Goal: Transaction & Acquisition: Book appointment/travel/reservation

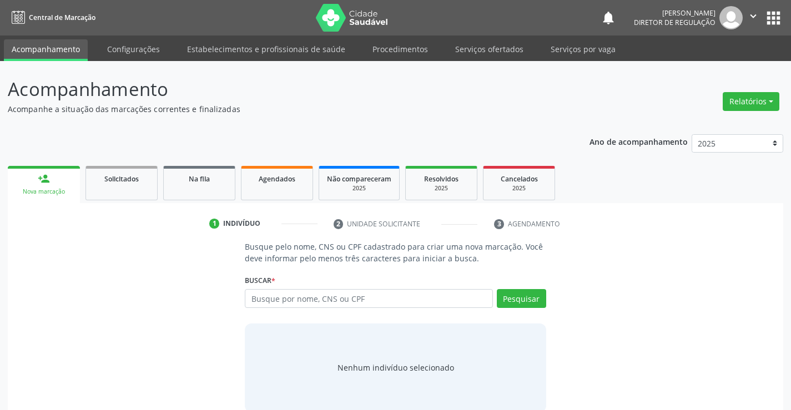
click at [365, 303] on input "text" at bounding box center [369, 298] width 248 height 19
type input "704602662537525"
click at [533, 298] on button "Pesquisar" at bounding box center [521, 298] width 49 height 19
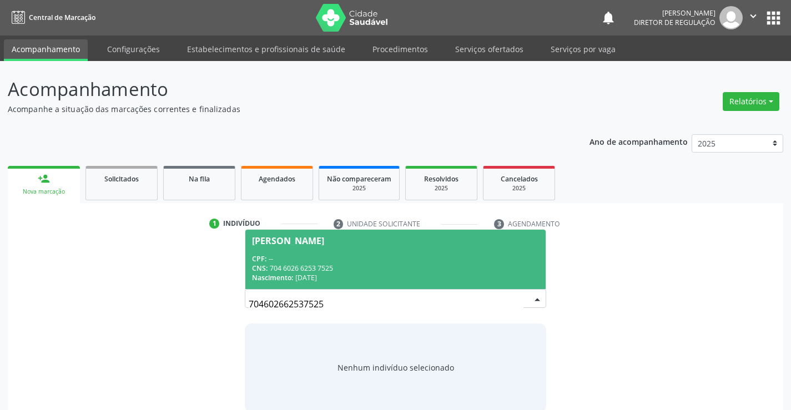
click at [310, 274] on div "Nascimento: 0[DATE]" at bounding box center [395, 277] width 286 height 9
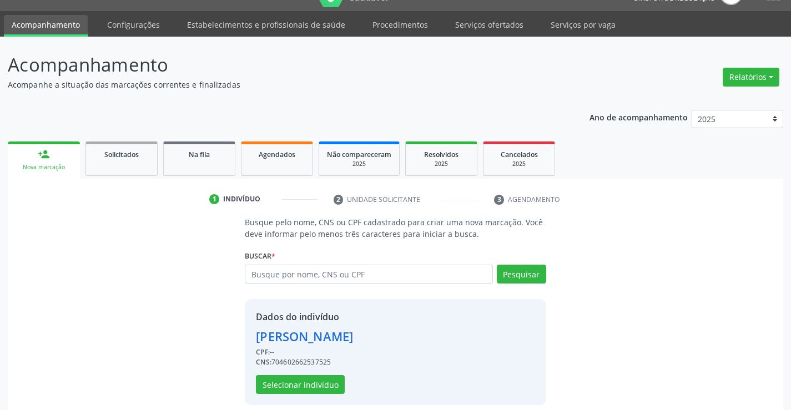
scroll to position [35, 0]
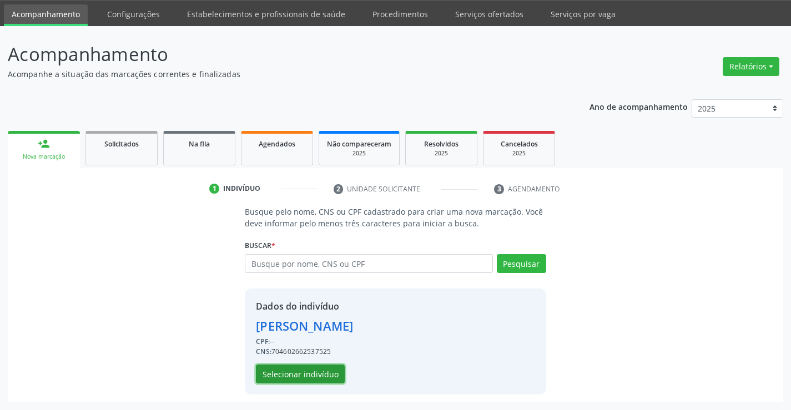
click at [318, 374] on button "Selecionar indivíduo" at bounding box center [300, 374] width 89 height 19
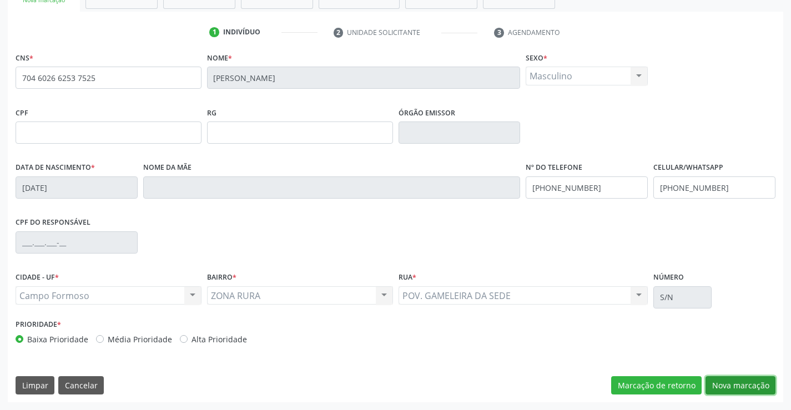
click at [731, 382] on button "Nova marcação" at bounding box center [740, 385] width 70 height 19
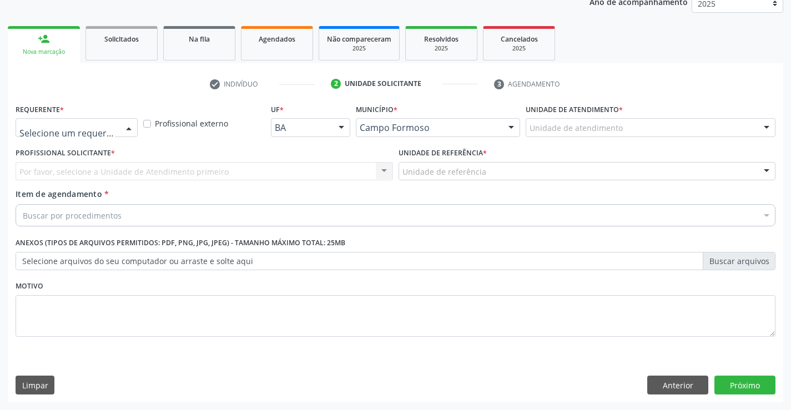
click at [119, 129] on div "Profissional de Saúde Paciente Nenhum resultado encontrado para: " " Não há nen…" at bounding box center [77, 127] width 122 height 19
click at [110, 185] on div "Profissional Solicitante * Por favor, selecione a Unidade de Atendimento primei…" at bounding box center [204, 166] width 383 height 43
click at [120, 122] on div at bounding box center [128, 128] width 17 height 19
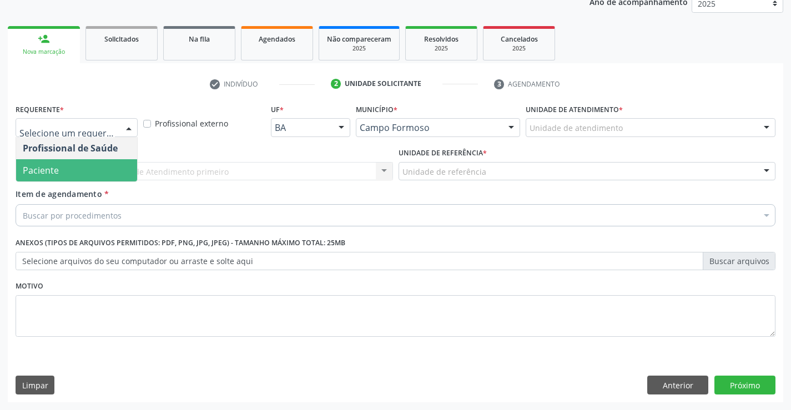
click at [110, 163] on span "Paciente" at bounding box center [76, 170] width 121 height 22
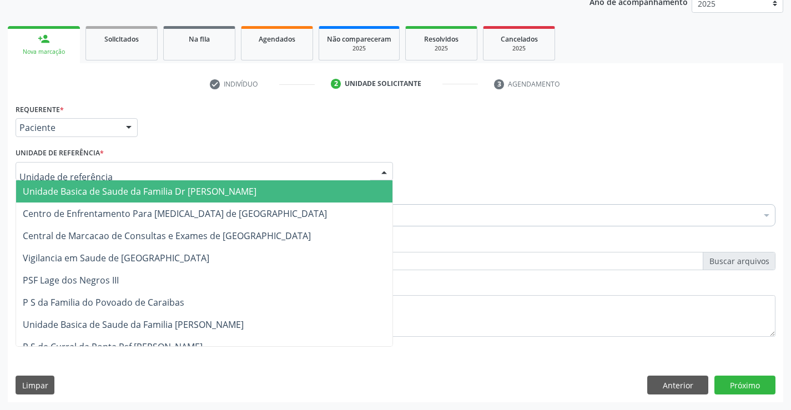
click at [238, 173] on div at bounding box center [204, 171] width 377 height 19
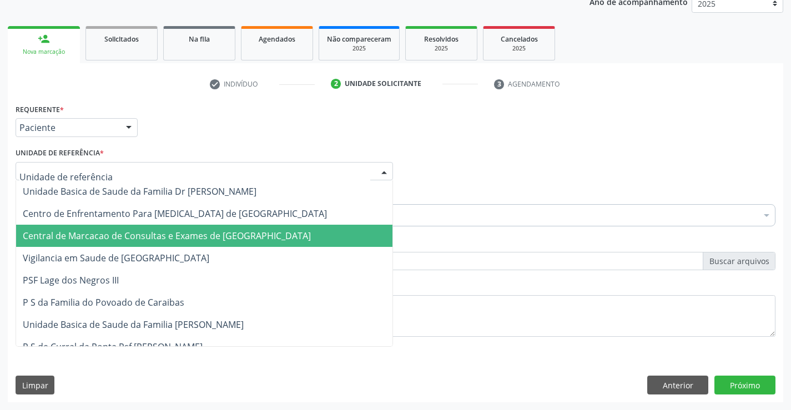
click at [195, 232] on span "Central de Marcacao de Consultas e Exames de [GEOGRAPHIC_DATA]" at bounding box center [167, 236] width 288 height 12
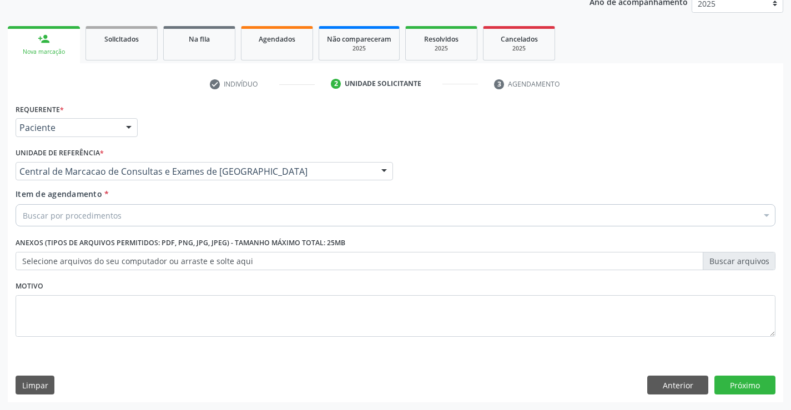
click at [204, 209] on div "Buscar por procedimentos" at bounding box center [396, 215] width 760 height 22
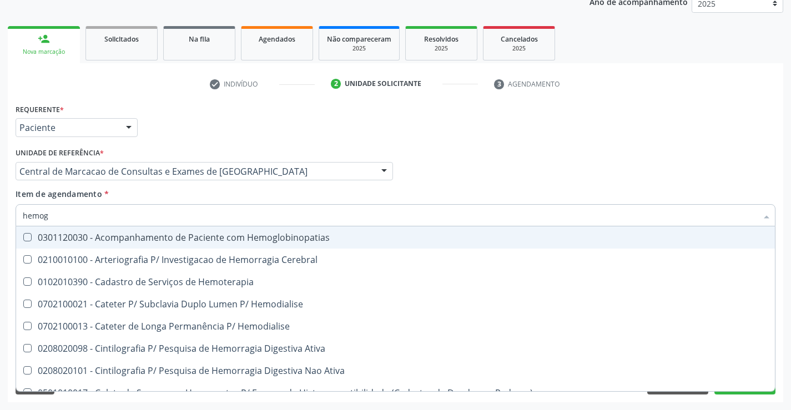
type input "hemogr"
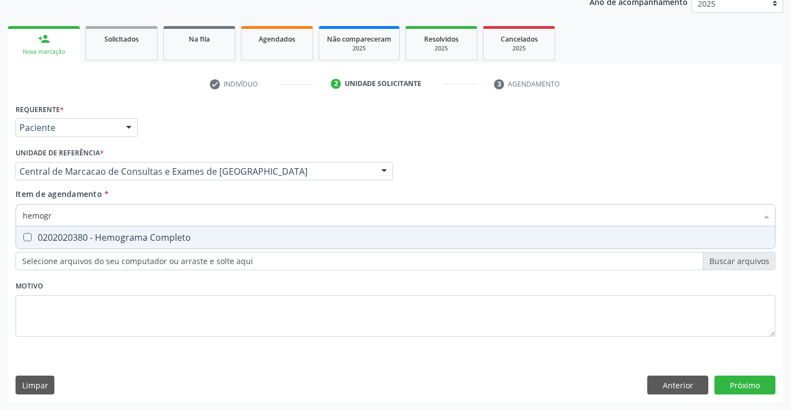
click at [180, 241] on div "0202020380 - Hemograma Completo" at bounding box center [395, 237] width 745 height 9
checkbox Completo "true"
click at [192, 196] on div "Item de agendamento * hemogr Desfazer seleção 0202020380 - Hemograma Completo N…" at bounding box center [396, 205] width 760 height 35
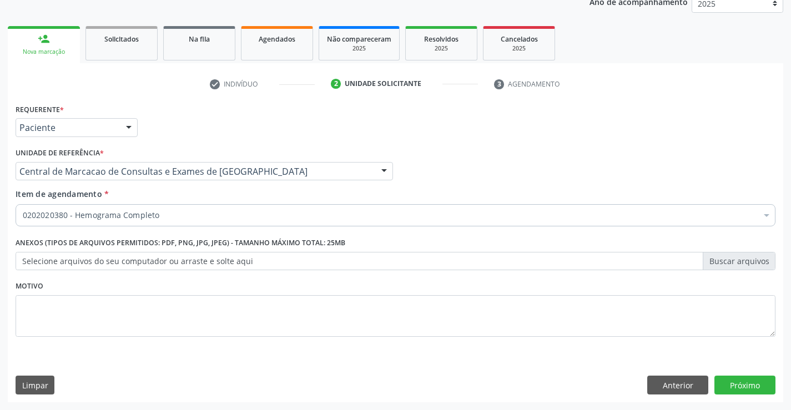
click at [184, 223] on div "0202020380 - Hemograma Completo" at bounding box center [396, 215] width 760 height 22
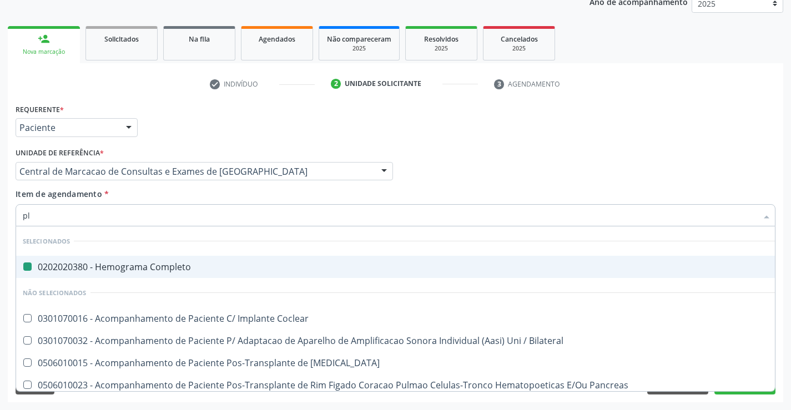
type input "pla"
checkbox Completo "false"
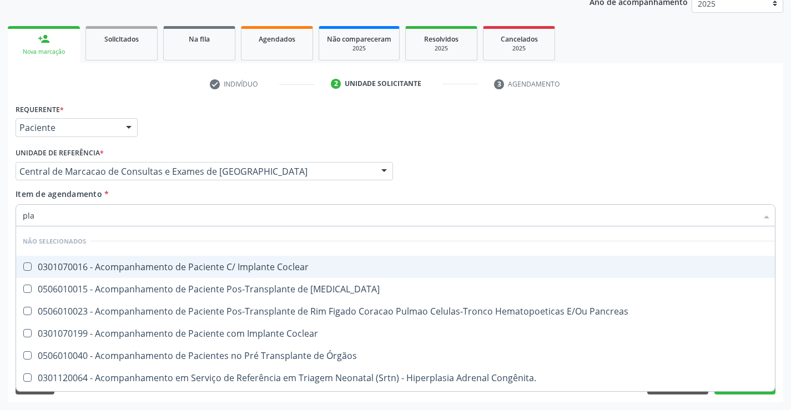
type input "plaq"
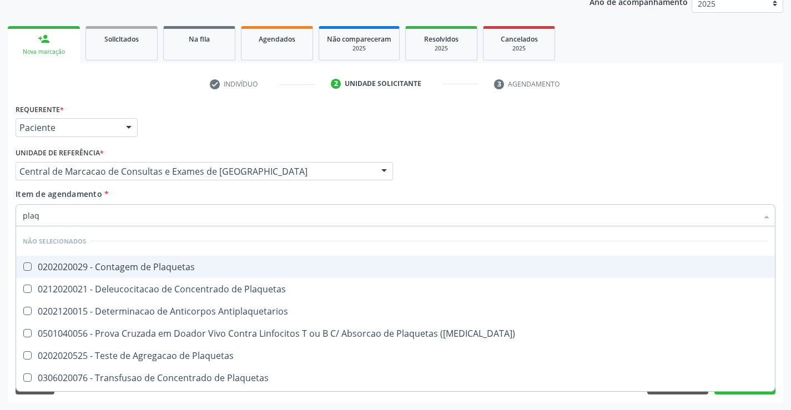
click at [173, 263] on div "0202020029 - Contagem de Plaquetas" at bounding box center [395, 267] width 745 height 9
checkbox Plaquetas "true"
click at [174, 189] on div "Item de agendamento * plaq Desfazer seleção Não selecionados 0202020029 - Conta…" at bounding box center [396, 205] width 760 height 35
checkbox Plaquetas "true"
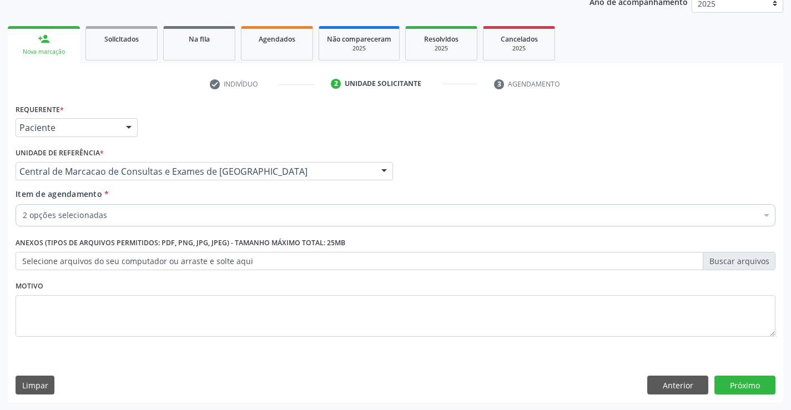
click at [178, 202] on div "Item de agendamento * 2 opções selecionadas Desfazer seleção Selecionados 02020…" at bounding box center [396, 205] width 760 height 35
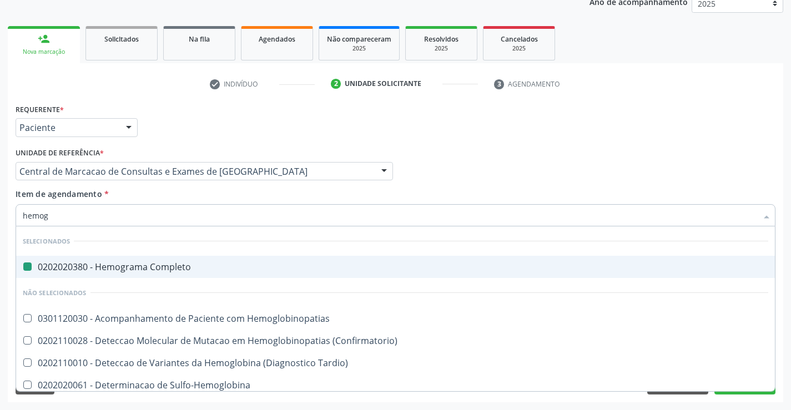
type input "hemogl"
checkbox Completo "false"
type input "hemoglo"
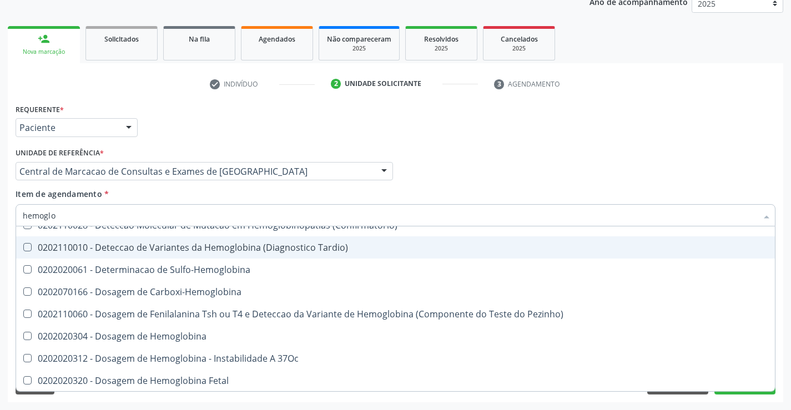
scroll to position [166, 0]
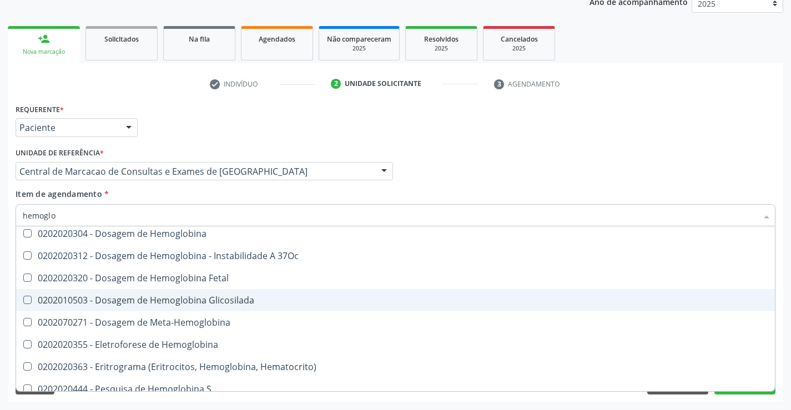
click at [195, 302] on div "0202010503 - Dosagem de Hemoglobina Glicosilada" at bounding box center [395, 300] width 745 height 9
checkbox Glicosilada "true"
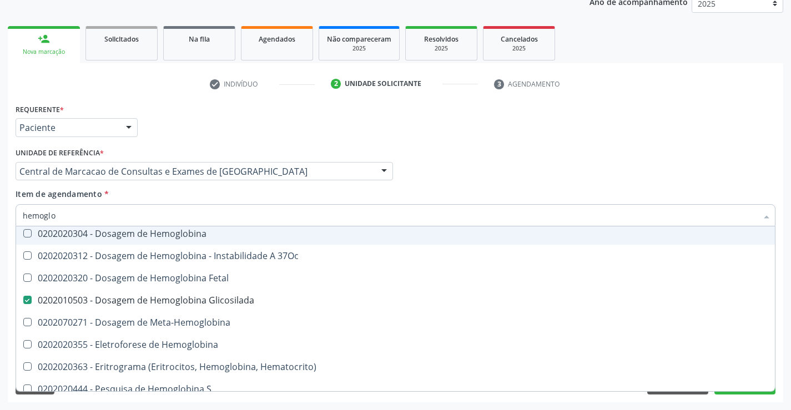
click at [209, 201] on div "Item de agendamento * hemoglo Desfazer seleção Não selecionados 0301120030 - Ac…" at bounding box center [396, 205] width 760 height 35
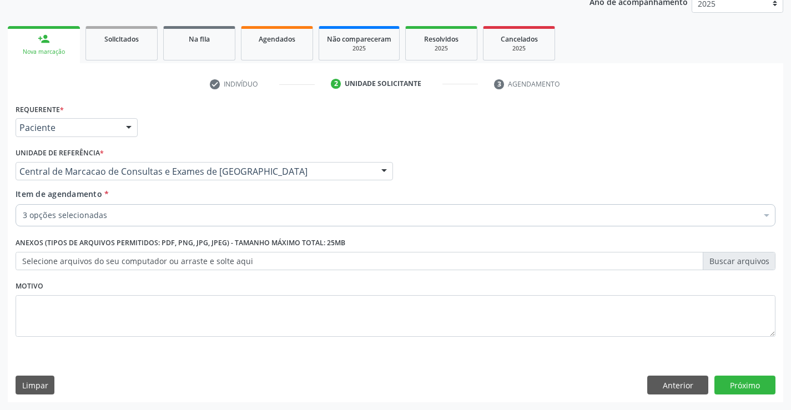
scroll to position [0, 0]
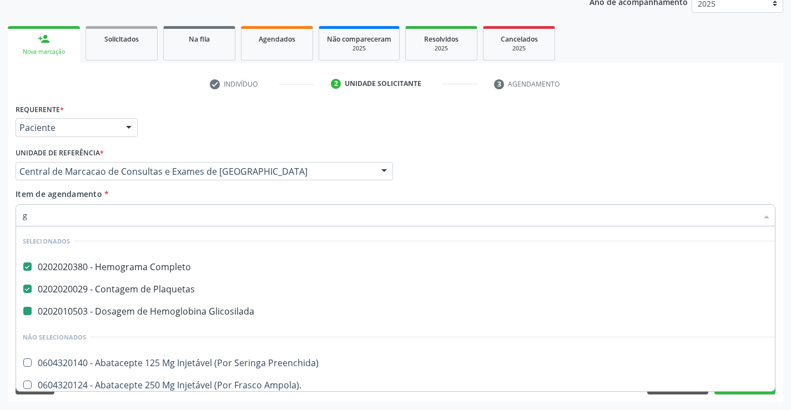
type input "gl"
checkbox Glicosilada "false"
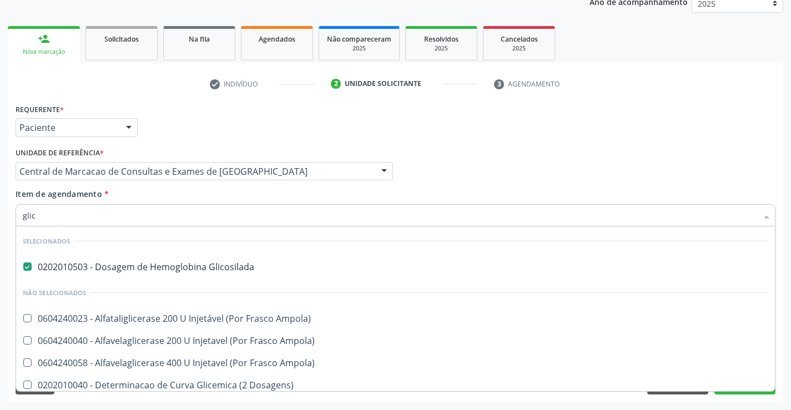
type input "glico"
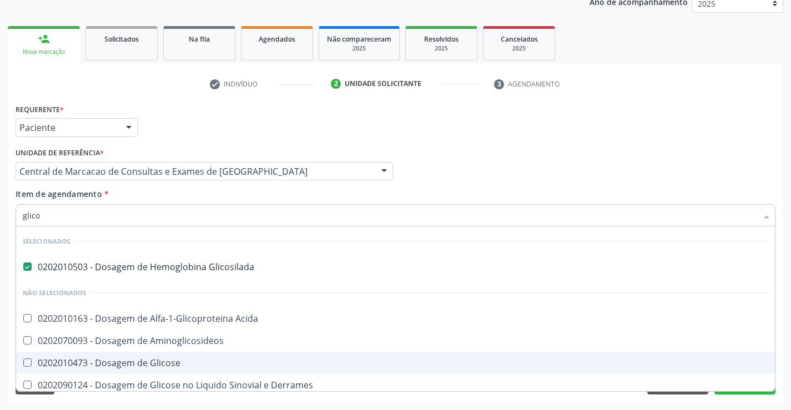
drag, startPoint x: 178, startPoint y: 371, endPoint x: 180, endPoint y: 337, distance: 33.9
click at [178, 371] on span "0202010473 - Dosagem de Glicose" at bounding box center [395, 363] width 759 height 22
checkbox Glicose "true"
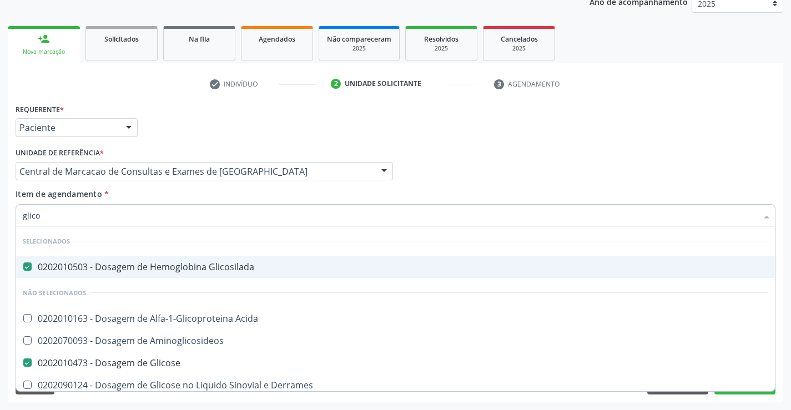
click at [169, 196] on div "Item de agendamento * glico Desfazer seleção Selecionados 0202010503 - Dosagem …" at bounding box center [396, 205] width 760 height 35
checkbox Acida "true"
checkbox Aminoglicosideos "true"
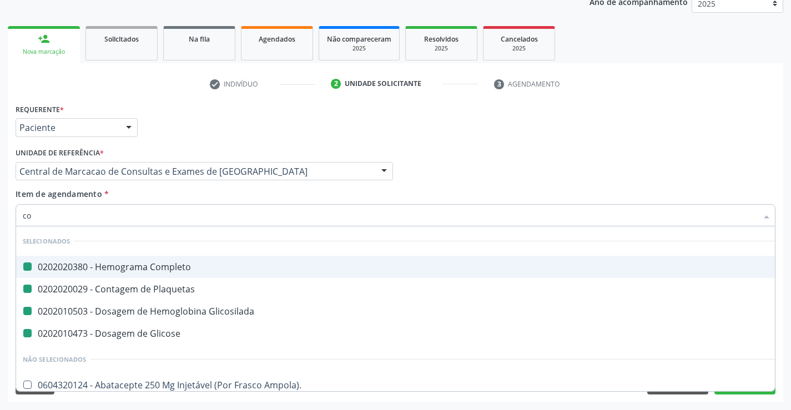
type input "col"
checkbox Completo "false"
checkbox Glicosilada "false"
checkbox Glicose "false"
checkbox Plaquetas "false"
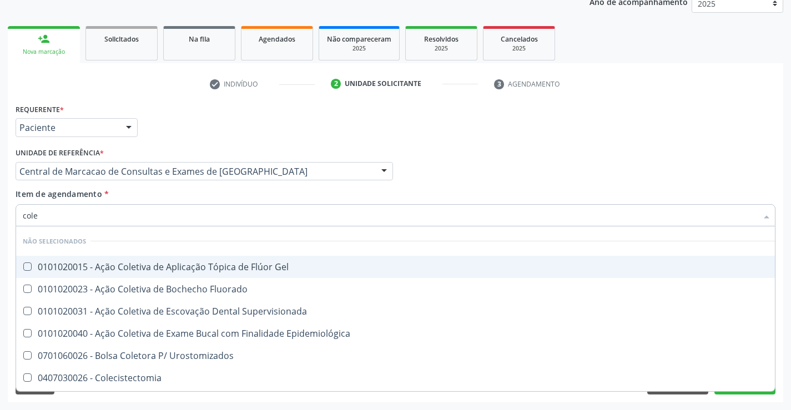
type input "coles"
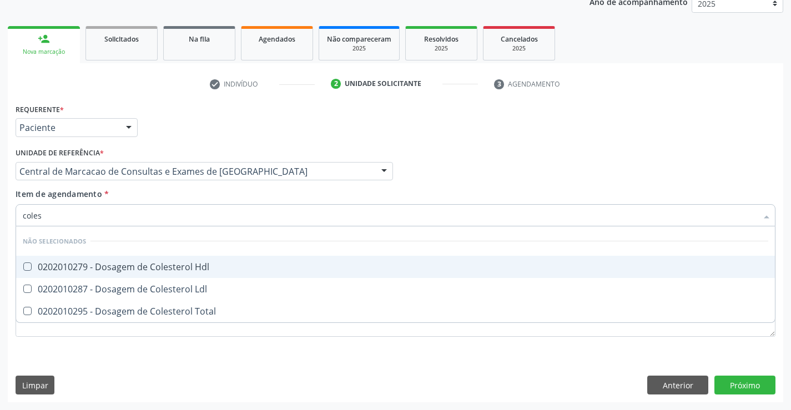
click at [174, 275] on span "0202010279 - Dosagem de Colesterol Hdl" at bounding box center [395, 267] width 759 height 22
checkbox Hdl "true"
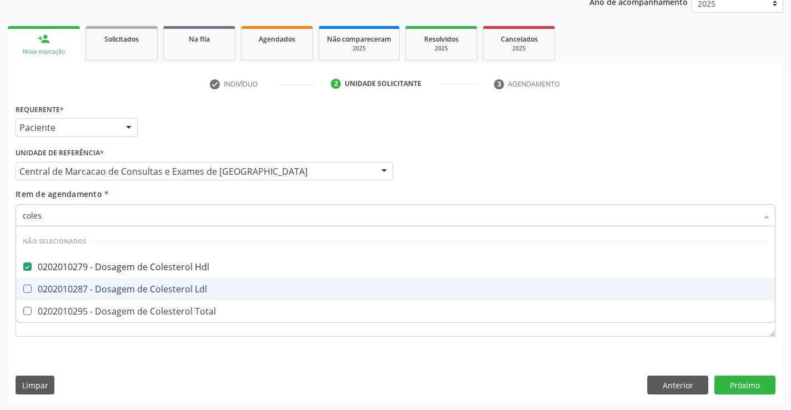
click at [177, 293] on div "0202010287 - Dosagem de Colesterol Ldl" at bounding box center [395, 289] width 745 height 9
checkbox Ldl "true"
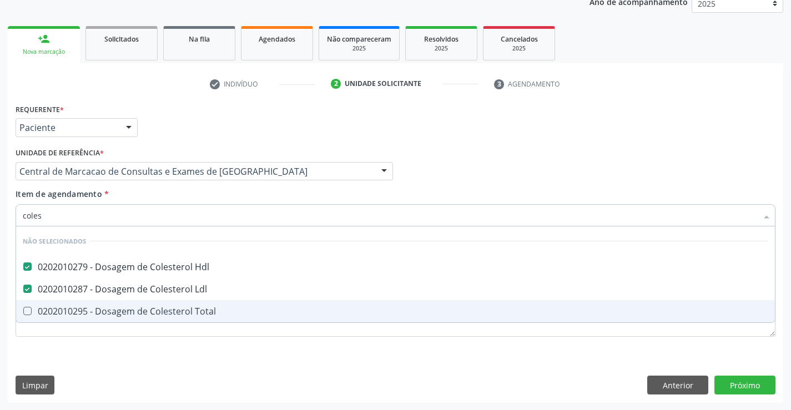
click at [180, 309] on div "0202010295 - Dosagem de Colesterol Total" at bounding box center [395, 311] width 745 height 9
checkbox Total "true"
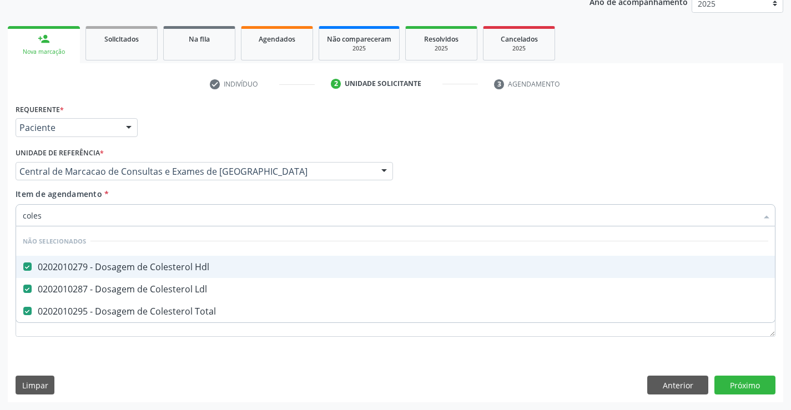
type input "coles"
click at [178, 196] on div "Item de agendamento * coles Desfazer seleção Não selecionados 0202010279 - Dosa…" at bounding box center [396, 205] width 760 height 35
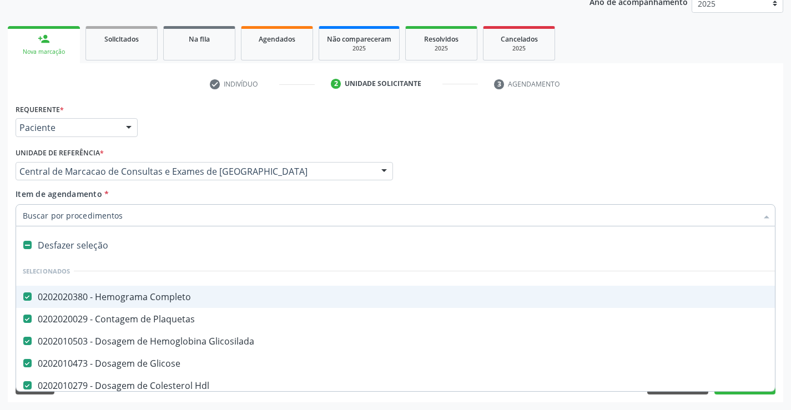
type input "t"
checkbox Total "false"
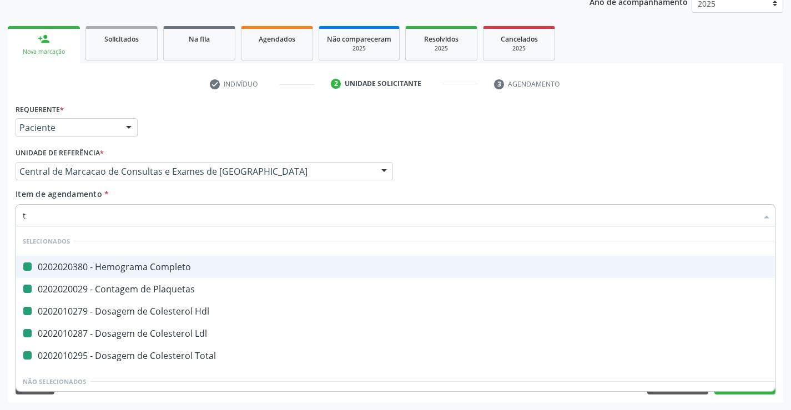
type input "tr"
checkbox Completo "false"
checkbox Hdl "false"
checkbox Plaquetas "false"
checkbox Ldl "false"
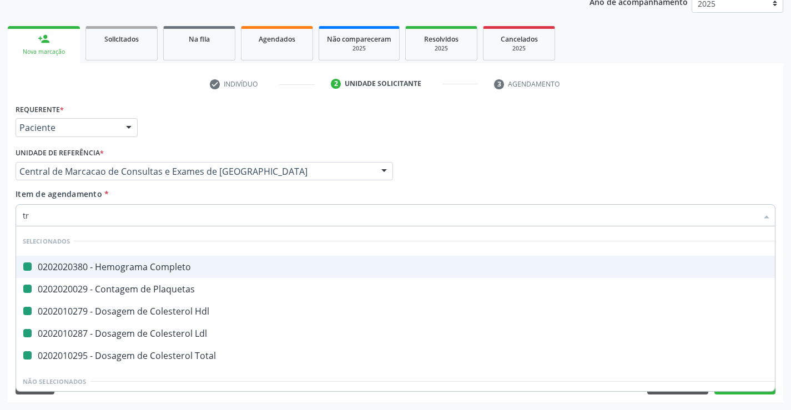
checkbox Total "false"
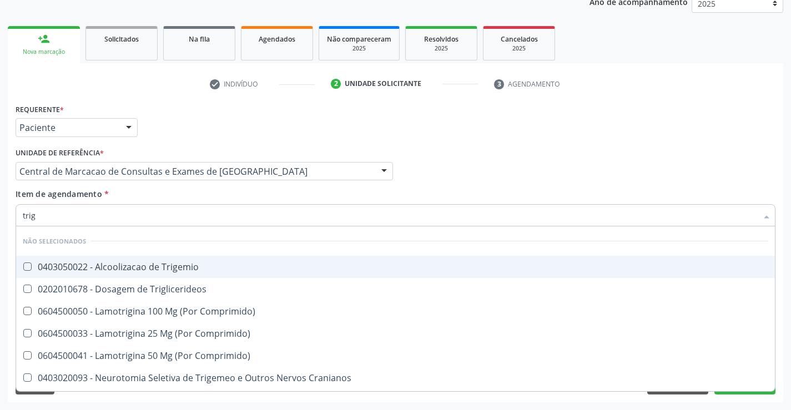
type input "trigl"
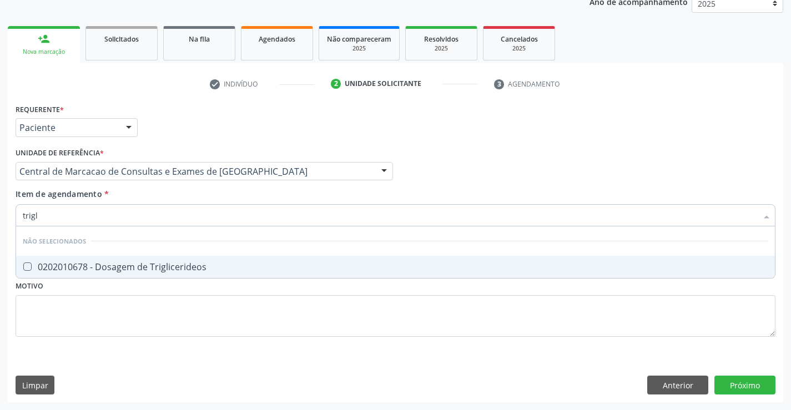
click at [170, 264] on div "0202010678 - Dosagem de Triglicerideos" at bounding box center [395, 267] width 745 height 9
checkbox Triglicerideos "true"
click at [161, 196] on div "Item de agendamento * trigl Desfazer seleção Não selecionados 0202010678 - Dosa…" at bounding box center [396, 205] width 760 height 35
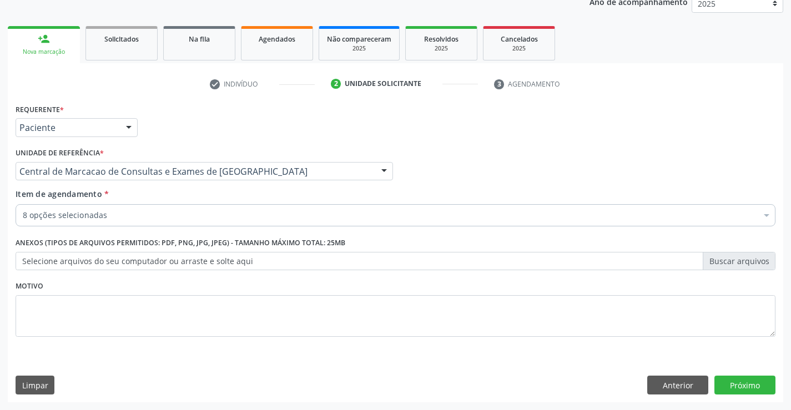
click at [176, 223] on div "8 opções selecionadas" at bounding box center [396, 215] width 760 height 22
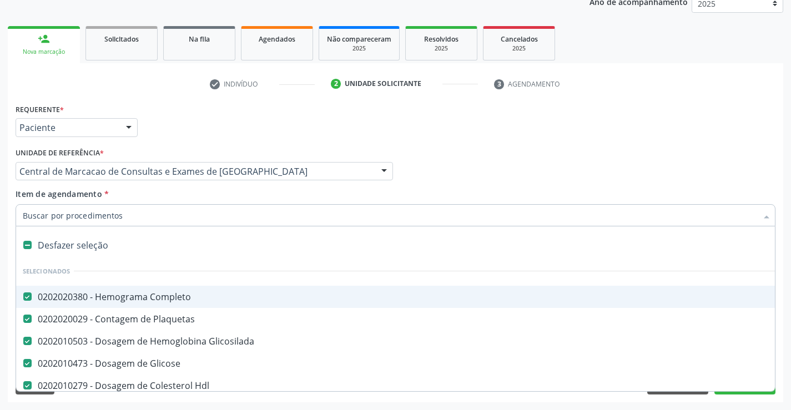
type input "t"
checkbox Triglicerideos "false"
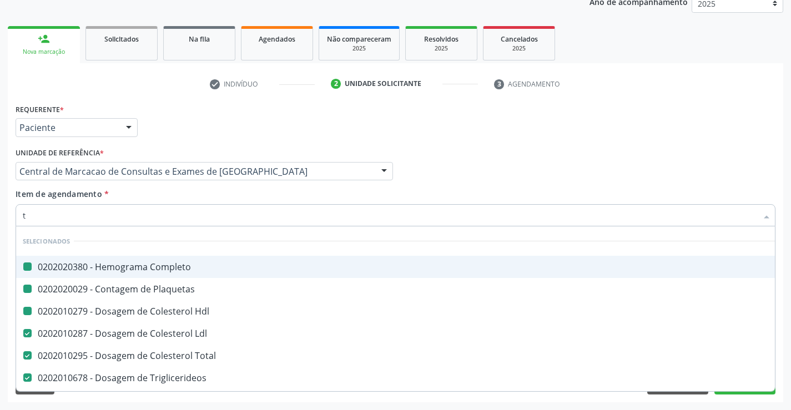
type input "tg"
checkbox Completo "false"
checkbox Plaquetas "false"
checkbox Hdl "false"
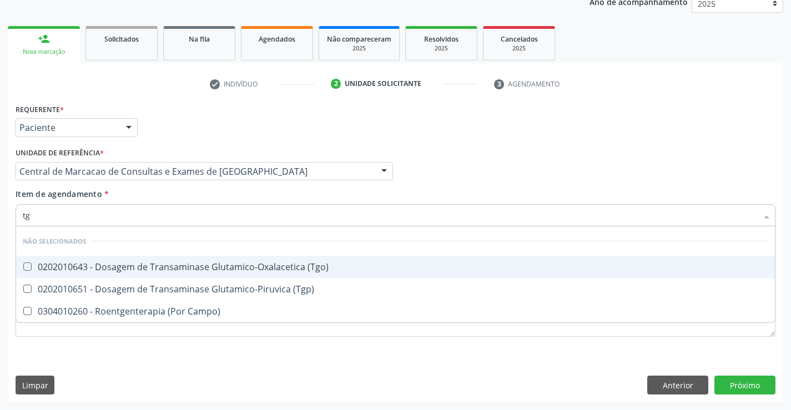
click at [184, 255] on li "Não selecionados" at bounding box center [395, 240] width 759 height 29
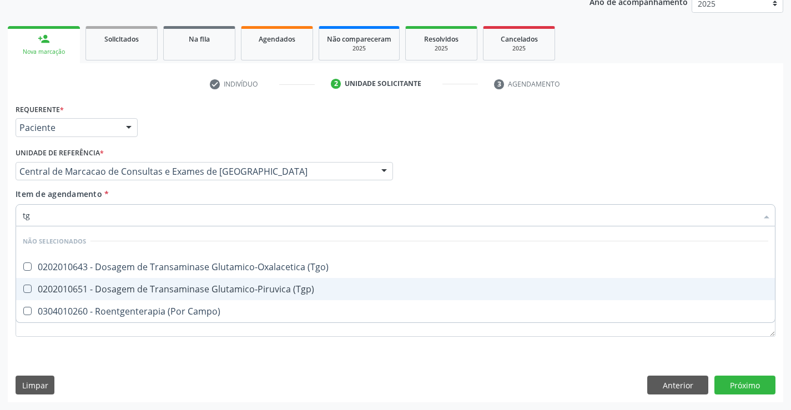
click at [185, 281] on span "0202010651 - Dosagem de Transaminase Glutamico-Piruvica (Tgp)" at bounding box center [395, 289] width 759 height 22
checkbox \(Tgp\) "true"
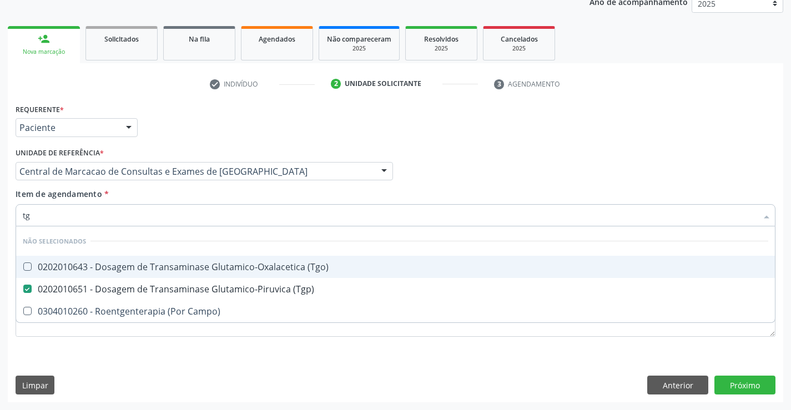
click at [183, 271] on div "0202010643 - Dosagem de Transaminase Glutamico-Oxalacetica (Tgo)" at bounding box center [395, 267] width 745 height 9
checkbox \(Tgo\) "true"
click at [186, 195] on div "Item de agendamento * tg Desfazer seleção Não selecionados 0202010643 - Dosagem…" at bounding box center [396, 205] width 760 height 35
checkbox Campo\) "true"
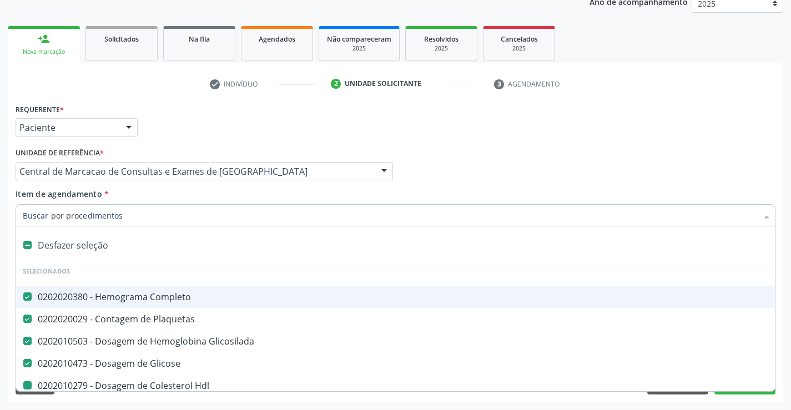
type input "u"
checkbox Hdl "false"
checkbox Ldl "false"
checkbox Total "false"
checkbox Triglicerideos "false"
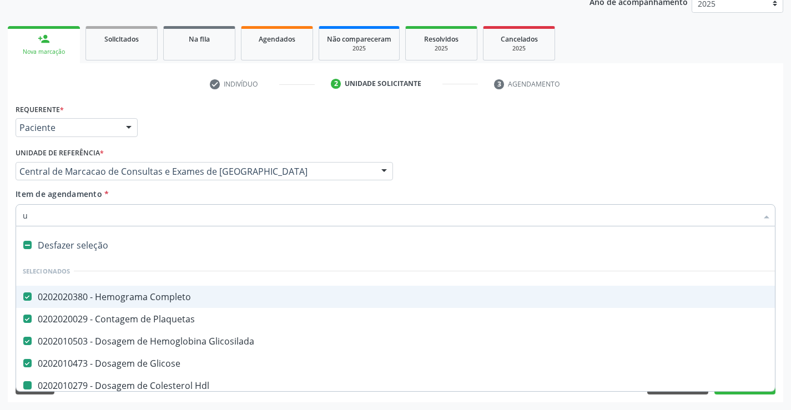
checkbox \(Tgp\) "false"
checkbox \(Tgo\) "false"
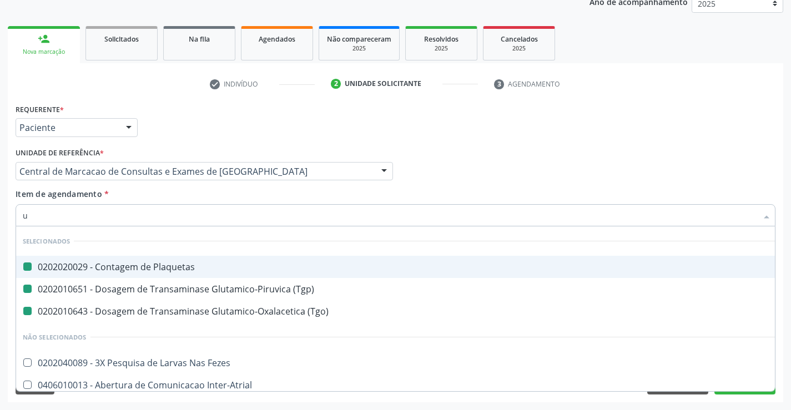
type input "ur"
checkbox Plaquetas "false"
checkbox \(Tgp\) "false"
checkbox \(Tgo\) "false"
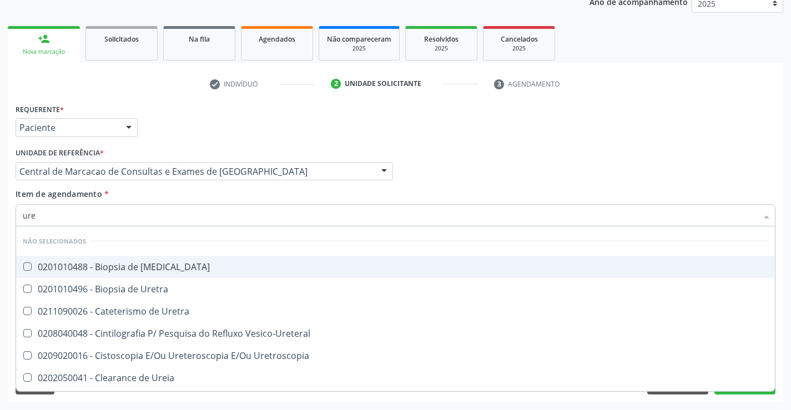
type input "urei"
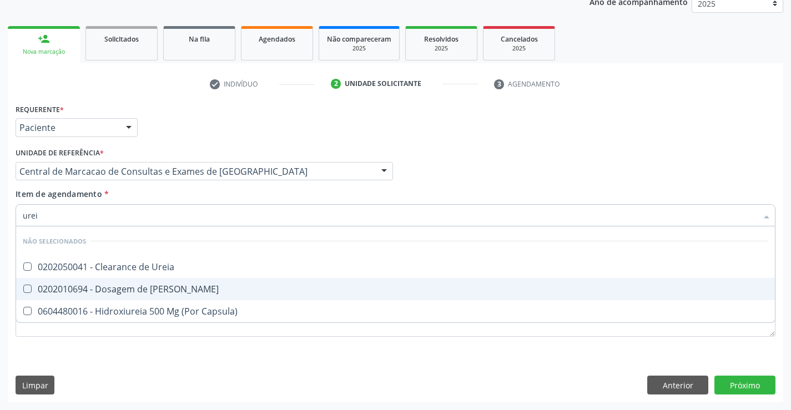
click at [185, 294] on span "0202010694 - Dosagem de [PERSON_NAME]" at bounding box center [395, 289] width 759 height 22
checkbox Ureia "true"
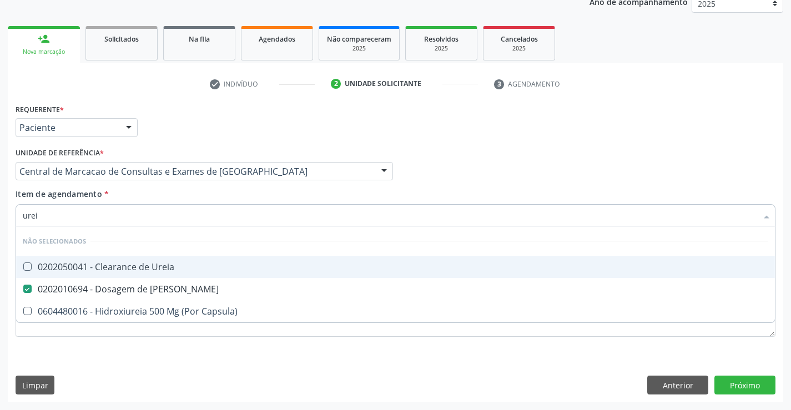
type input "urei"
click at [172, 191] on div "Item de agendamento * urei Desfazer seleção Não selecionados 0202050041 - Clear…" at bounding box center [396, 205] width 760 height 35
checkbox Ureia "true"
checkbox Capsula\) "true"
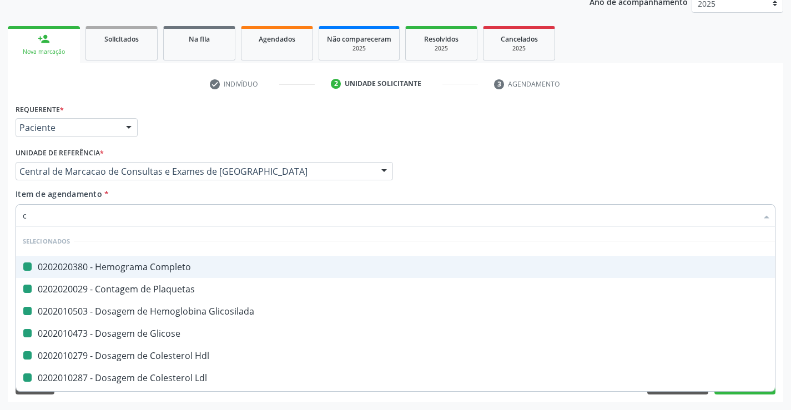
type input "cr"
checkbox Completo "false"
checkbox Plaquetas "false"
checkbox Glicosilada "false"
checkbox Glicose "false"
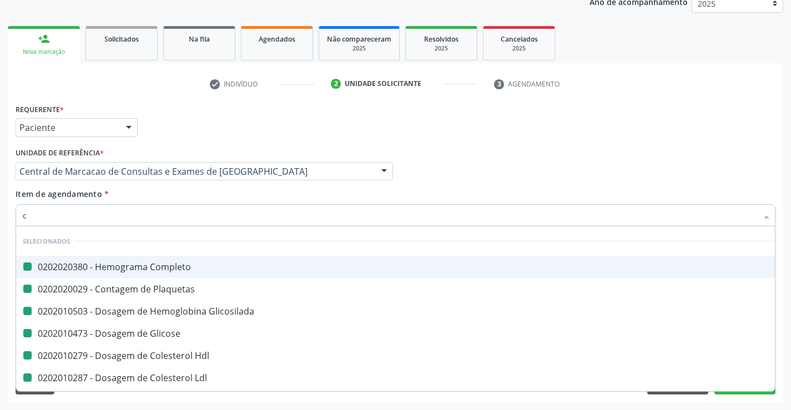
checkbox Hdl "false"
checkbox Ldl "false"
checkbox Total "false"
checkbox Triglicerideos "false"
checkbox \(Tgp\) "false"
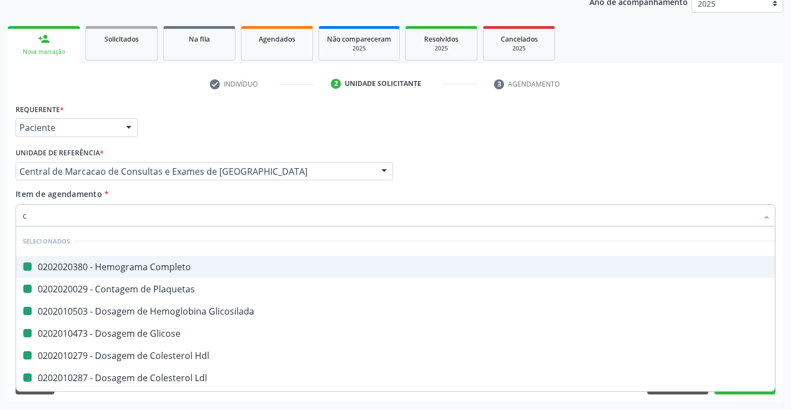
checkbox \(Tgo\) "false"
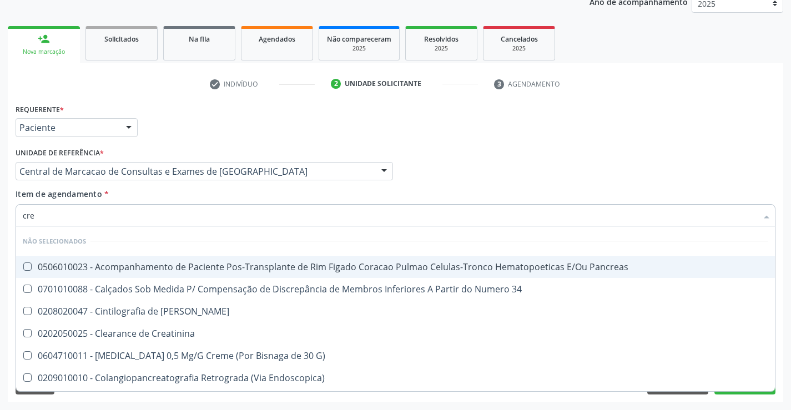
type input "crea"
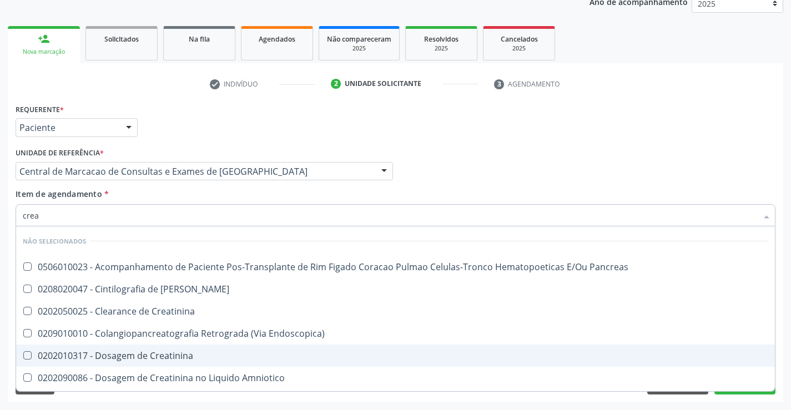
click at [179, 363] on span "0202010317 - Dosagem de Creatinina" at bounding box center [395, 356] width 759 height 22
checkbox Creatinina "true"
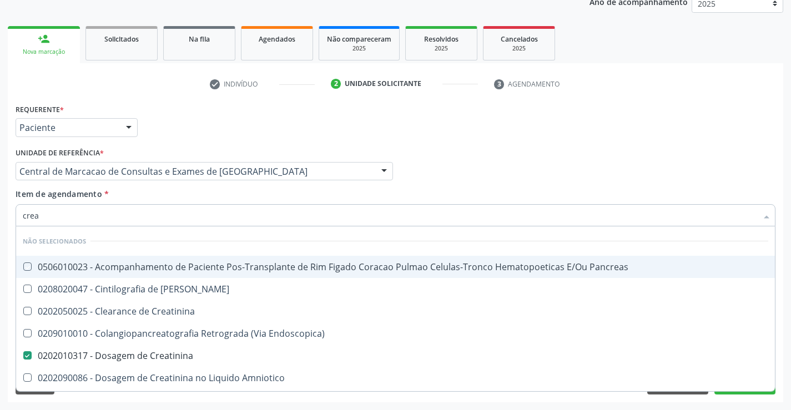
click at [179, 200] on div "Item de agendamento * crea Desfazer seleção Não selecionados 0506010023 - Acomp…" at bounding box center [396, 205] width 760 height 35
checkbox Pancreas "true"
checkbox Creatinina "true"
checkbox Endoscopica\) "true"
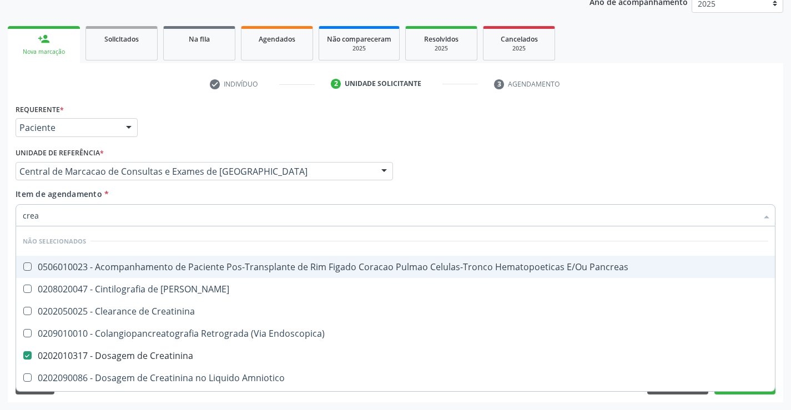
checkbox Amniotico "true"
checkbox \(Cpk\) "true"
checkbox Mb "true"
checkbox Oncologia "true"
checkbox Rim "true"
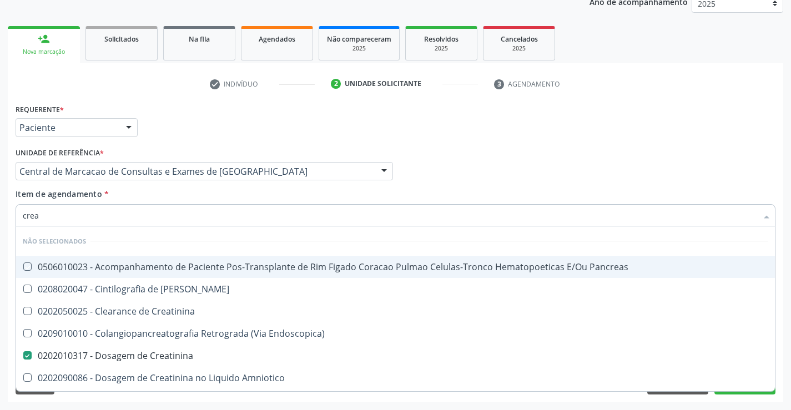
checkbox Rim-Pancreas "true"
checkbox Rim "true"
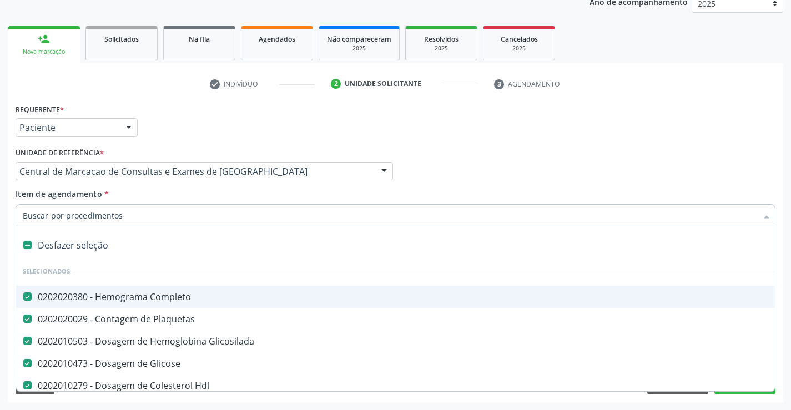
click at [528, 170] on div "Profissional Solicitante Por favor, selecione a Unidade de Atendimento primeiro…" at bounding box center [395, 166] width 765 height 43
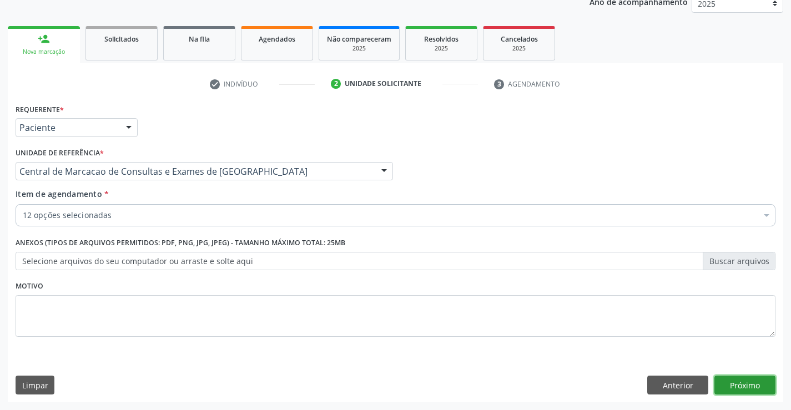
click at [739, 382] on button "Próximo" at bounding box center [744, 385] width 61 height 19
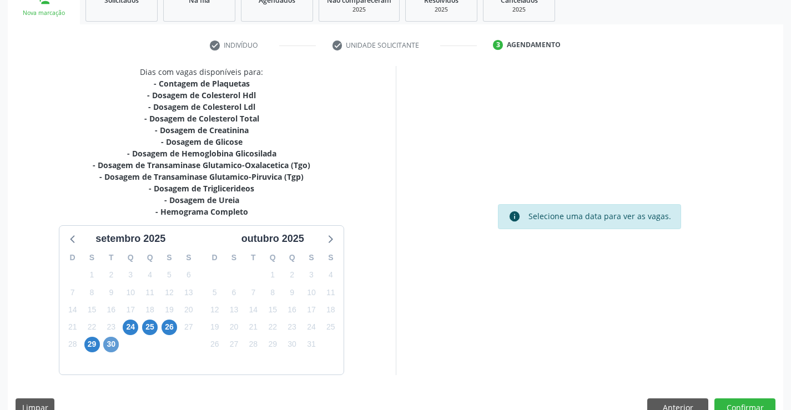
scroll to position [201, 0]
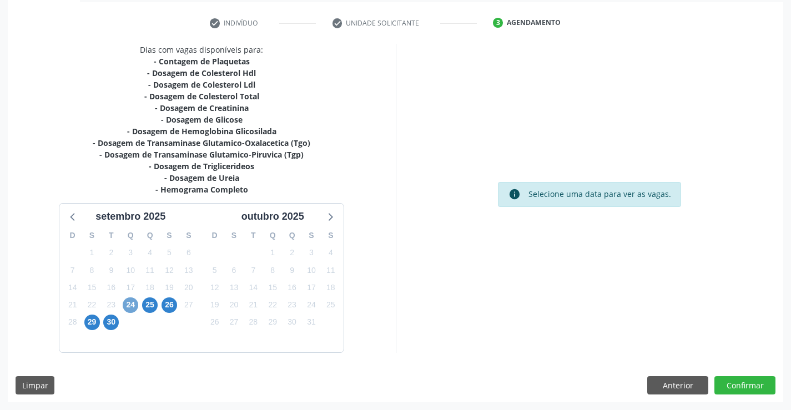
click at [127, 305] on span "24" at bounding box center [131, 305] width 16 height 16
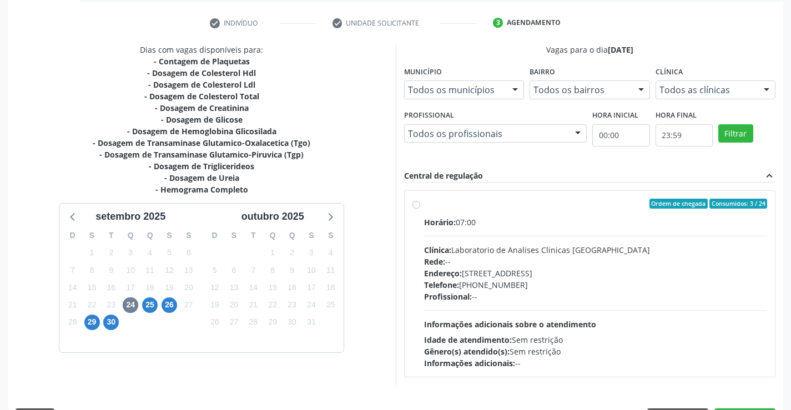
click at [553, 225] on div "Horário: 07:00" at bounding box center [596, 222] width 344 height 12
click at [420, 209] on input "Ordem de chegada Consumidos: 3 / 24 Horário: 07:00 Clínica: Laboratorio de Anal…" at bounding box center [416, 204] width 8 height 10
radio input "true"
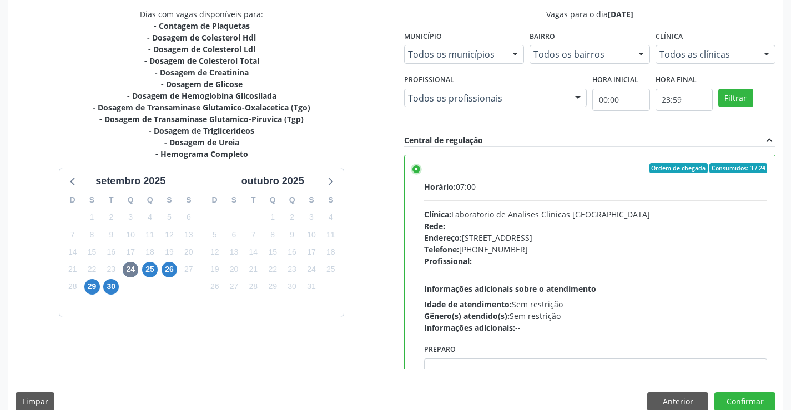
scroll to position [253, 0]
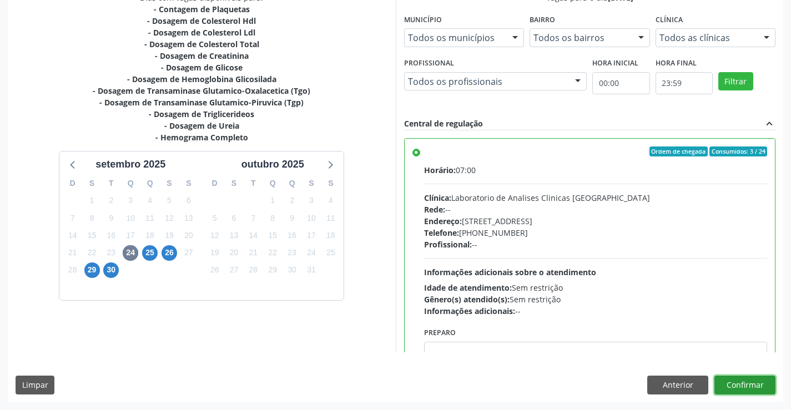
click at [739, 388] on button "Confirmar" at bounding box center [744, 385] width 61 height 19
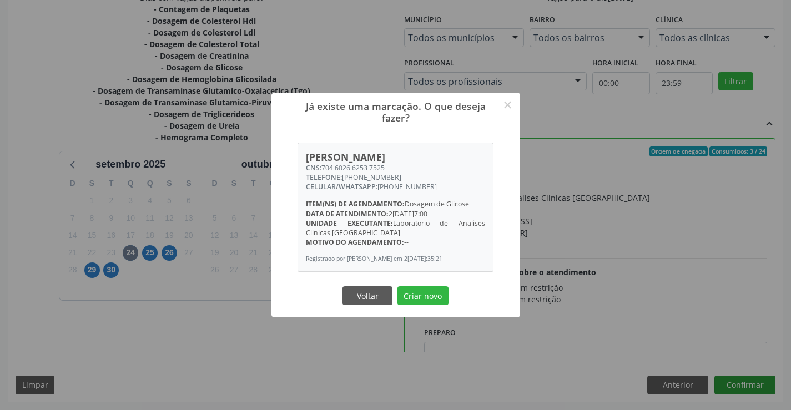
click at [397, 286] on button "Criar novo" at bounding box center [422, 295] width 51 height 19
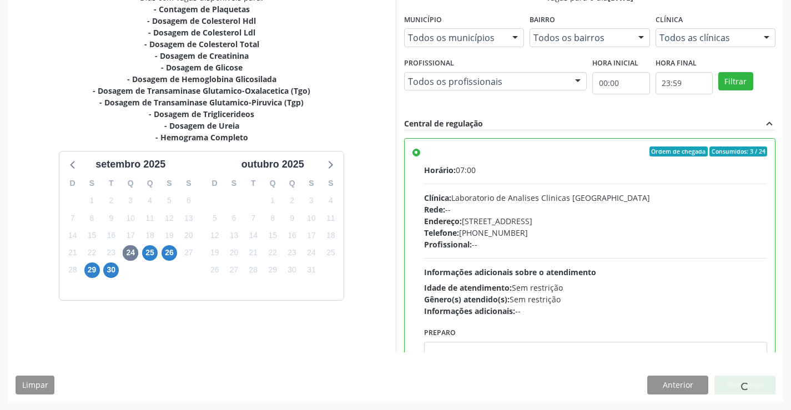
scroll to position [0, 0]
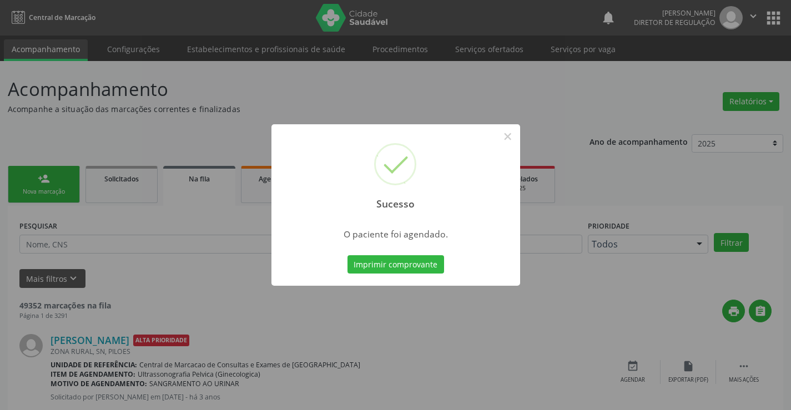
click at [347, 255] on button "Imprimir comprovante" at bounding box center [395, 264] width 97 height 19
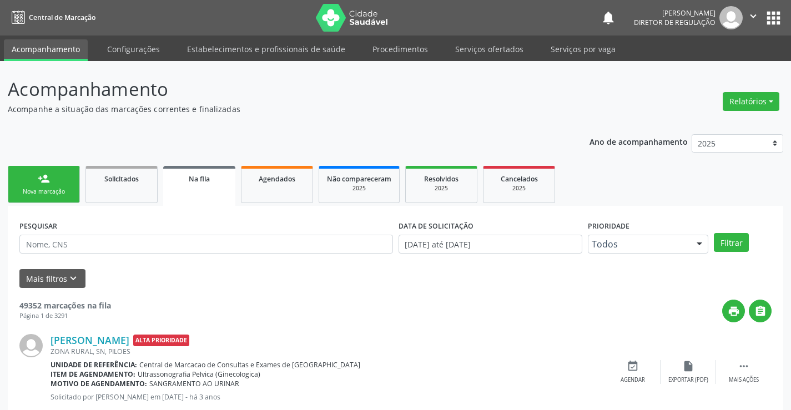
click at [36, 179] on link "person_add Nova marcação" at bounding box center [44, 184] width 72 height 37
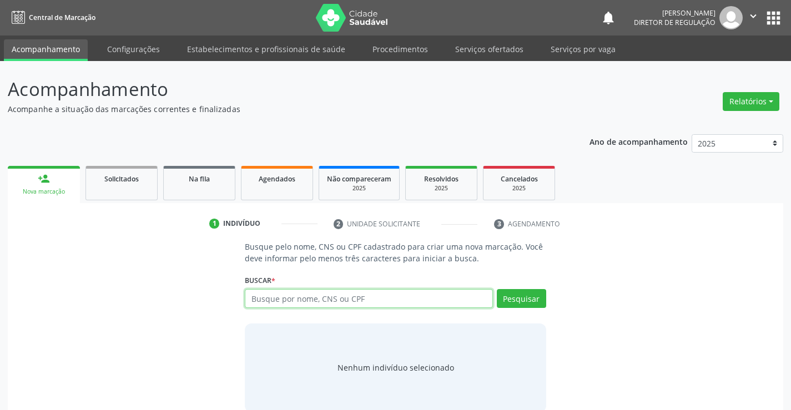
click at [274, 301] on input "text" at bounding box center [369, 298] width 248 height 19
type input "700003444881708"
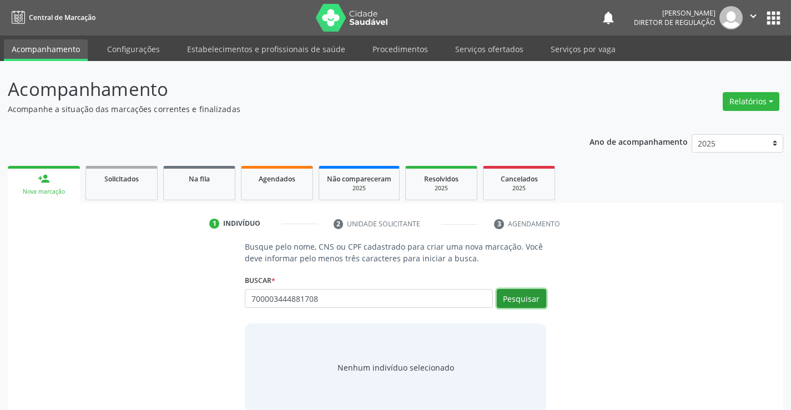
click at [512, 299] on button "Pesquisar" at bounding box center [521, 298] width 49 height 19
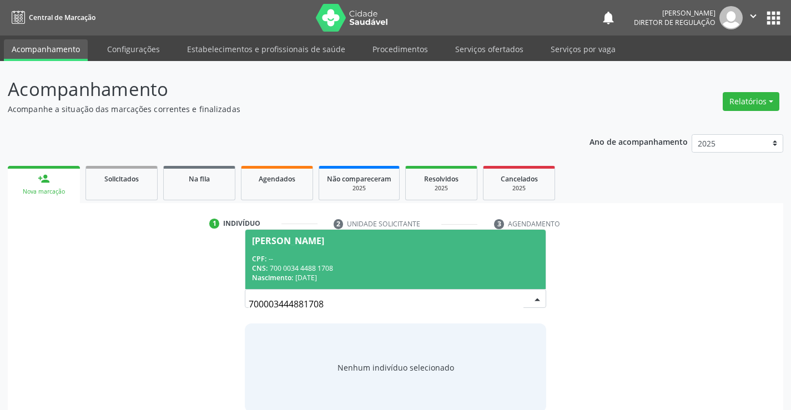
click at [329, 250] on span "[PERSON_NAME] CPF: -- CNS: 700 0034 4488 1708 Nascimento: 1[DATE]" at bounding box center [395, 259] width 300 height 59
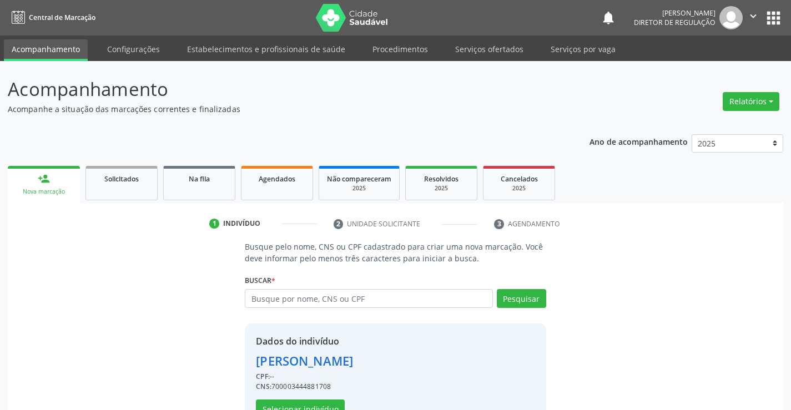
scroll to position [35, 0]
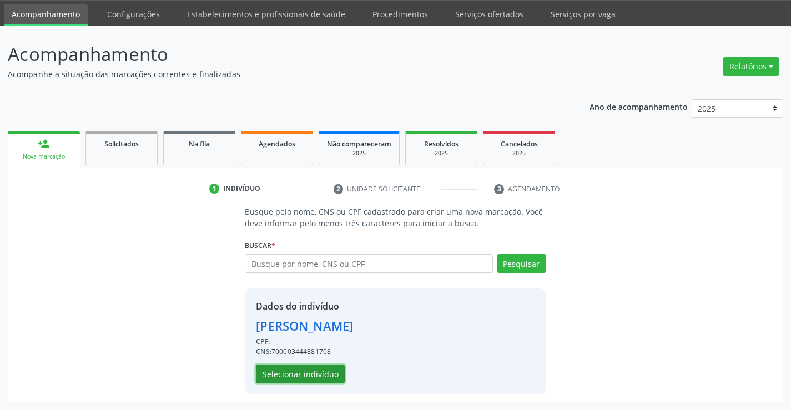
click at [299, 381] on button "Selecionar indivíduo" at bounding box center [300, 374] width 89 height 19
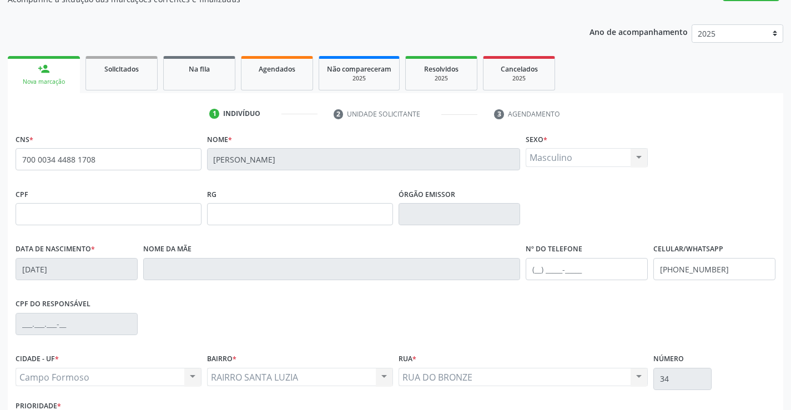
scroll to position [191, 0]
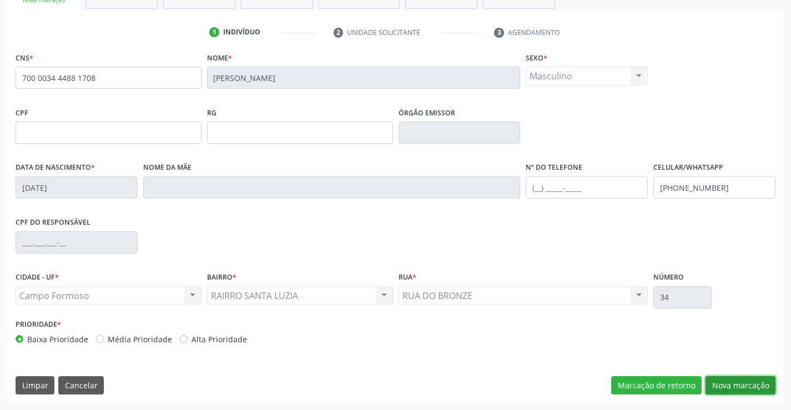
click at [732, 386] on button "Nova marcação" at bounding box center [740, 385] width 70 height 19
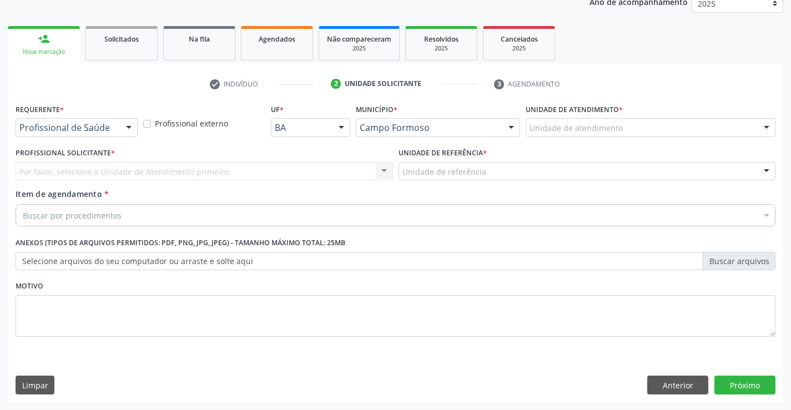
scroll to position [140, 0]
click at [118, 124] on div "Profissional de Saúde Profissional de Saúde Paciente Nenhum resultado encontrad…" at bounding box center [77, 127] width 122 height 19
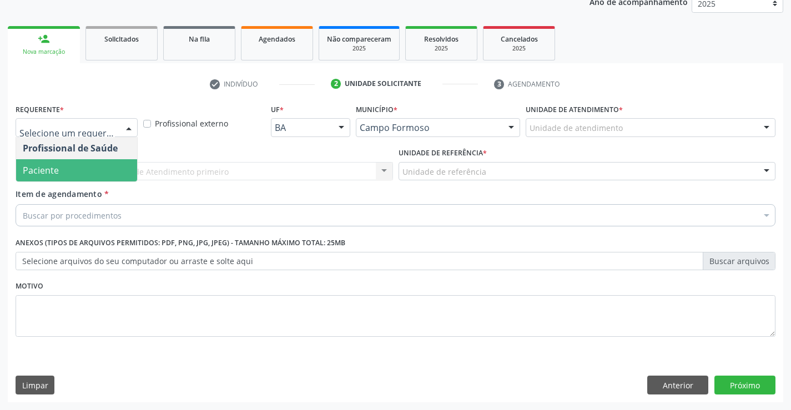
click at [109, 163] on span "Paciente" at bounding box center [76, 170] width 121 height 22
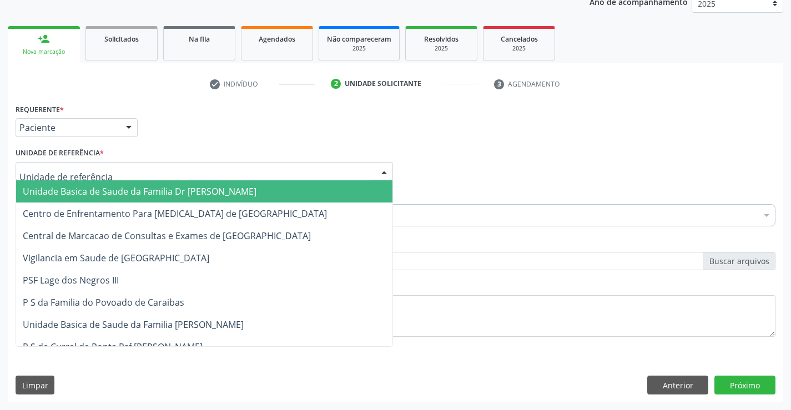
click at [226, 171] on div at bounding box center [204, 171] width 377 height 19
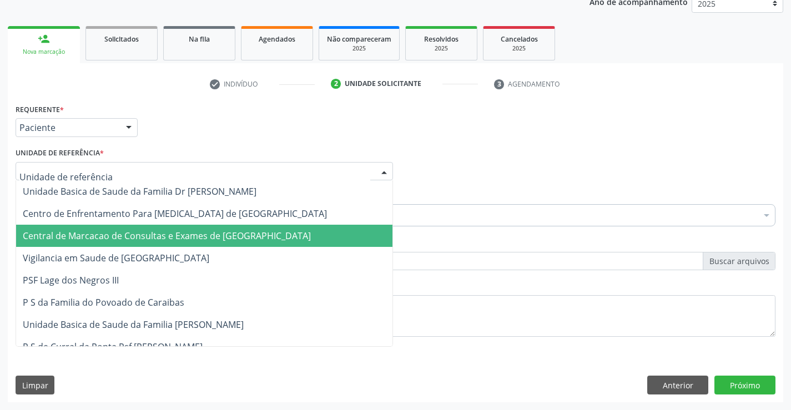
click at [177, 234] on span "Central de Marcacao de Consultas e Exames de [GEOGRAPHIC_DATA]" at bounding box center [167, 236] width 288 height 12
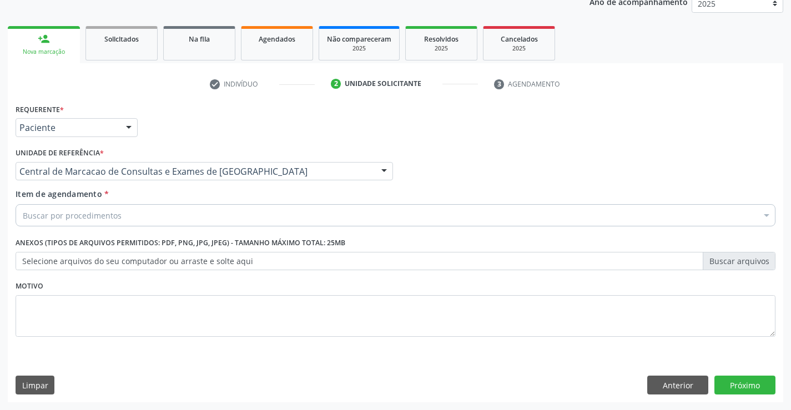
click at [170, 217] on div "Buscar por procedimentos" at bounding box center [396, 215] width 760 height 22
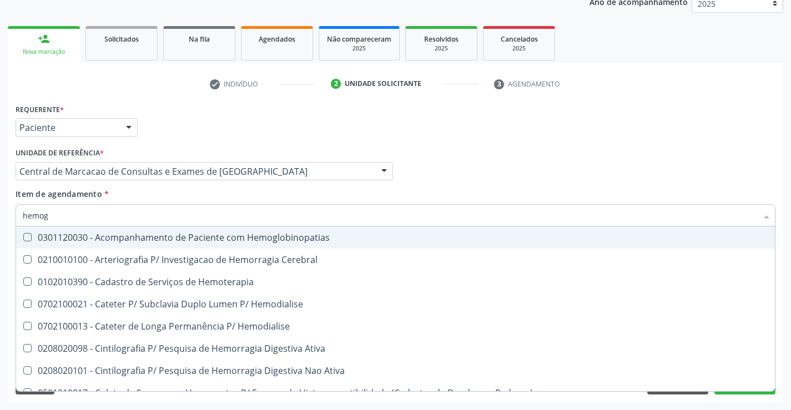
type input "hemogr"
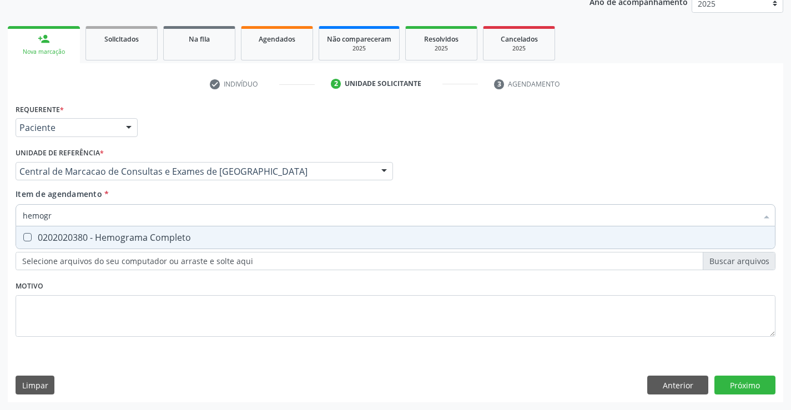
click at [165, 233] on div "0202020380 - Hemograma Completo" at bounding box center [395, 237] width 745 height 9
checkbox Completo "true"
type input "hemogr"
click at [163, 200] on div "Item de agendamento * hemogr Desfazer seleção 0202020380 - Hemograma Completo N…" at bounding box center [396, 205] width 760 height 35
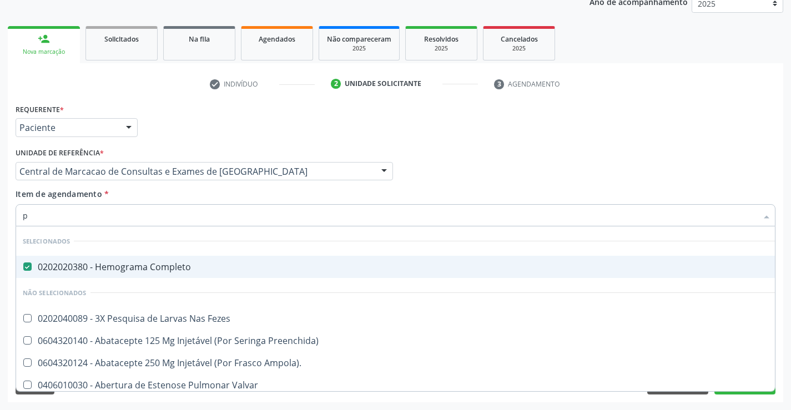
type input "pl"
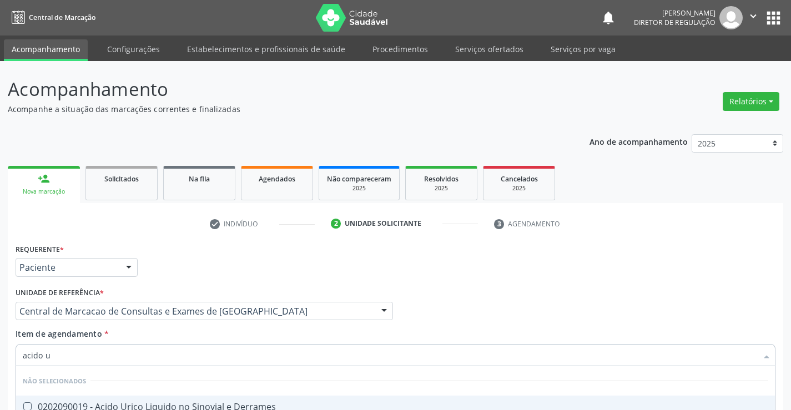
scroll to position [140, 0]
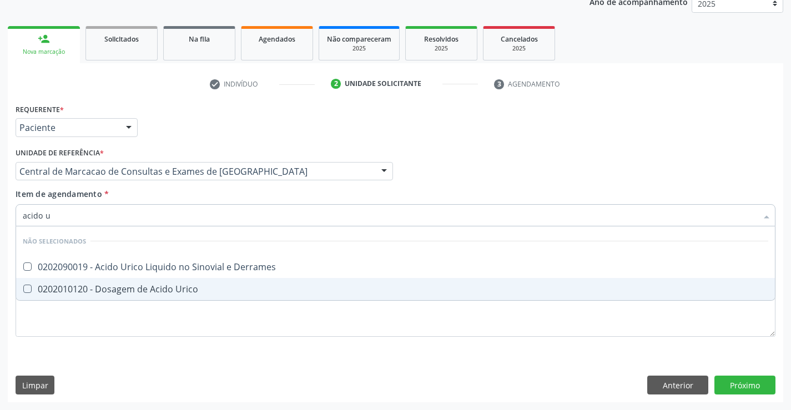
click at [158, 291] on div "0202010120 - Dosagem de Acido Urico" at bounding box center [395, 289] width 745 height 9
checkbox Urico "true"
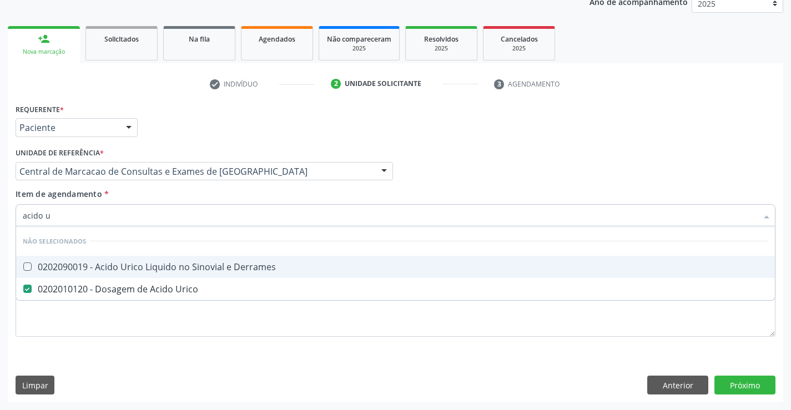
click at [168, 193] on div "Item de agendamento * acido u Desfazer seleção Não selecionados 0202090019 - Ac…" at bounding box center [396, 205] width 760 height 35
checkbox Derrames "true"
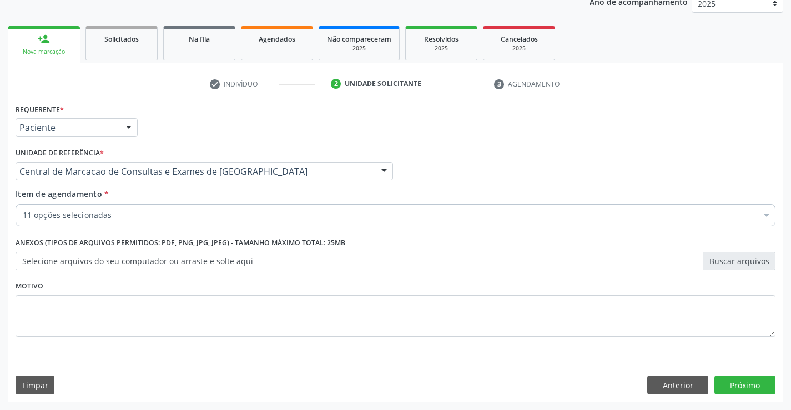
click at [163, 222] on div "11 opções selecionadas" at bounding box center [396, 215] width 760 height 22
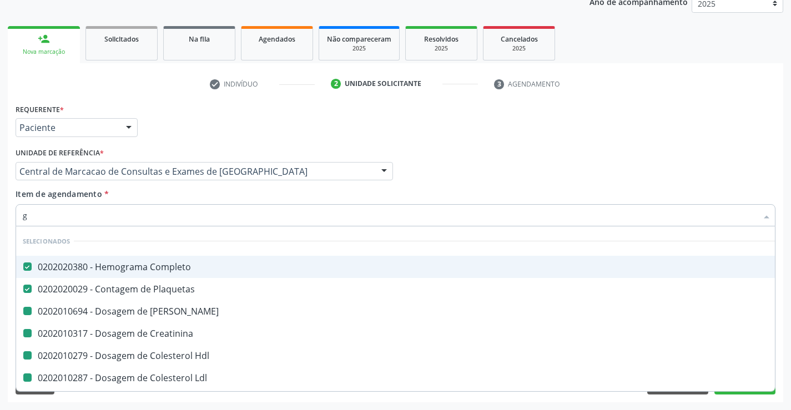
type input "gl"
checkbox Ureia "false"
checkbox Creatinina "false"
checkbox Hdl "false"
checkbox Ldl "false"
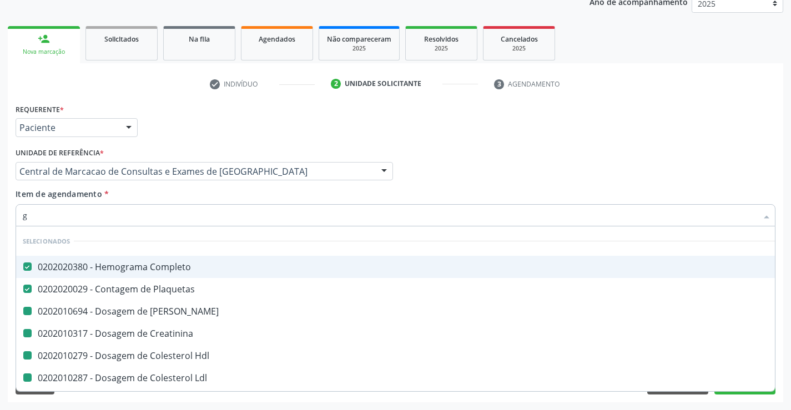
checkbox Total "false"
checkbox Triglicerideos "false"
checkbox Magnesio "false"
checkbox Urico "false"
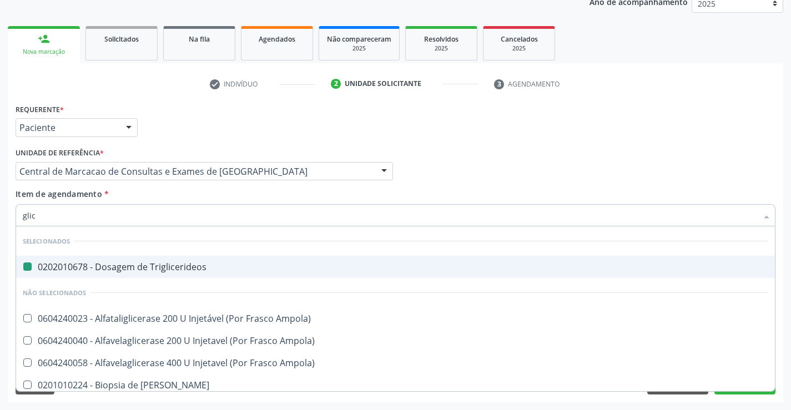
type input "glico"
checkbox Triglicerideos "false"
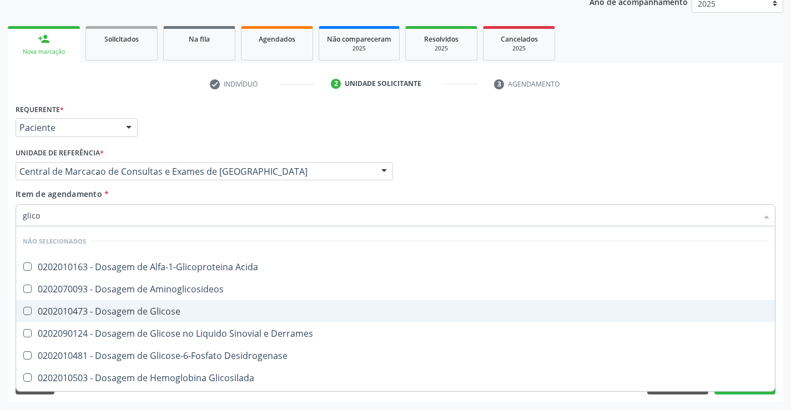
click at [152, 309] on div "0202010473 - Dosagem de Glicose" at bounding box center [395, 311] width 745 height 9
checkbox Glicose "true"
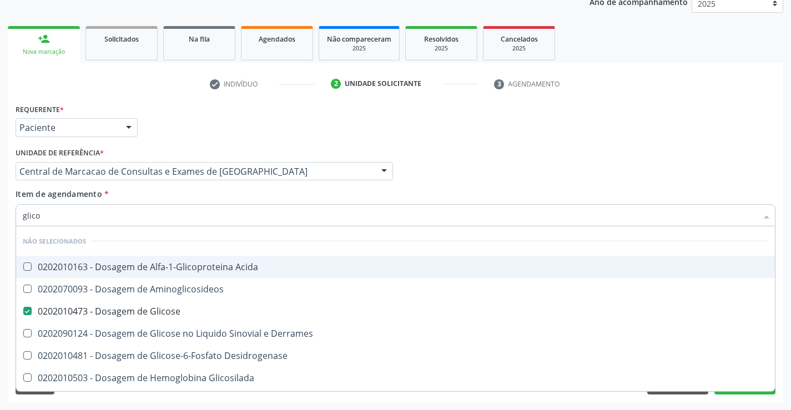
click at [152, 199] on div "Item de agendamento * glico Desfazer seleção Não selecionados 0202010163 - Dosa…" at bounding box center [396, 205] width 760 height 35
checkbox Acida "true"
checkbox Derrames "true"
checkbox Desidrogenase "true"
checkbox Glicosilada "true"
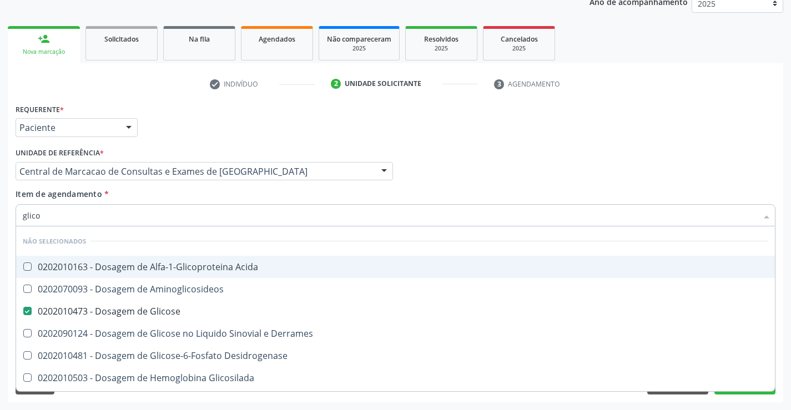
checkbox Quantitativa "true"
checkbox Urina "true"
checkbox Glicose "true"
checkbox Aminoglicosideos "true"
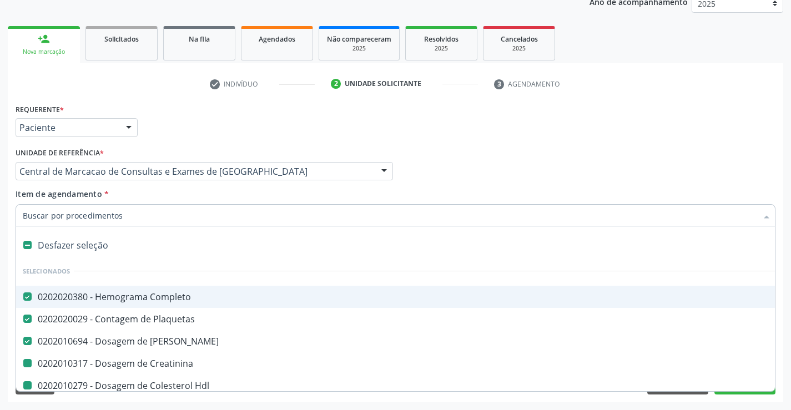
type input "h"
checkbox Creatinina "false"
checkbox Hdl "false"
checkbox Ldl "false"
checkbox Total "false"
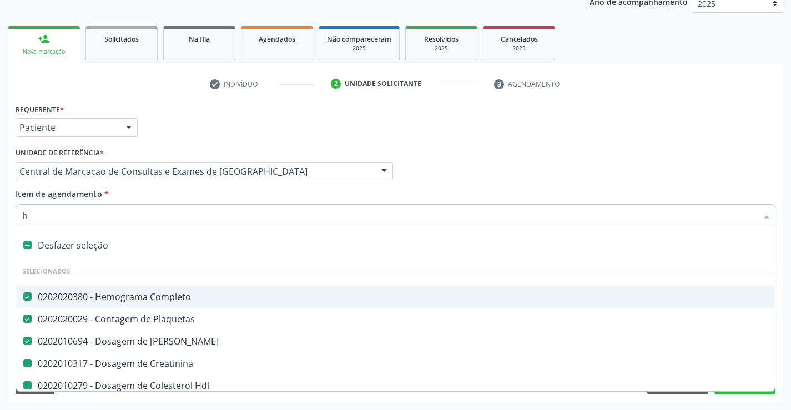
checkbox Triglicerideos "false"
checkbox Fezes "false"
checkbox Magnesio "false"
checkbox Urico "false"
checkbox Glicose "false"
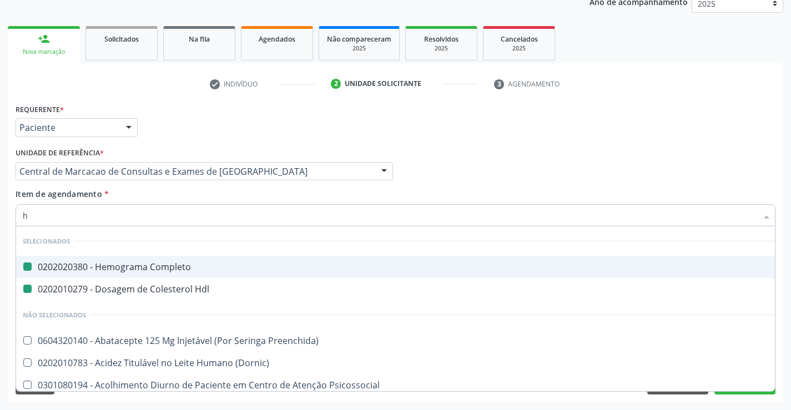
type input "ho"
checkbox Completo "false"
checkbox Hdl "false"
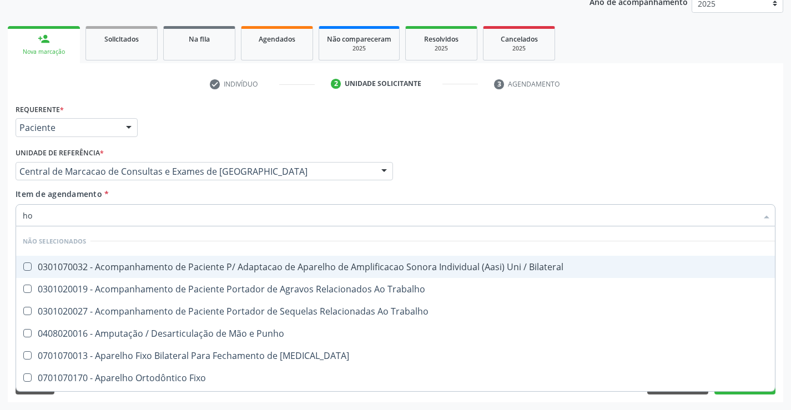
type input "h"
checkbox Bilateral "true"
checkbox Trabalho "true"
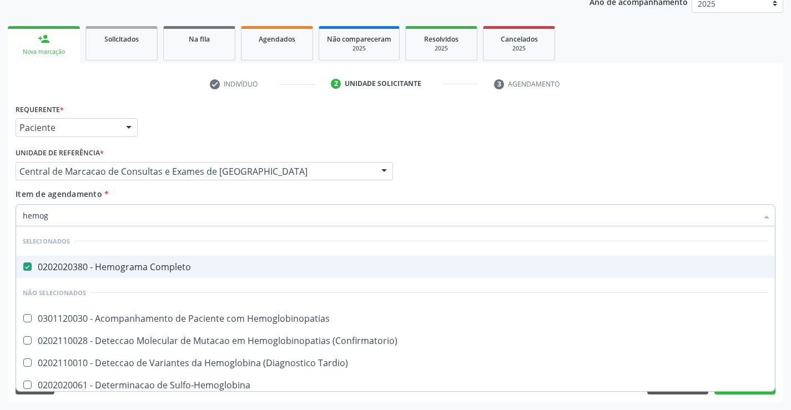
type input "hemogl"
checkbox Completo "false"
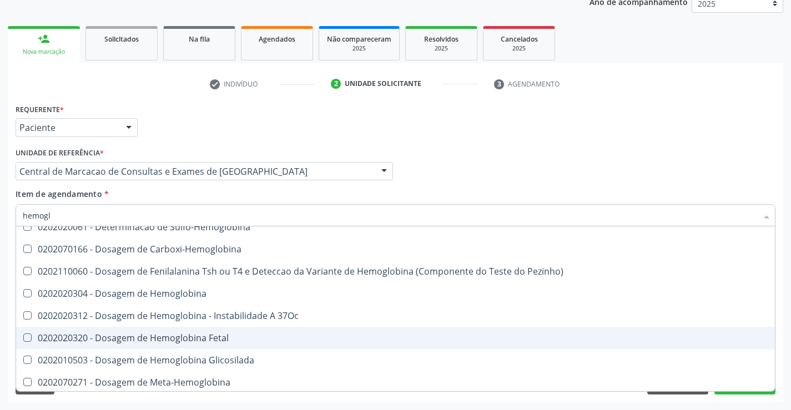
scroll to position [166, 0]
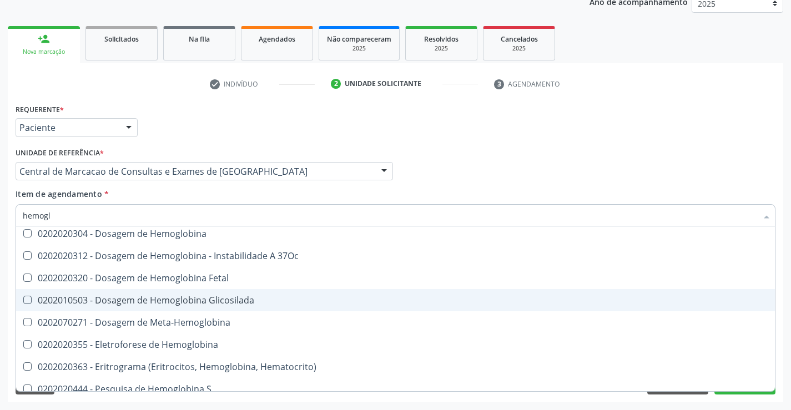
click at [230, 300] on div "0202010503 - Dosagem de Hemoglobina Glicosilada" at bounding box center [395, 300] width 745 height 9
checkbox Glicosilada "true"
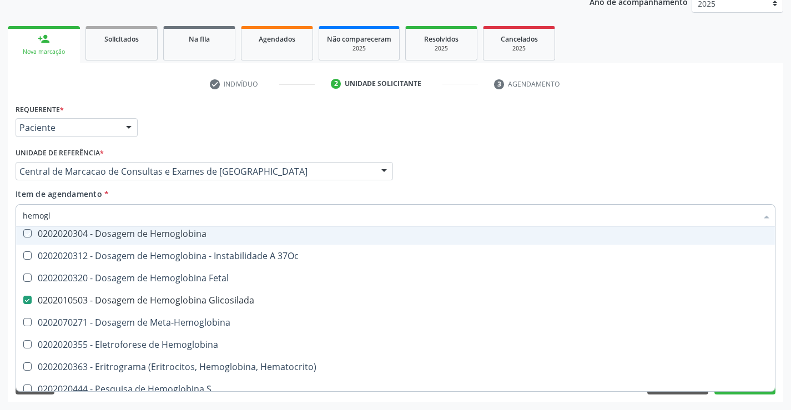
click at [235, 195] on div "Item de agendamento * hemogl Desfazer seleção Não selecionados 0301120030 - Aco…" at bounding box center [396, 205] width 760 height 35
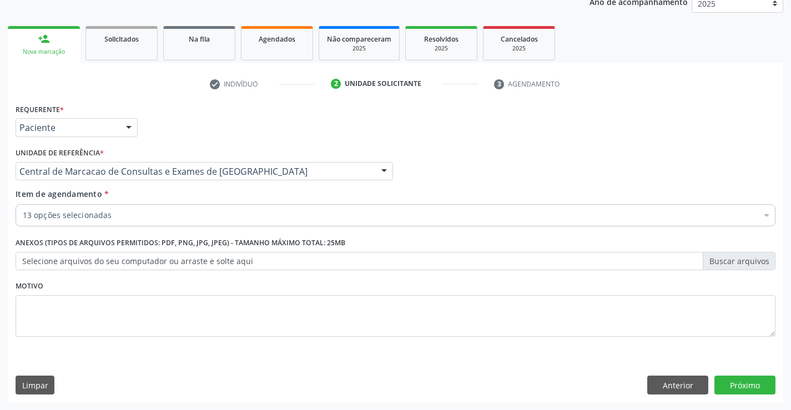
checkbox Completo "true"
checkbox Creatinina "true"
checkbox Hdl "true"
checkbox Ldl "true"
checkbox Total "true"
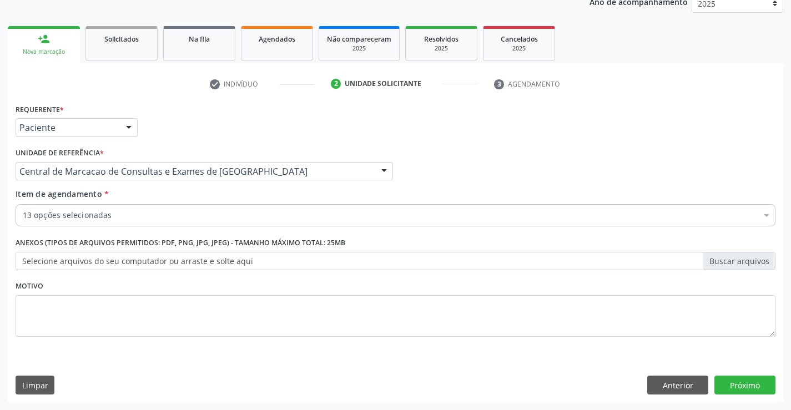
checkbox Triglicerideos "true"
checkbox Fezes "true"
checkbox Urico "true"
checkbox Glicose "true"
checkbox Glicosilada "true"
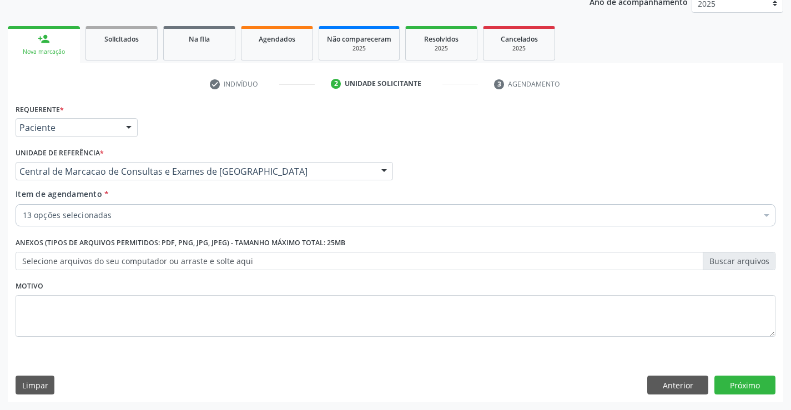
checkbox Ureia "true"
checkbox Plaquetas "true"
click at [218, 207] on div "13 opções selecionadas" at bounding box center [396, 215] width 760 height 22
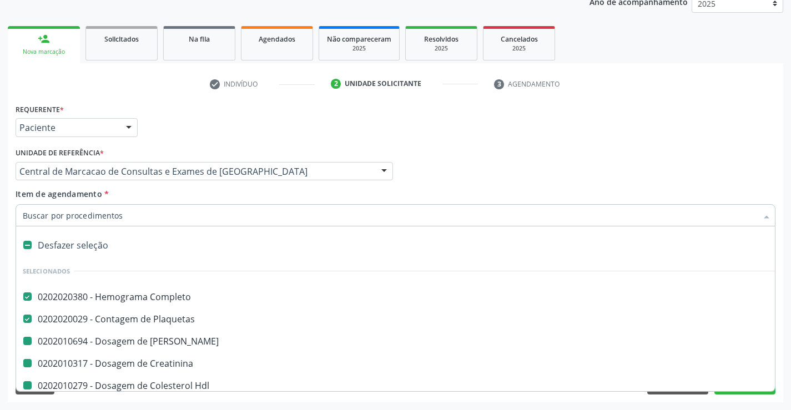
type input "f"
checkbox Creatinina "false"
checkbox Hdl "false"
checkbox Ldl "false"
checkbox Total "false"
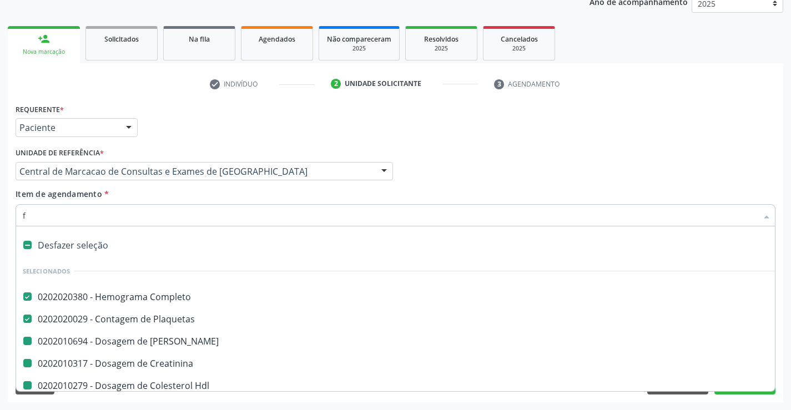
checkbox Triglicerideos "false"
checkbox Fezes "false"
checkbox Magnesio "false"
checkbox Urico "false"
checkbox Glicose "false"
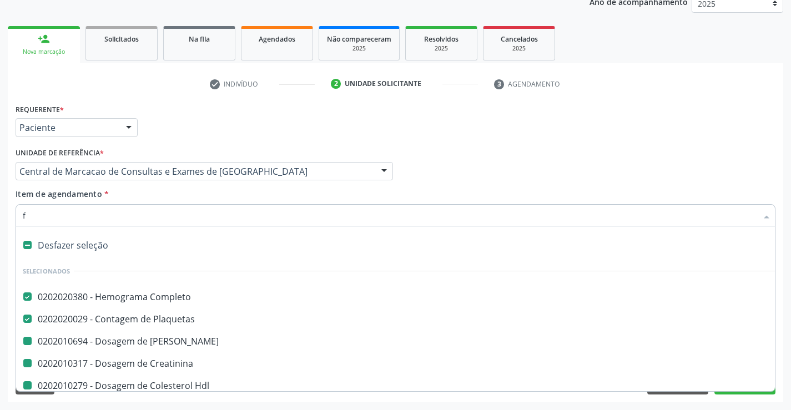
checkbox Glicosilada "false"
checkbox Ureia "false"
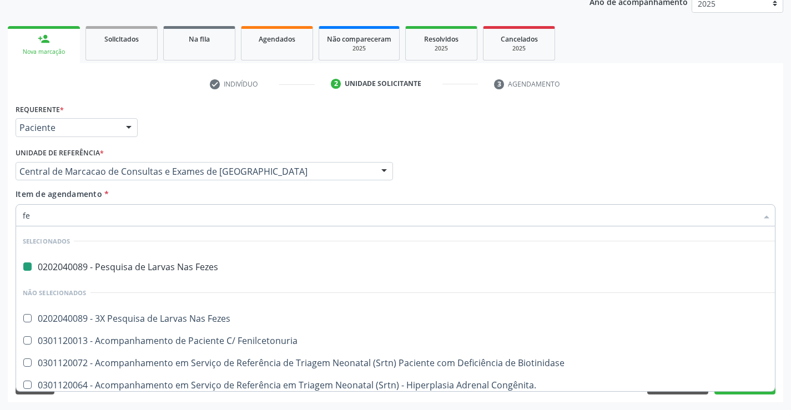
type input "fer"
checkbox Fezes "false"
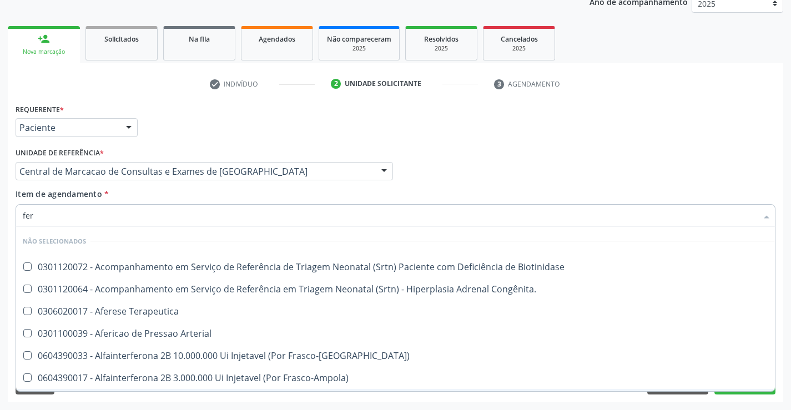
type input "ferr"
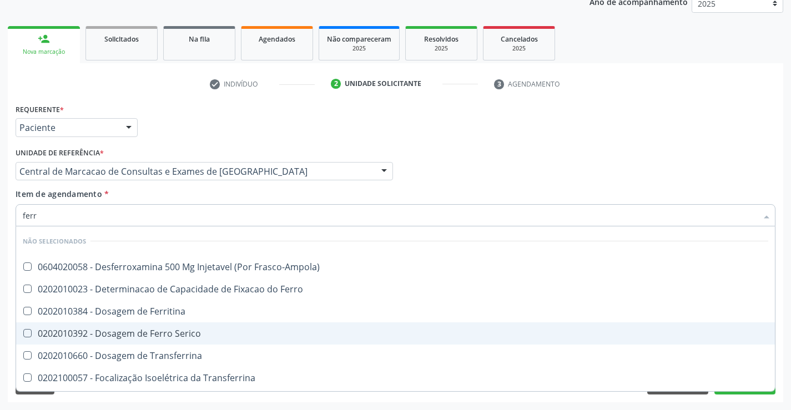
click at [207, 325] on span "0202010392 - Dosagem de Ferro Serico" at bounding box center [395, 333] width 759 height 22
checkbox Serico "true"
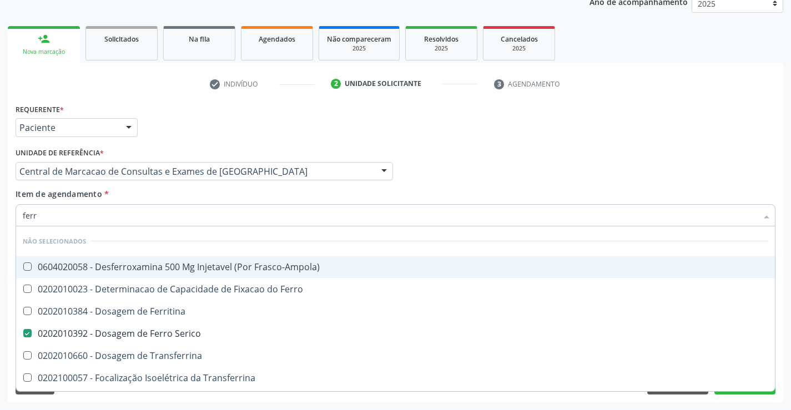
click at [212, 193] on div "Item de agendamento * ferr Desfazer seleção Não selecionados 0604020058 - Desfe…" at bounding box center [396, 205] width 760 height 35
checkbox Frasco-Ampola\) "true"
checkbox Transferrina "true"
checkbox Ml\) "true"
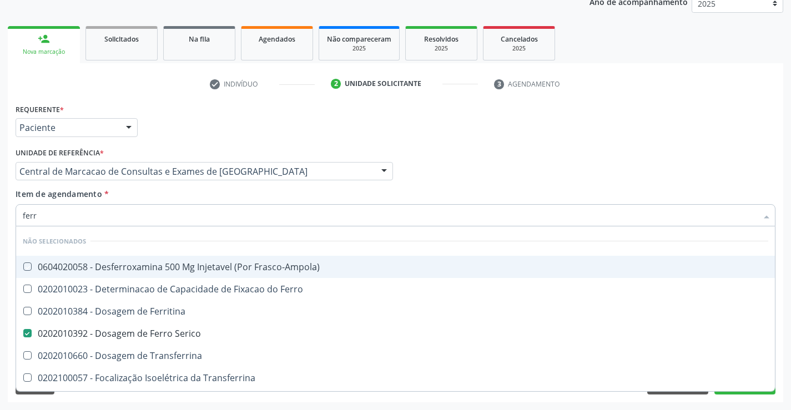
checkbox \(Nefroplastia\) "true"
checkbox Ferritina "true"
checkbox Ferro "true"
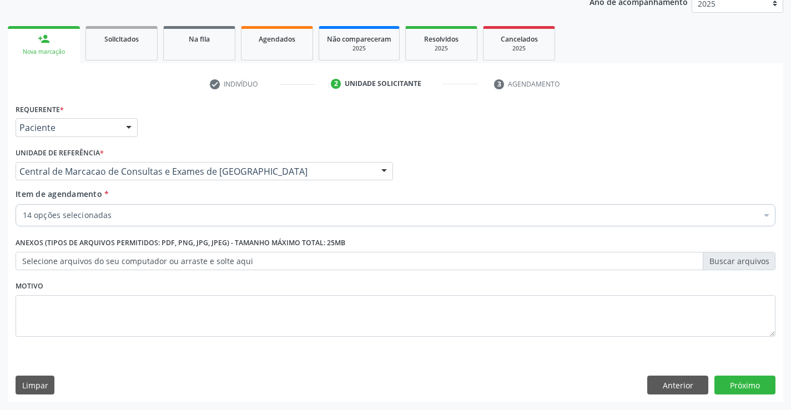
click at [190, 221] on div "14 opções selecionadas" at bounding box center [396, 215] width 760 height 22
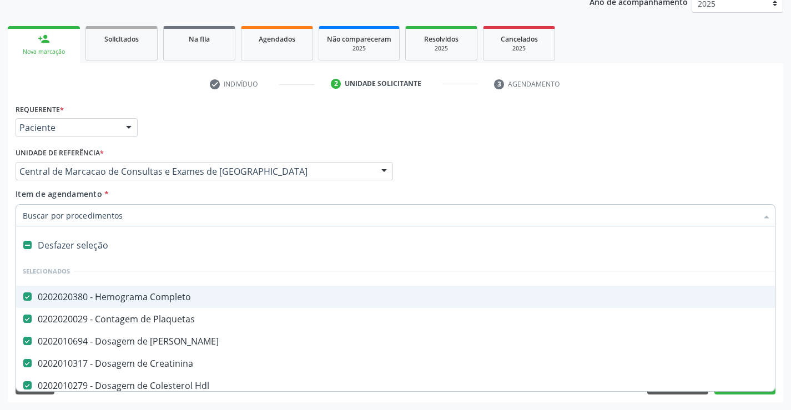
type input "u"
checkbox Ldl "false"
checkbox Total "false"
checkbox Triglicerideos "false"
checkbox Fezes "false"
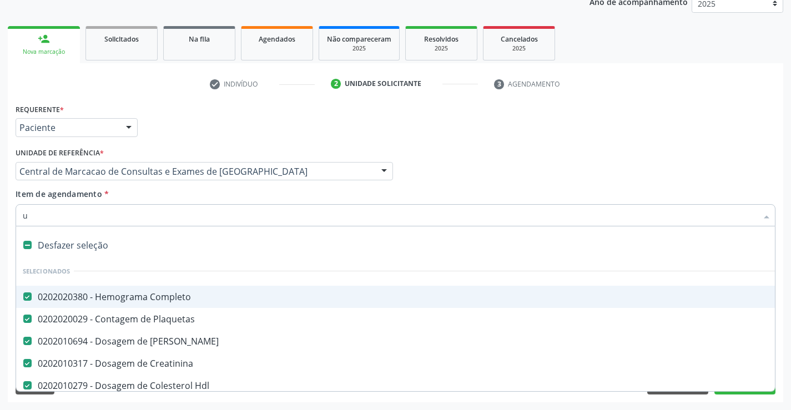
checkbox Magnesio "false"
checkbox Urico "false"
checkbox Glicose "false"
checkbox Glicosilada "false"
checkbox Serico "false"
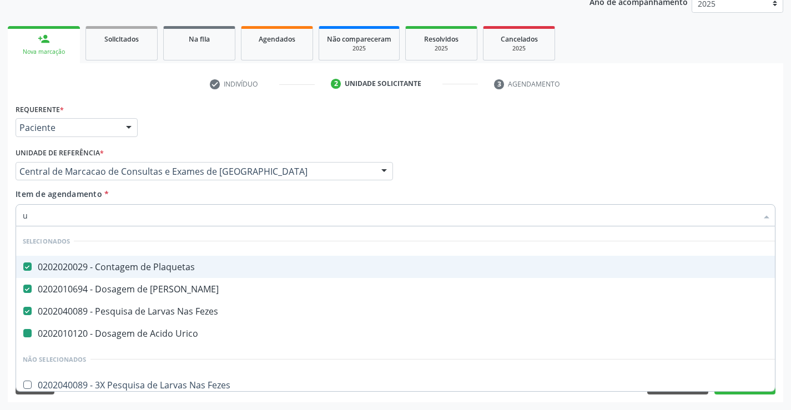
type input "ur"
checkbox Urico "false"
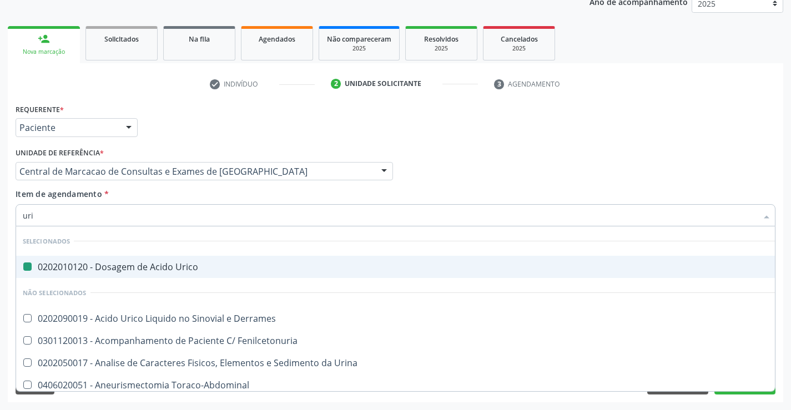
type input "urin"
checkbox Urico "false"
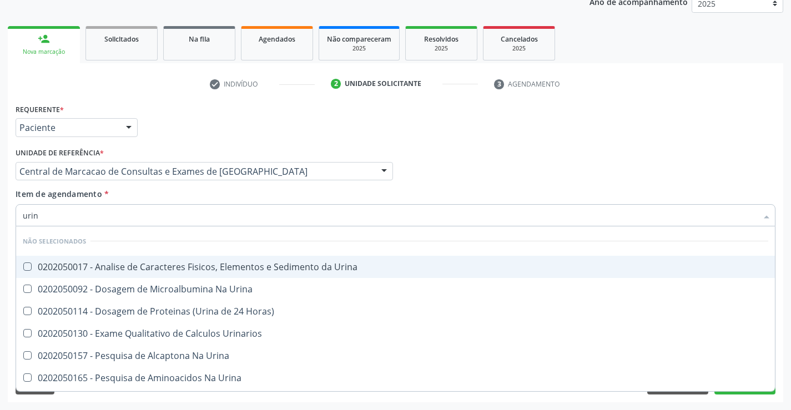
type input "urina"
click at [201, 271] on div "0202050017 - Analise de Caracteres Fisicos, Elementos e Sedimento da Urina" at bounding box center [395, 267] width 745 height 9
checkbox Urina "true"
click at [202, 201] on div "Item de agendamento * urina Desfazer seleção Não selecionados 0202050017 - Anal…" at bounding box center [396, 205] width 760 height 35
checkbox Urinarios "true"
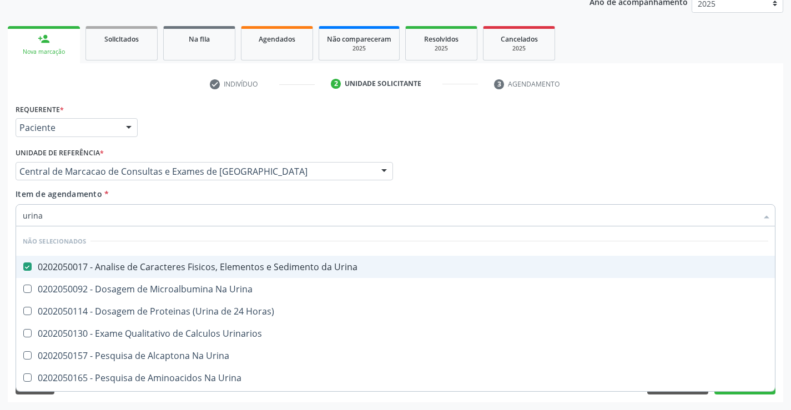
checkbox Urina "true"
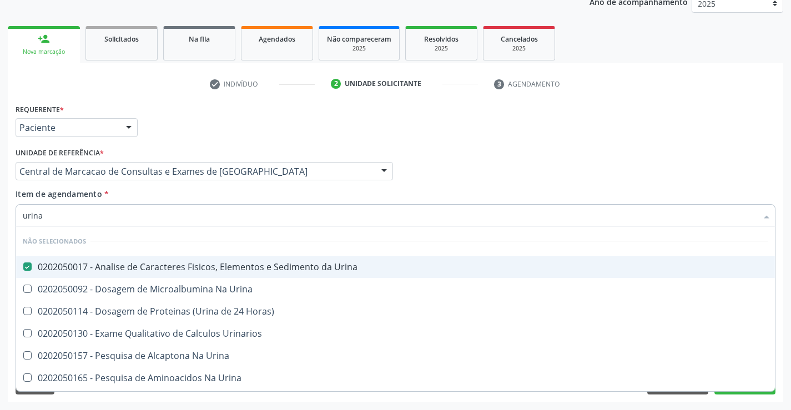
checkbox Urina "true"
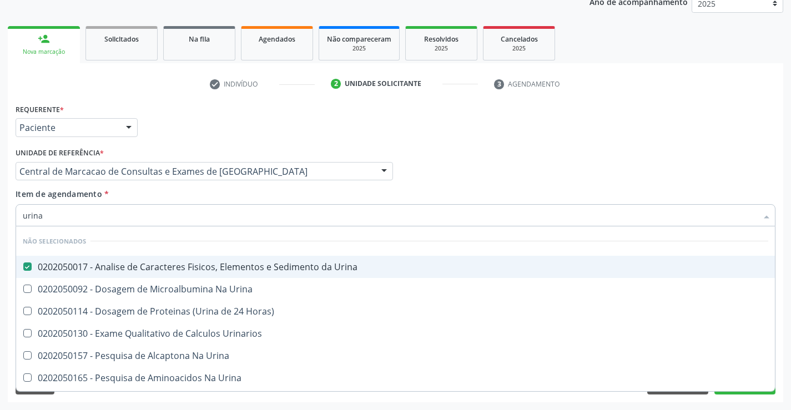
checkbox Urina "true"
checkbox Horas\) "true"
checkbox Urina "true"
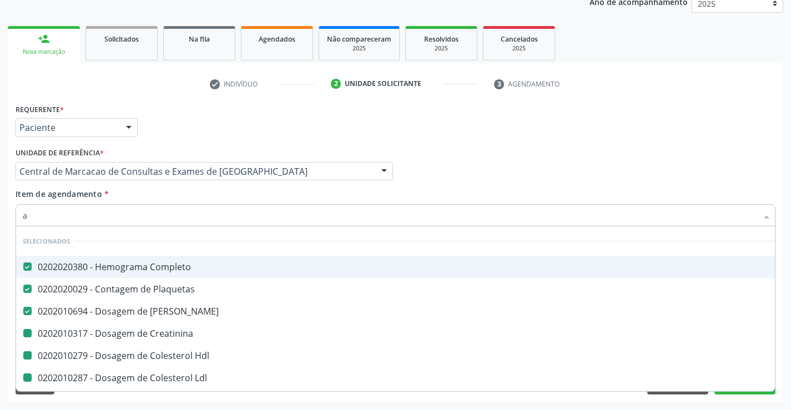
type input "as"
checkbox Creatinina "false"
checkbox Ldl "false"
checkbox Total "false"
checkbox Triglicerideos "false"
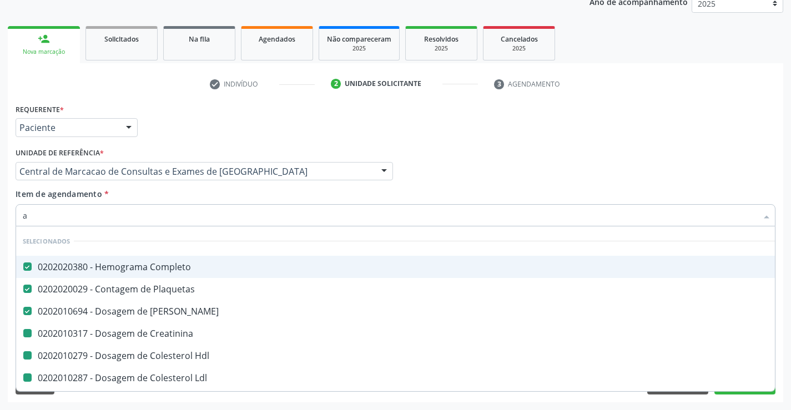
checkbox Fezes "false"
checkbox Magnesio "false"
checkbox Urico "false"
checkbox Glicose "false"
checkbox Glicosilada "false"
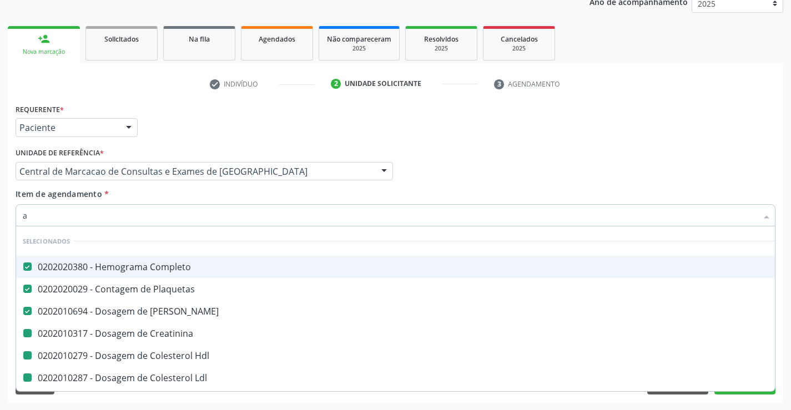
checkbox Serico "false"
checkbox Urina "false"
checkbox Hdl "false"
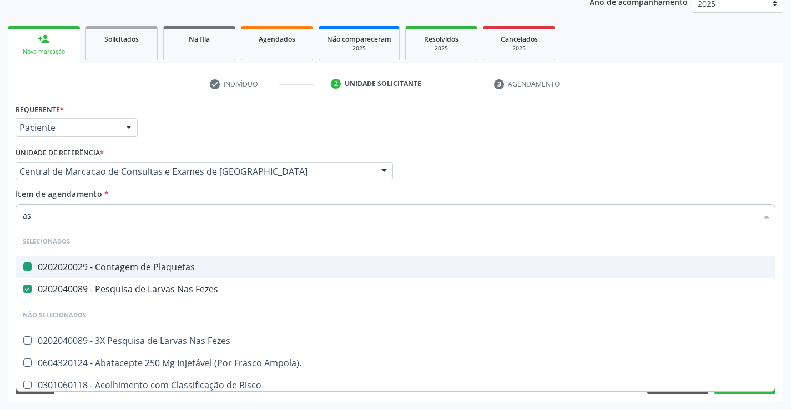
type input "asl"
checkbox Plaquetas "false"
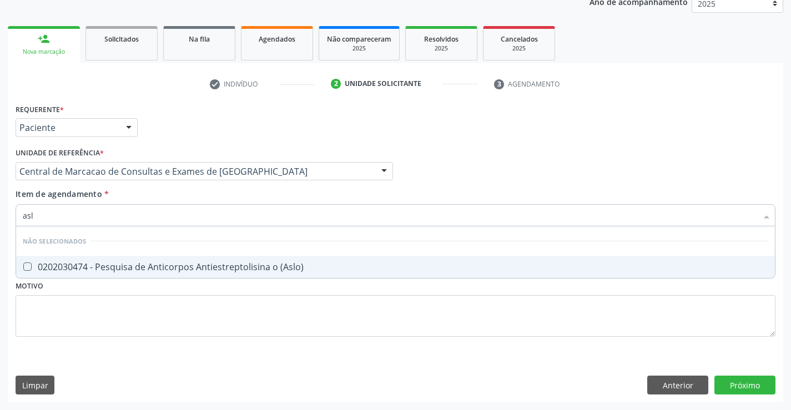
type input "aslo"
click at [195, 265] on div "0202030474 - Pesquisa de Anticorpos Antiestreptolisina o (Aslo)" at bounding box center [395, 267] width 745 height 9
checkbox \(Aslo\) "true"
click at [198, 195] on div "Item de agendamento * aslo Desfazer seleção Não selecionados 0202030474 - Pesqu…" at bounding box center [396, 205] width 760 height 35
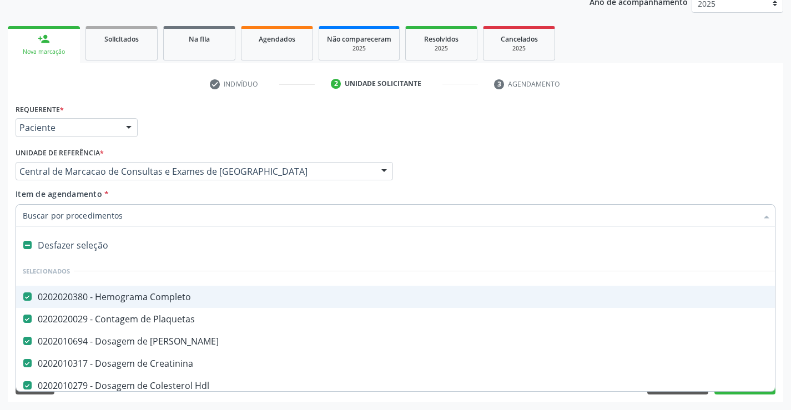
type input "r"
checkbox Serico "false"
checkbox Urina "false"
checkbox \(Aslo\) "false"
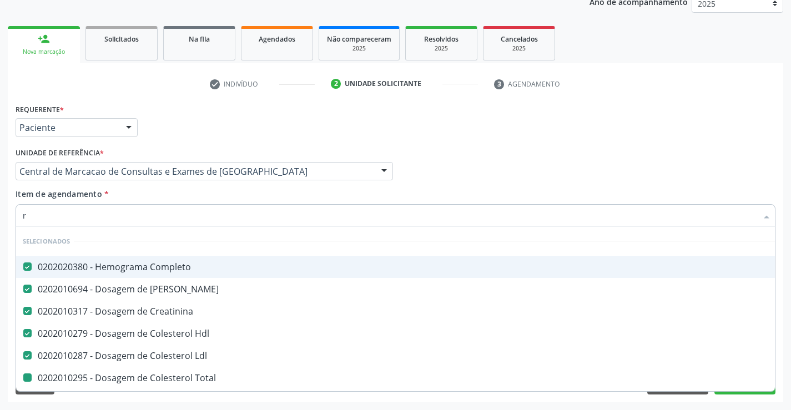
type input "re"
checkbox Total "false"
checkbox Triglicerideos "false"
checkbox Fezes "false"
checkbox Urico "false"
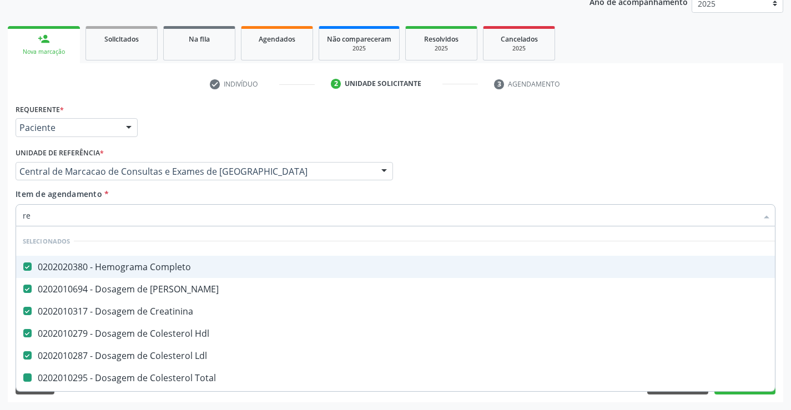
checkbox Serico "false"
checkbox Urina "false"
checkbox \(Aslo\) "false"
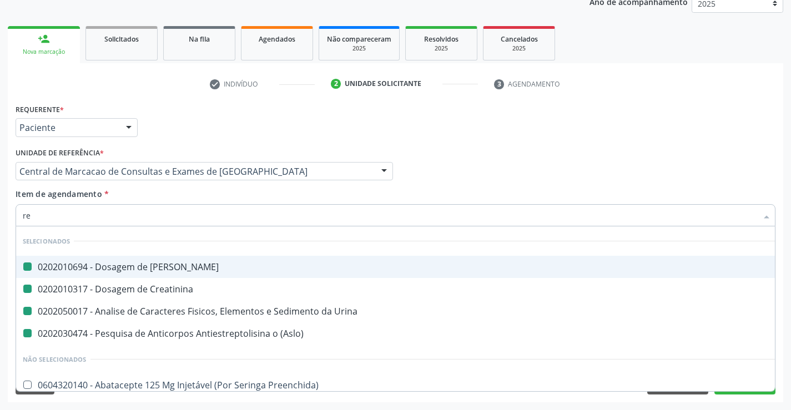
type input "reu"
checkbox Ureia "false"
checkbox Creatinina "false"
checkbox Urina "false"
checkbox \(Aslo\) "false"
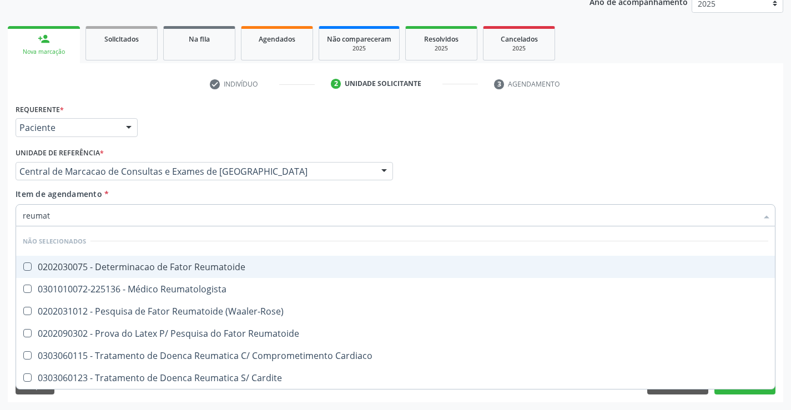
type input "reumato"
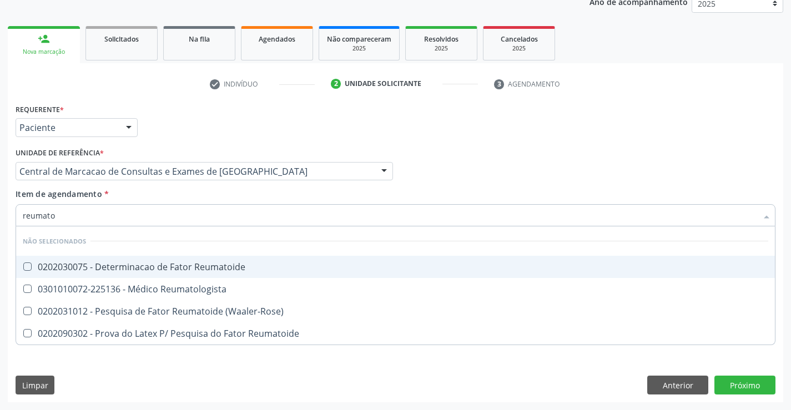
click at [190, 269] on div "0202030075 - Determinacao de Fator Reumatoide" at bounding box center [395, 267] width 745 height 9
checkbox Reumatoide "true"
click at [176, 193] on div "Item de agendamento * reumato Desfazer seleção Não selecionados 0202030075 - De…" at bounding box center [396, 205] width 760 height 35
checkbox Reumatologista "true"
checkbox \(Waaler-Rose\) "true"
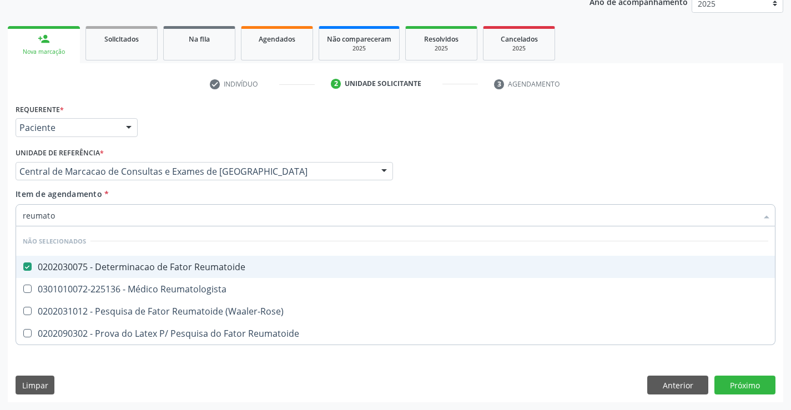
checkbox Reumatoide "true"
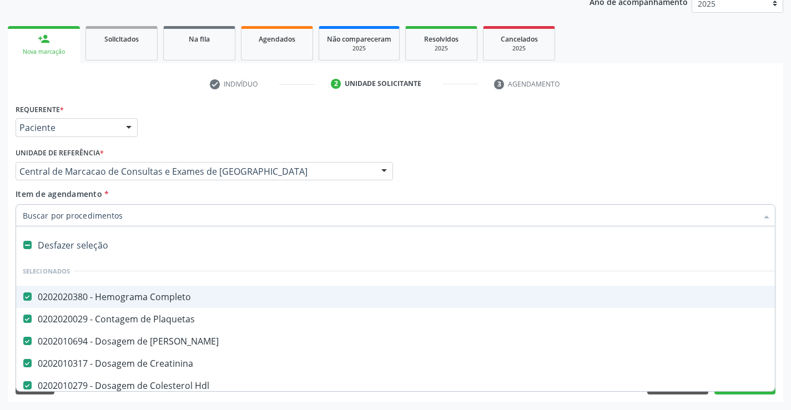
type input "r"
checkbox Urina "false"
checkbox \(Aslo\) "false"
checkbox Reumatoide "false"
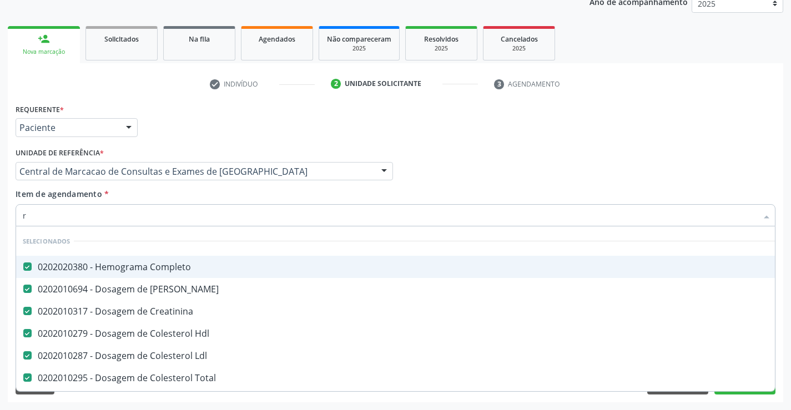
type input "re"
checkbox Triglicerideos "false"
checkbox Fezes "false"
checkbox Urico "false"
checkbox Serico "false"
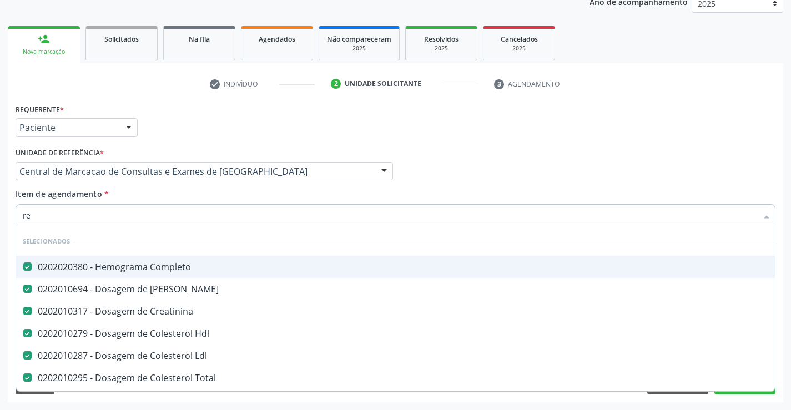
checkbox Urina "false"
checkbox \(Aslo\) "false"
checkbox Reumatoide "false"
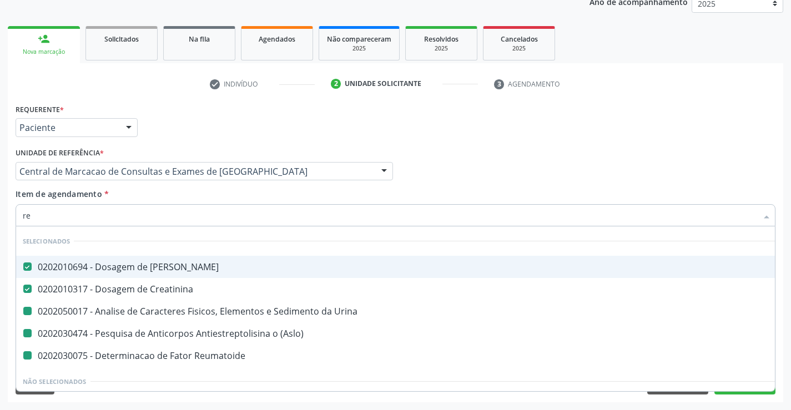
type input "rea"
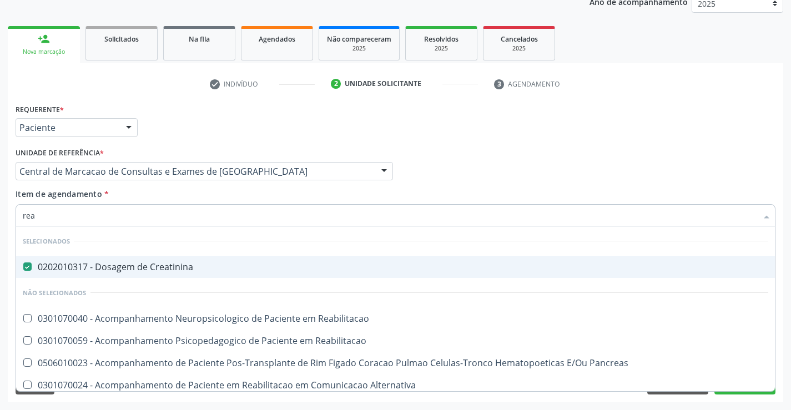
checkbox Reabilitacao "false"
checkbox Pancreas "false"
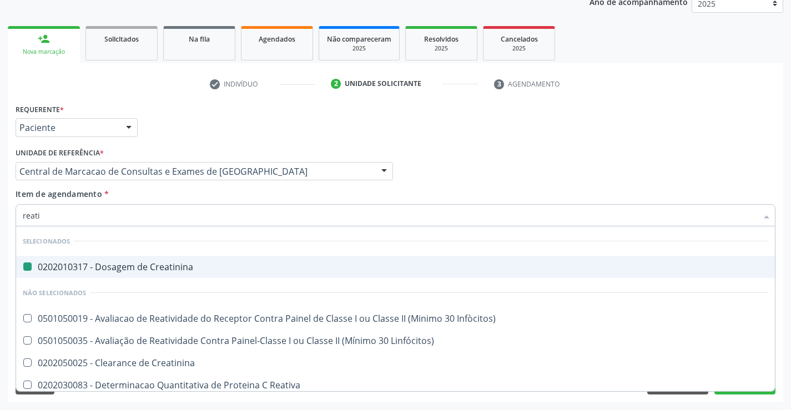
type input "reativ"
checkbox Creatinina "false"
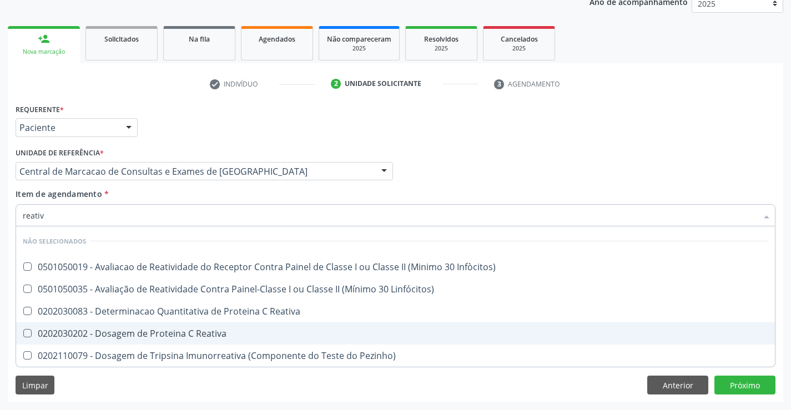
click at [198, 334] on div "0202030202 - Dosagem de Proteina C Reativa" at bounding box center [395, 333] width 745 height 9
checkbox Reativa "true"
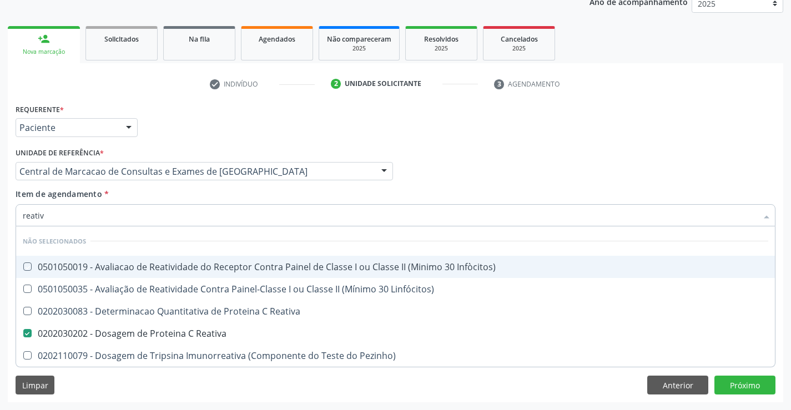
click at [204, 195] on div "Item de agendamento * reativ Desfazer seleção Não selecionados 0501050019 - Ava…" at bounding box center [396, 205] width 760 height 35
checkbox Infòcitos\) "true"
checkbox Reativa "true"
checkbox Pezinho\) "true"
checkbox Linfócitos\) "true"
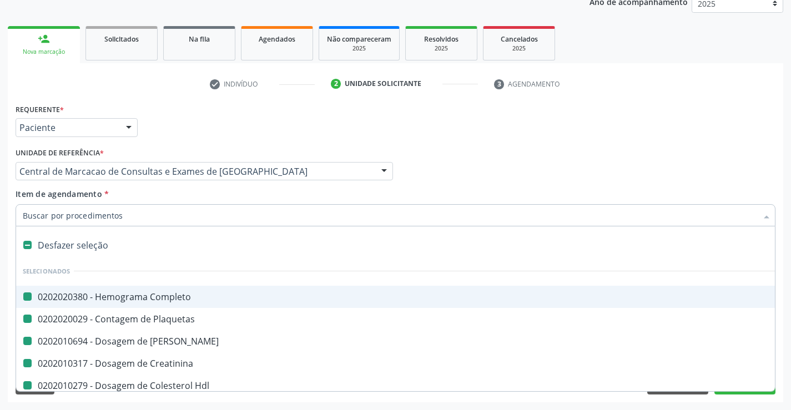
type input "w"
checkbox Completo "false"
checkbox Ureia "false"
checkbox Creatinina "false"
checkbox Hdl "false"
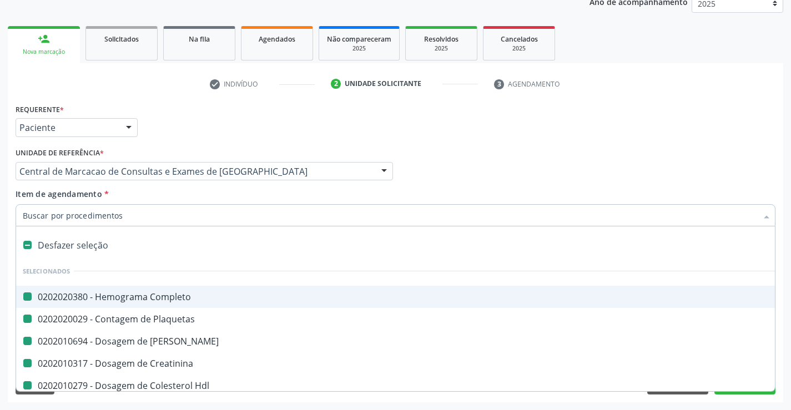
checkbox Plaquetas "false"
checkbox Ldl "false"
checkbox Total "false"
checkbox Triglicerideos "false"
checkbox Fezes "false"
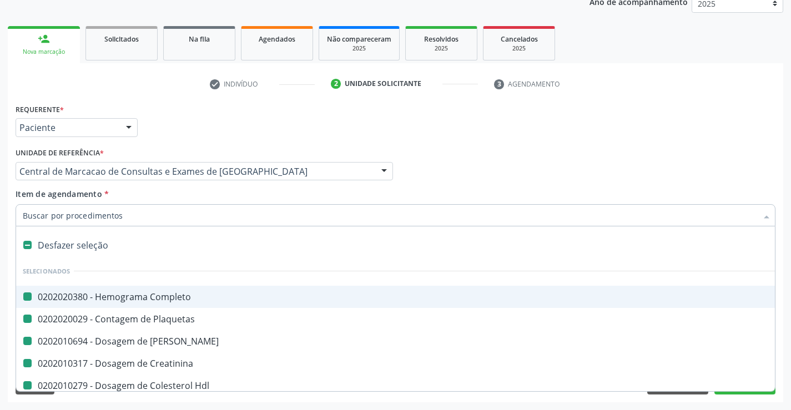
checkbox Magnesio "false"
checkbox Urico "false"
checkbox Glicose "false"
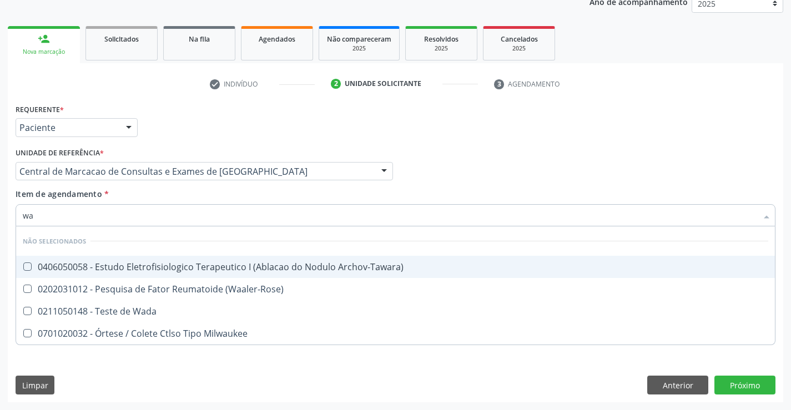
type input "waa"
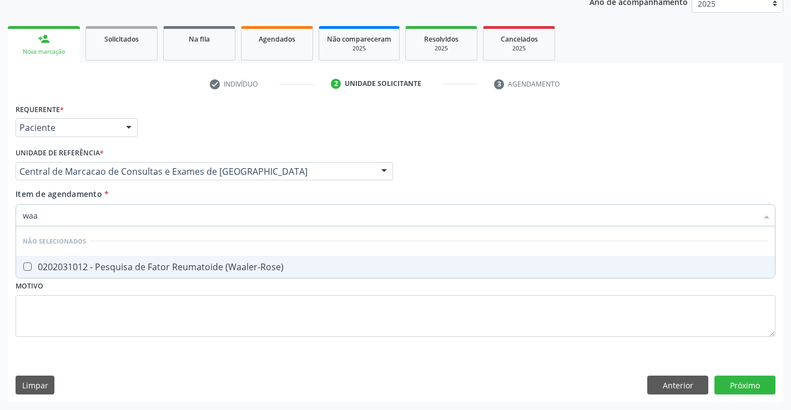
click at [189, 271] on div "0202031012 - Pesquisa de Fator Reumatoide (Waaler-Rose)" at bounding box center [395, 267] width 745 height 9
checkbox \(Waaler-Rose\) "true"
click at [739, 383] on div "Requerente * Paciente Profissional de Saúde Paciente Nenhum resultado encontrad…" at bounding box center [395, 251] width 775 height 301
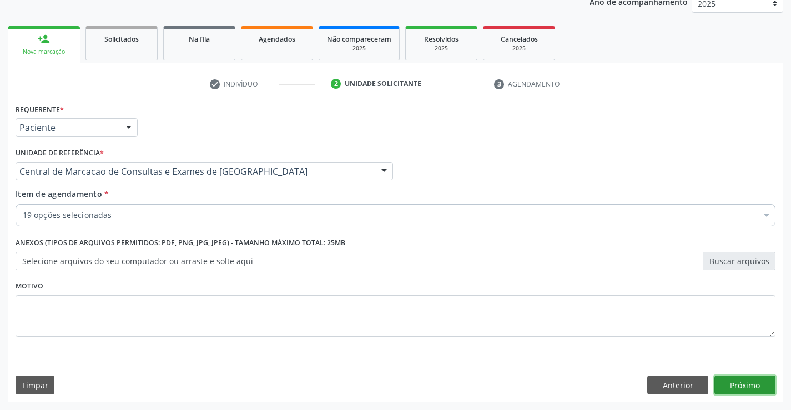
click at [741, 377] on button "Próximo" at bounding box center [744, 385] width 61 height 19
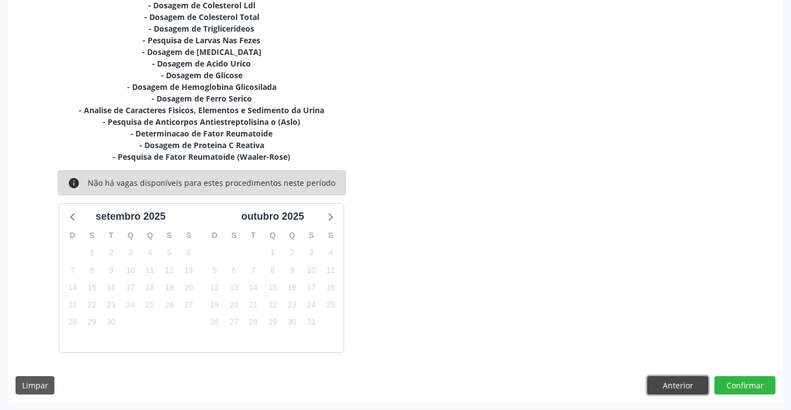
click at [689, 385] on button "Anterior" at bounding box center [677, 385] width 61 height 19
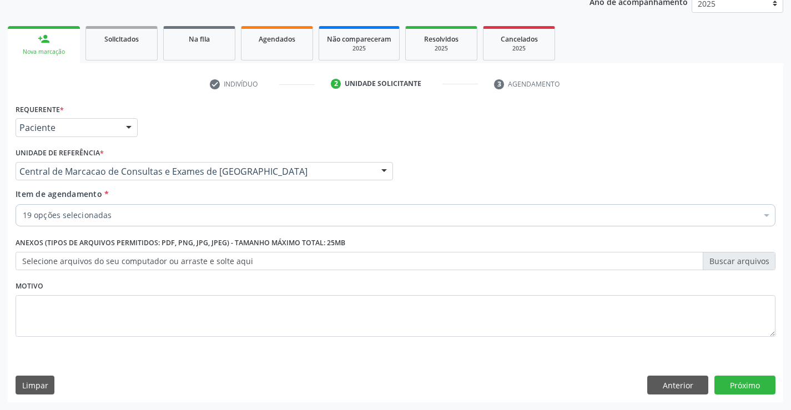
click at [221, 222] on div "19 opções selecionadas" at bounding box center [396, 215] width 760 height 22
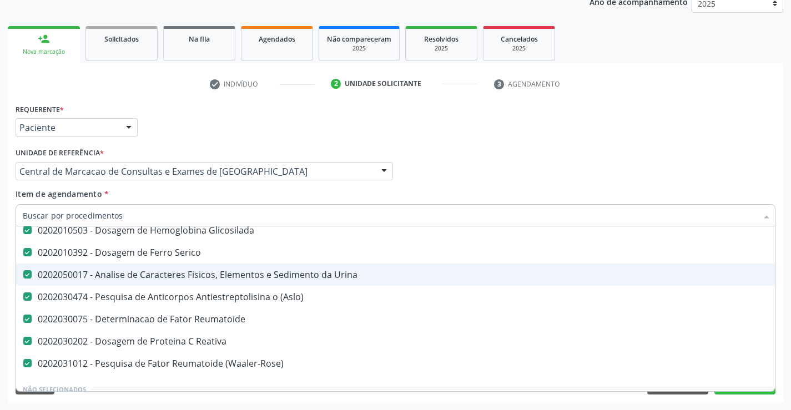
scroll to position [388, 0]
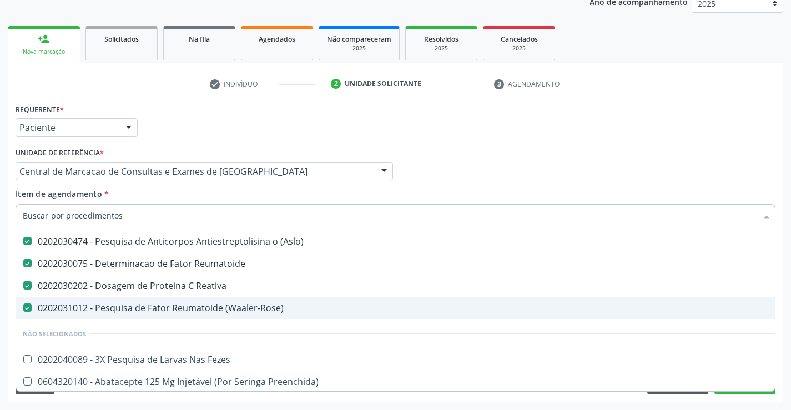
click at [186, 310] on div "0202031012 - Pesquisa de Fator Reumatoide (Waaler-Rose)" at bounding box center [455, 308] width 864 height 9
checkbox \(Waaler-Rose\) "false"
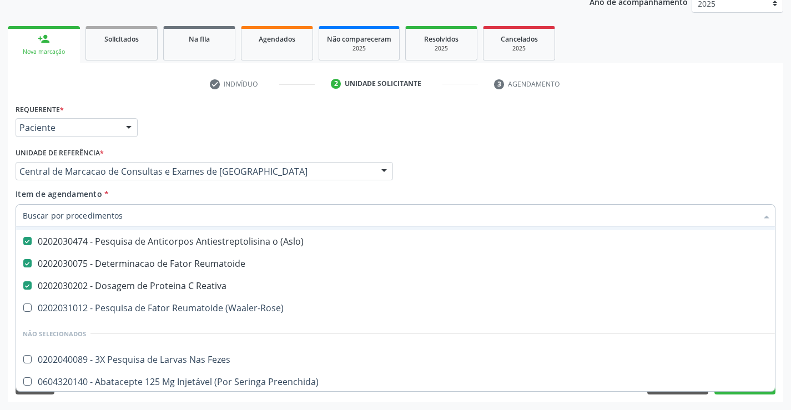
click at [419, 174] on div "Profissional Solicitante Por favor, selecione a Unidade de Atendimento primeiro…" at bounding box center [395, 166] width 765 height 43
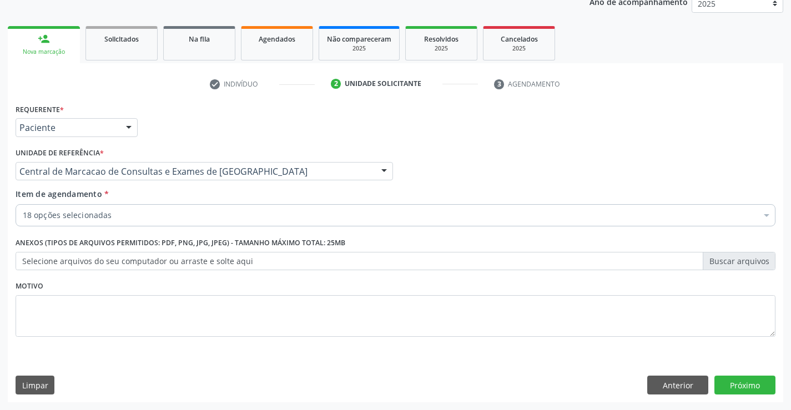
scroll to position [0, 0]
click at [740, 382] on button "Próximo" at bounding box center [744, 385] width 61 height 19
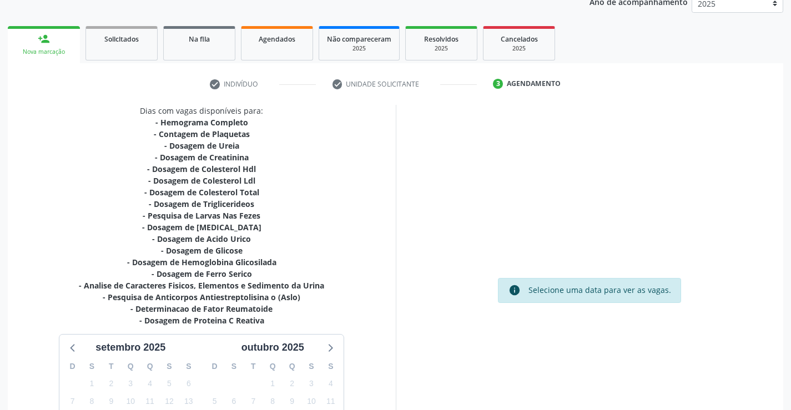
scroll to position [271, 0]
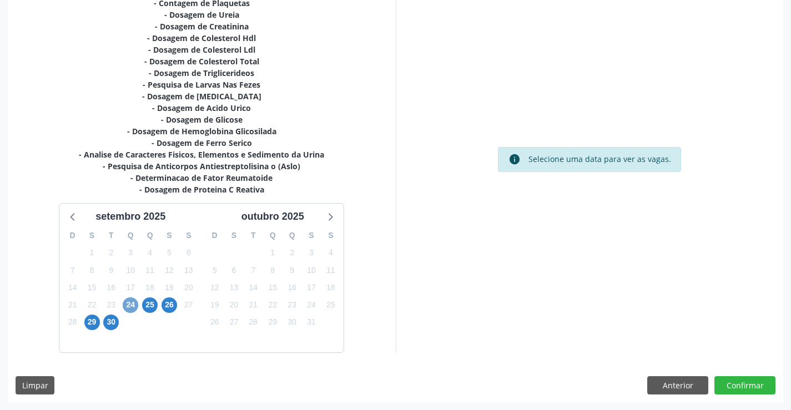
click at [130, 305] on span "24" at bounding box center [131, 305] width 16 height 16
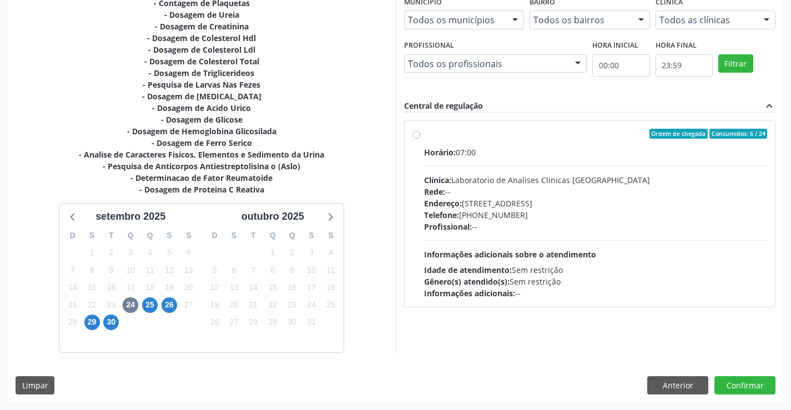
click at [603, 195] on div "Rede: --" at bounding box center [596, 192] width 344 height 12
click at [420, 139] on input "Ordem de chegada Consumidos: 6 / 24 Horário: 07:00 Clínica: Laboratorio de Anal…" at bounding box center [416, 134] width 8 height 10
radio input "true"
click at [737, 384] on button "Confirmar" at bounding box center [744, 385] width 61 height 19
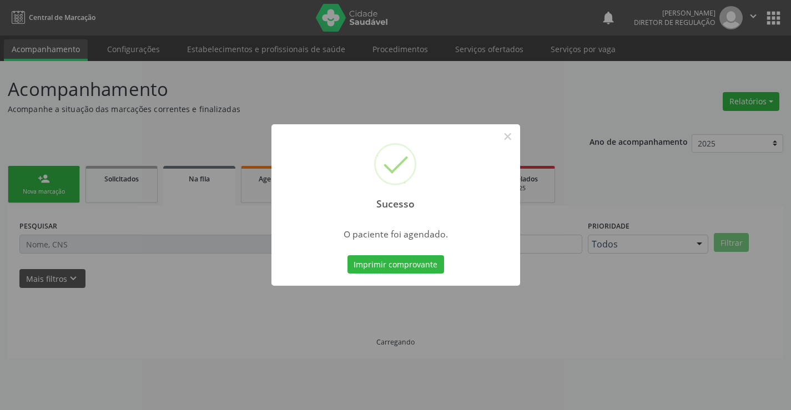
scroll to position [0, 0]
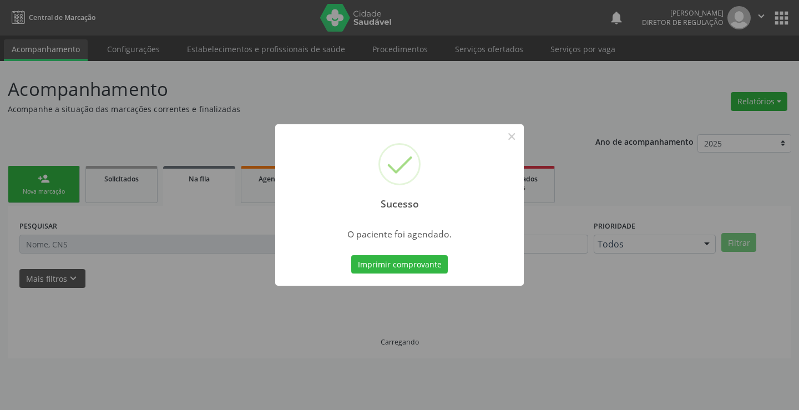
click at [351, 255] on button "Imprimir comprovante" at bounding box center [399, 264] width 97 height 19
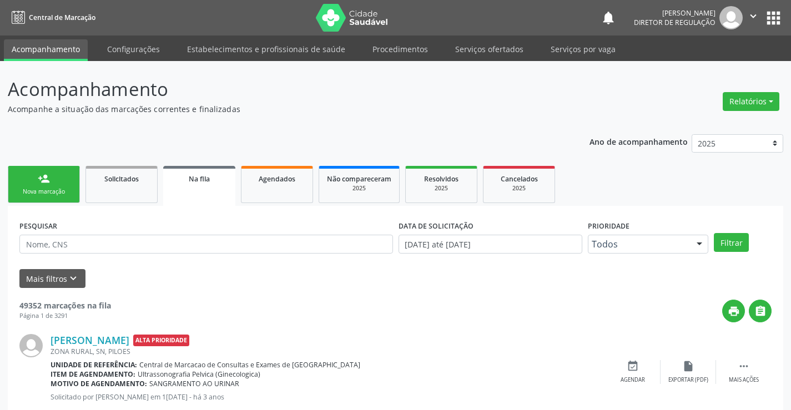
click at [481, 38] on ul "Acompanhamento Configurações Estabelecimentos e profissionais de saúde Procedim…" at bounding box center [395, 49] width 791 height 26
click at [475, 54] on link "Serviços ofertados" at bounding box center [489, 48] width 84 height 19
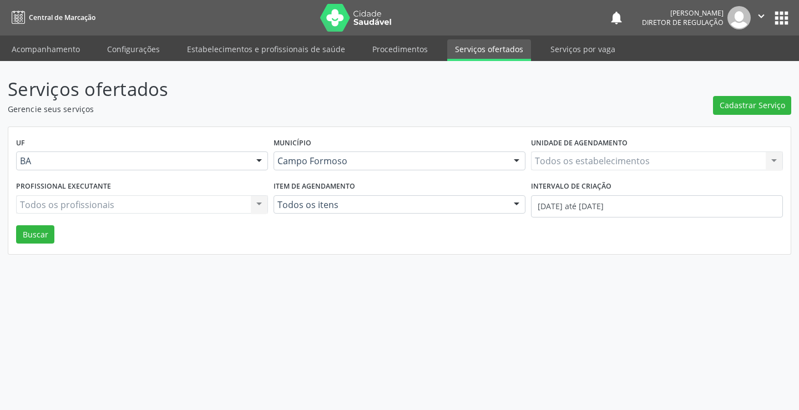
click at [594, 152] on label "Unidade de agendamento" at bounding box center [579, 143] width 97 height 17
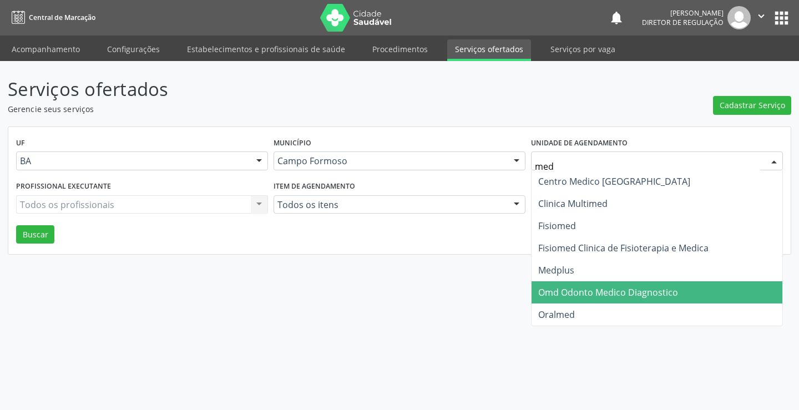
click at [561, 281] on span "Omd Odonto Medico Diagnostico" at bounding box center [657, 292] width 251 height 22
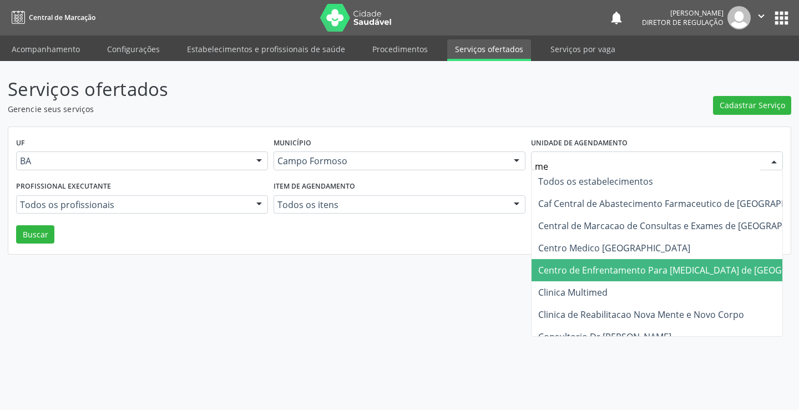
type input "med"
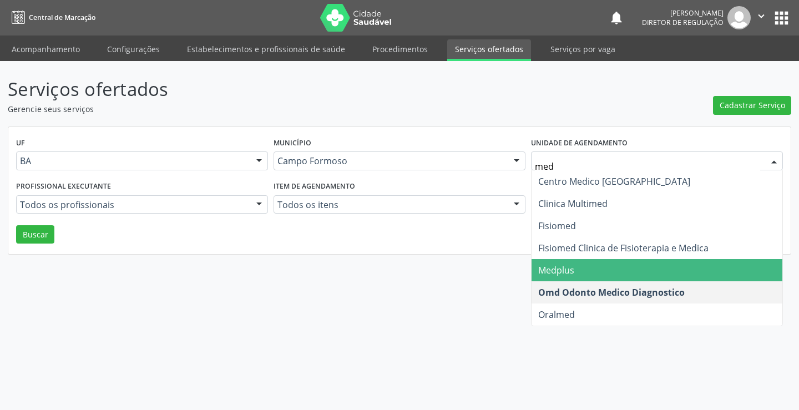
click at [576, 276] on span "Medplus" at bounding box center [657, 270] width 251 height 22
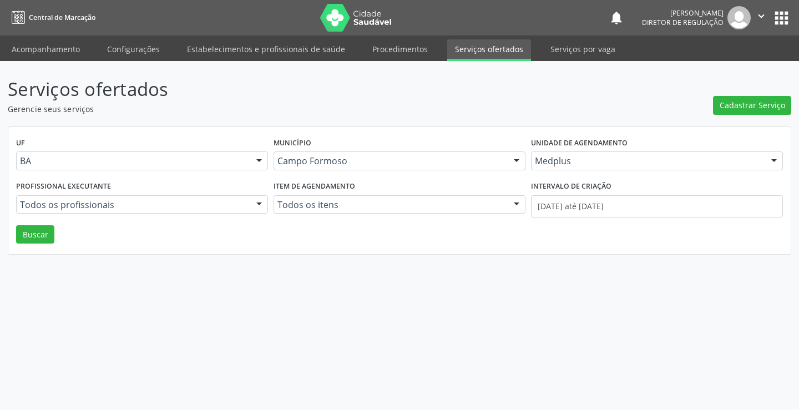
click at [190, 211] on div "Todos os profissionais" at bounding box center [142, 204] width 252 height 19
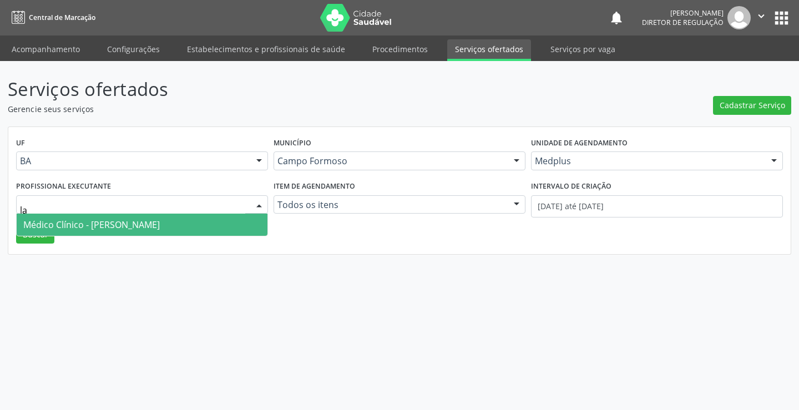
type input "lan"
click at [160, 228] on span "Médico Clínico - Lanna Peralva Miranda Rocha" at bounding box center [91, 225] width 137 height 12
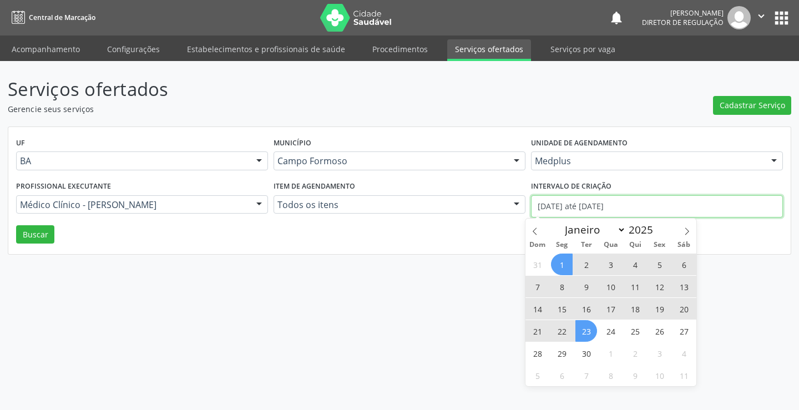
click at [564, 211] on input "01/09/2025 até 23/09/2025" at bounding box center [657, 206] width 252 height 22
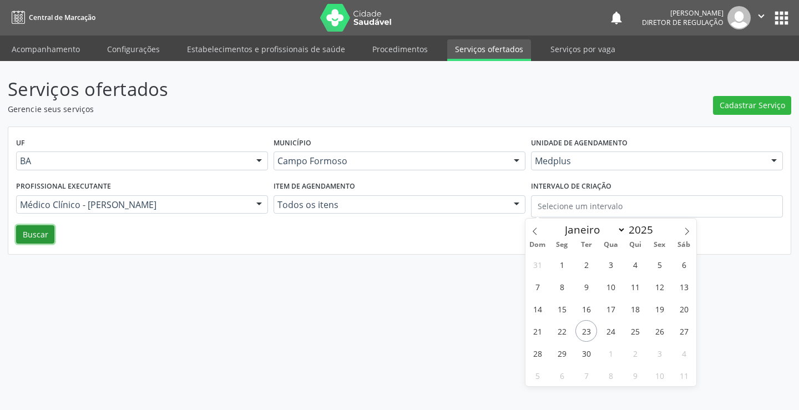
click at [39, 234] on button "Buscar" at bounding box center [35, 234] width 38 height 19
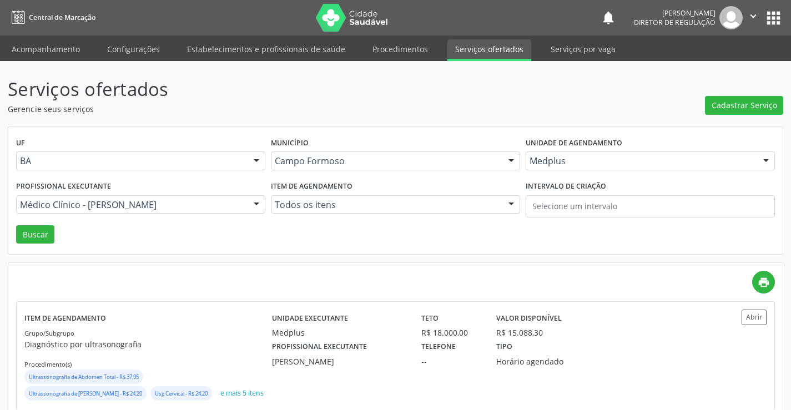
scroll to position [55, 0]
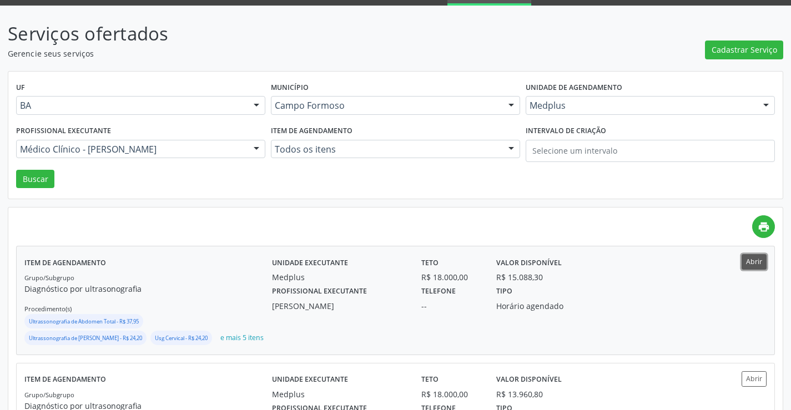
click at [749, 261] on button "Abrir" at bounding box center [753, 261] width 25 height 15
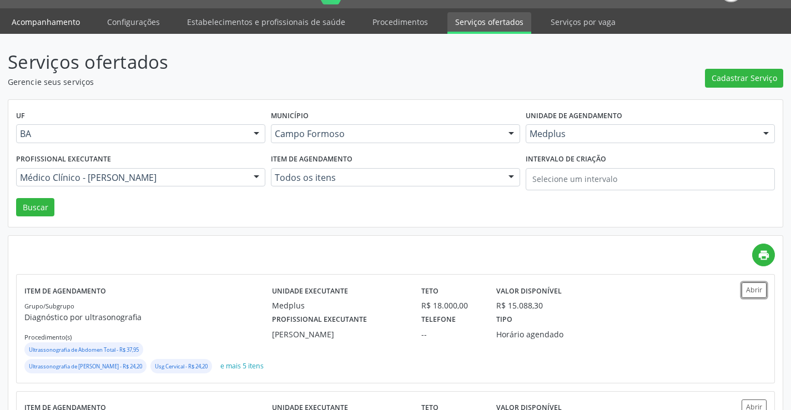
scroll to position [0, 0]
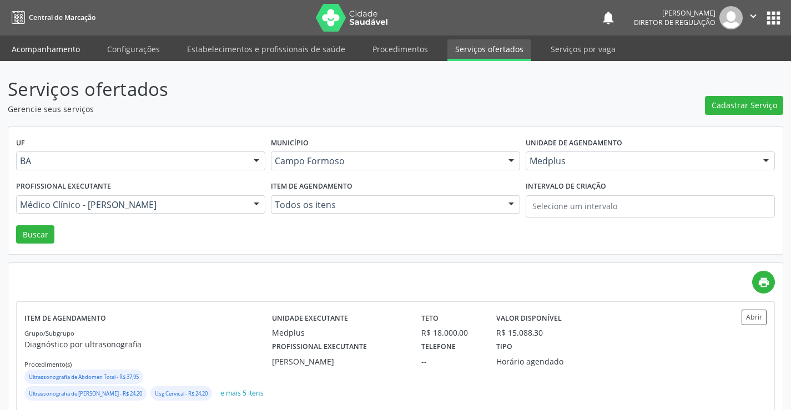
click at [15, 46] on link "Acompanhamento" at bounding box center [46, 48] width 84 height 19
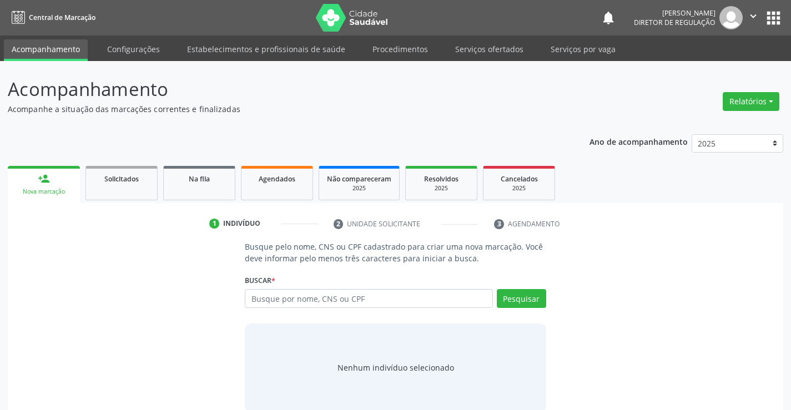
drag, startPoint x: 286, startPoint y: 288, endPoint x: 294, endPoint y: 301, distance: 15.4
click at [287, 289] on div "Buscar * Busque por nome, CNS ou CPF Nenhum resultado encontrado para: " " Digi…" at bounding box center [395, 293] width 301 height 43
click at [294, 301] on input "text" at bounding box center [369, 298] width 248 height 19
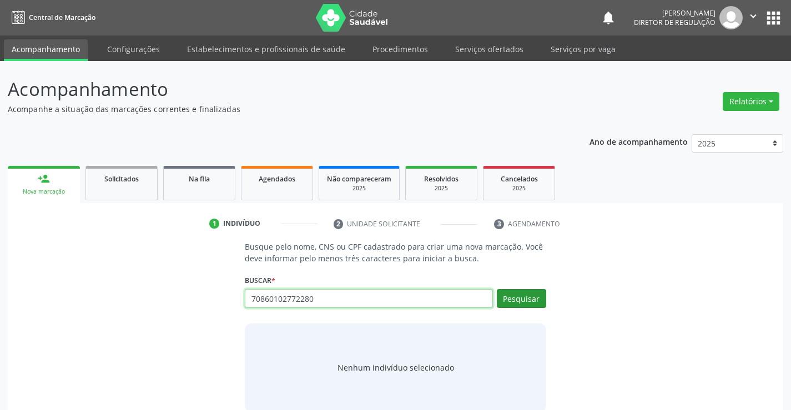
type input "70860102772280"
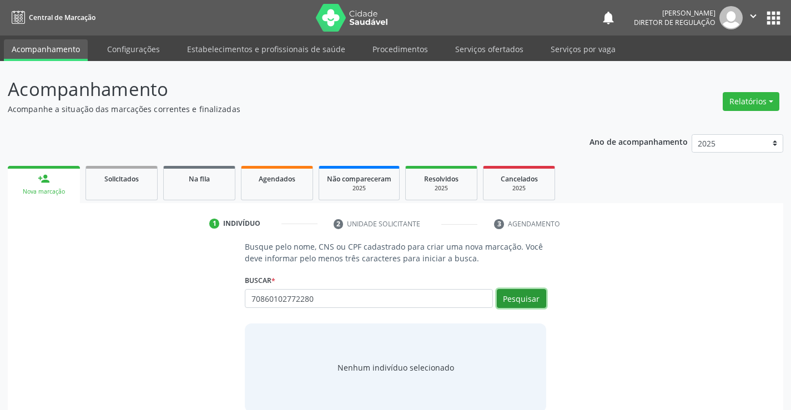
click at [528, 296] on button "Pesquisar" at bounding box center [521, 298] width 49 height 19
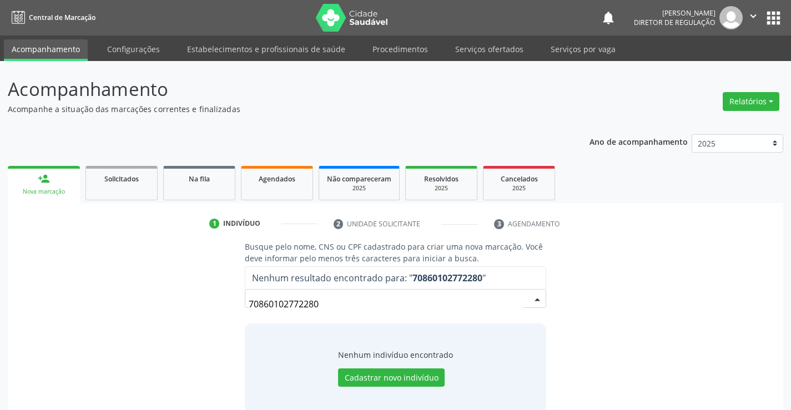
click at [299, 301] on input "70860102772280" at bounding box center [386, 304] width 274 height 22
type input "708601027792280"
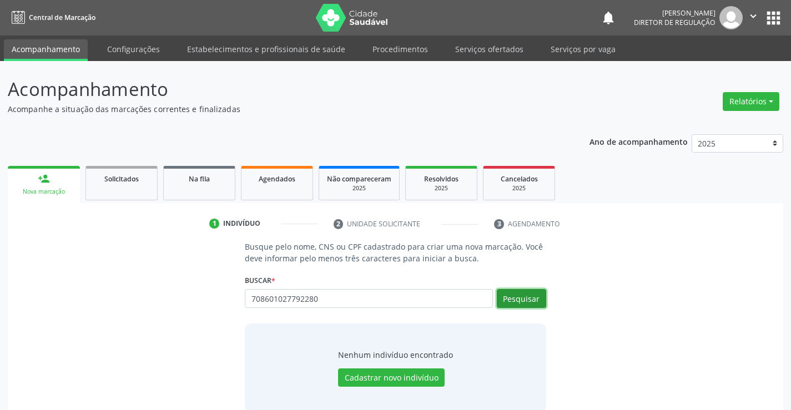
click at [525, 301] on button "Pesquisar" at bounding box center [521, 298] width 49 height 19
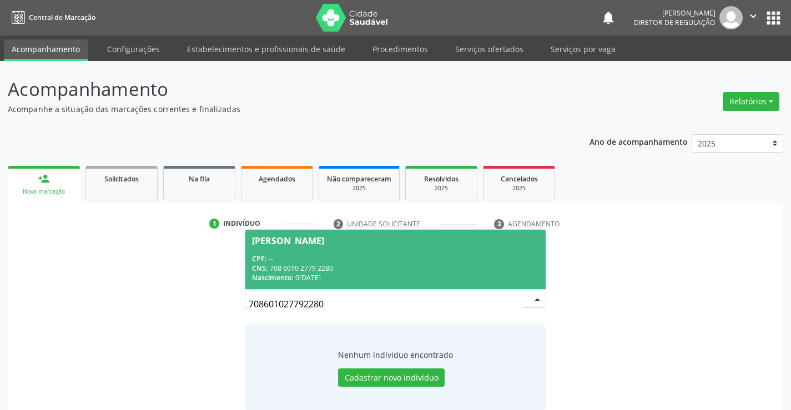
click at [312, 262] on div "CPF: --" at bounding box center [395, 258] width 286 height 9
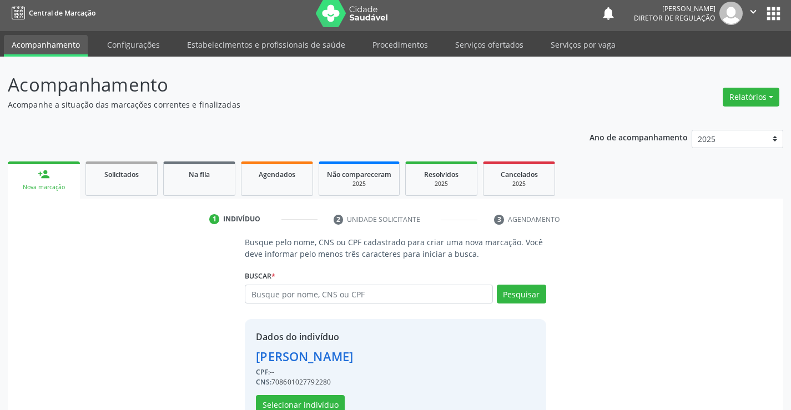
scroll to position [35, 0]
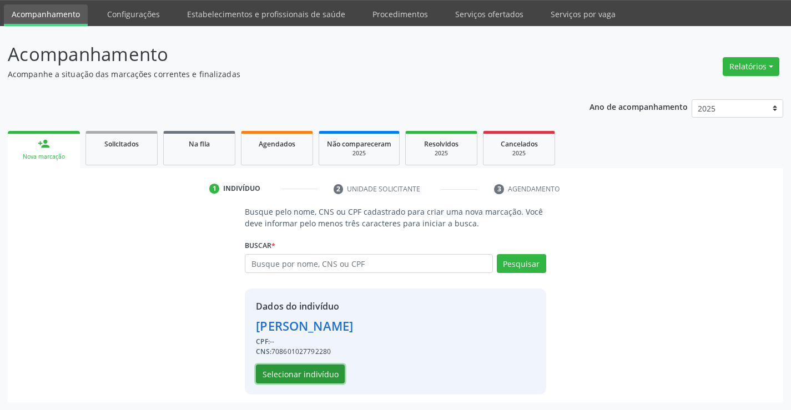
click at [306, 374] on button "Selecionar indivíduo" at bounding box center [300, 374] width 89 height 19
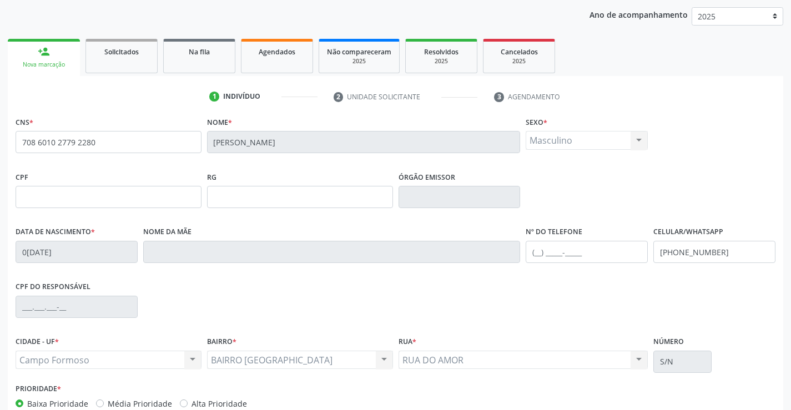
scroll to position [191, 0]
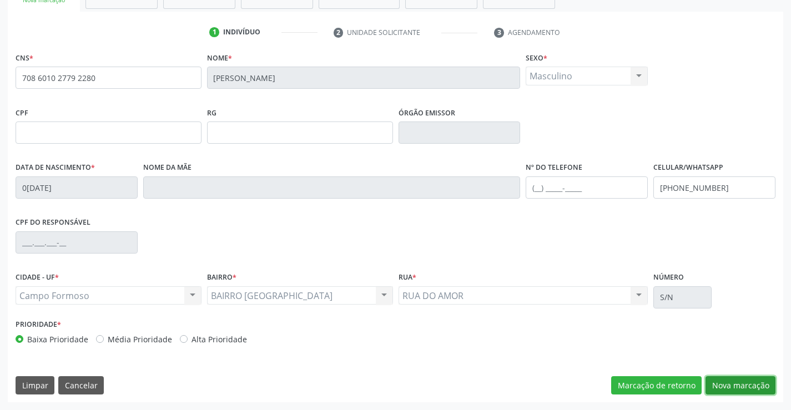
click at [728, 385] on button "Nova marcação" at bounding box center [740, 385] width 70 height 19
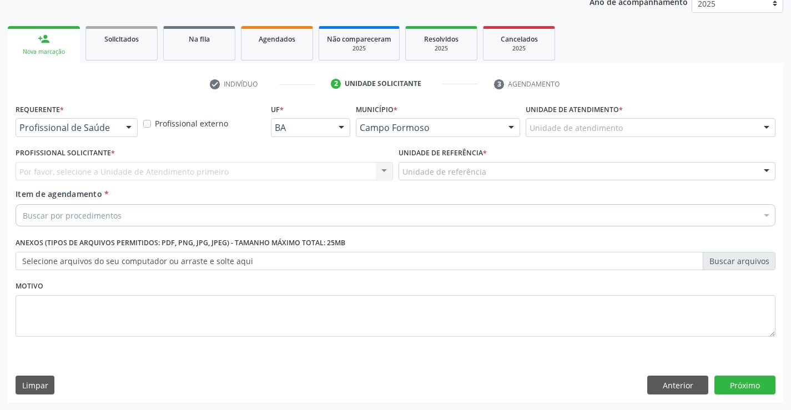
scroll to position [140, 0]
click at [101, 122] on div "Profissional de Saúde" at bounding box center [77, 127] width 122 height 19
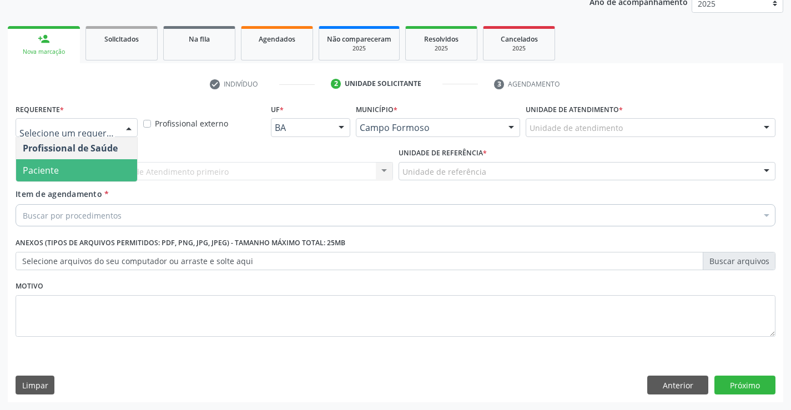
click at [107, 169] on span "Paciente" at bounding box center [76, 170] width 121 height 22
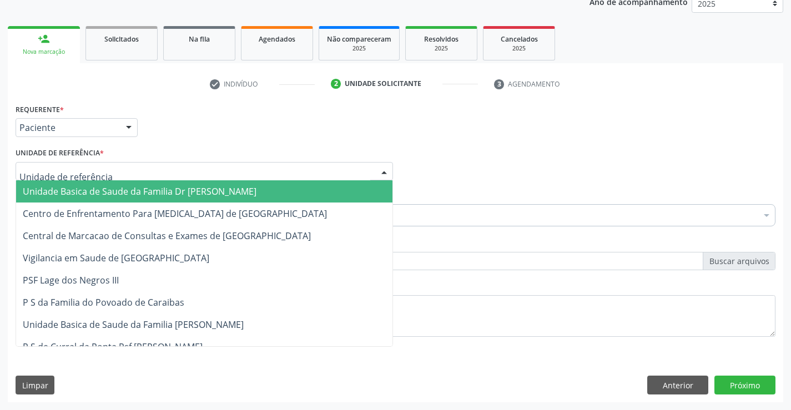
click at [228, 169] on div at bounding box center [204, 171] width 377 height 19
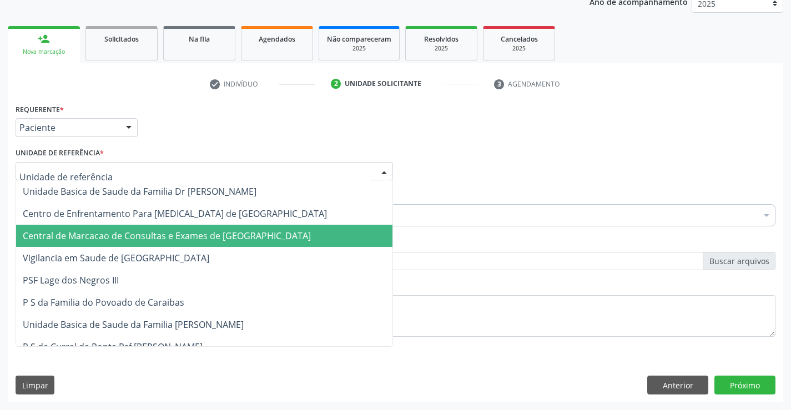
click at [241, 225] on span "Central de Marcacao de Consultas e Exames de [GEOGRAPHIC_DATA]" at bounding box center [204, 236] width 376 height 22
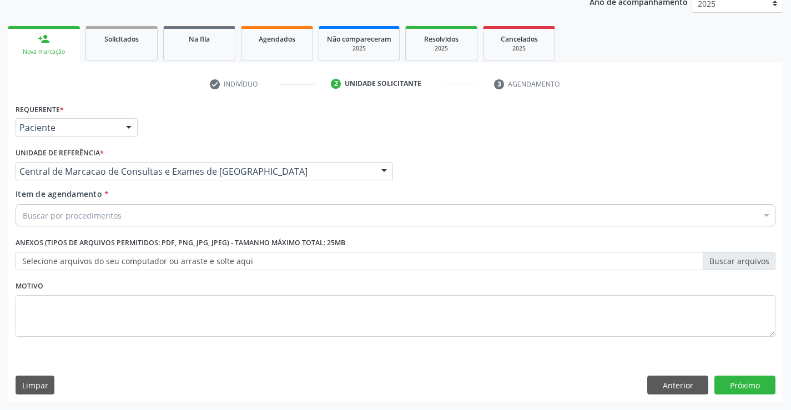
click at [307, 209] on div "Buscar por procedimentos" at bounding box center [396, 215] width 760 height 22
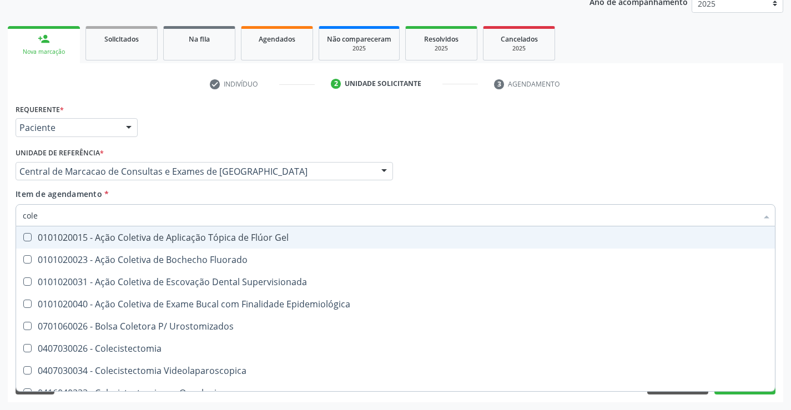
type input "coles"
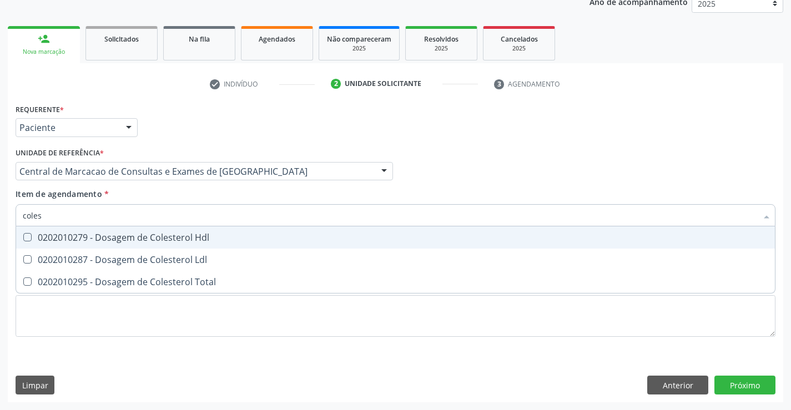
click at [199, 238] on div "0202010279 - Dosagem de Colesterol Hdl" at bounding box center [395, 237] width 745 height 9
checkbox Hdl "true"
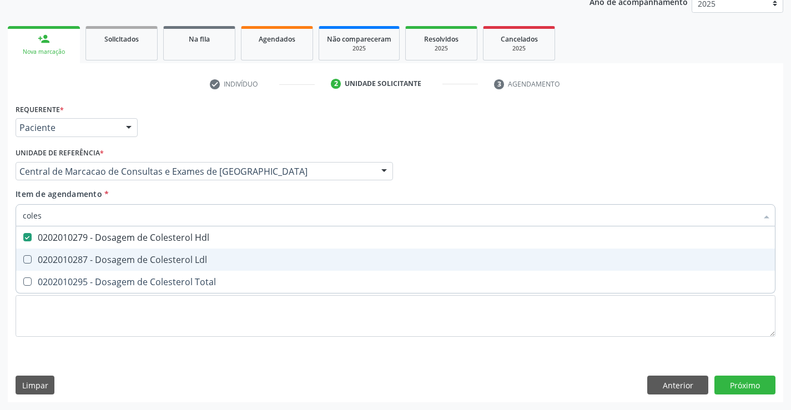
drag, startPoint x: 198, startPoint y: 256, endPoint x: 196, endPoint y: 263, distance: 6.9
click at [198, 257] on div "0202010287 - Dosagem de Colesterol Ldl" at bounding box center [395, 259] width 745 height 9
checkbox Ldl "true"
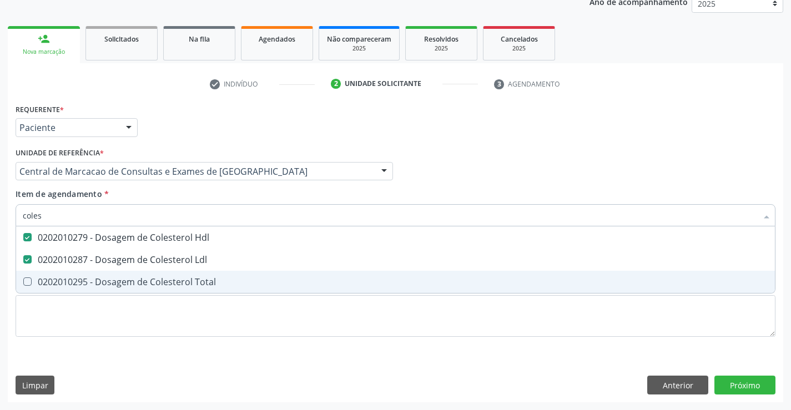
click at [190, 279] on div "0202010295 - Dosagem de Colesterol Total" at bounding box center [395, 281] width 745 height 9
checkbox Total "true"
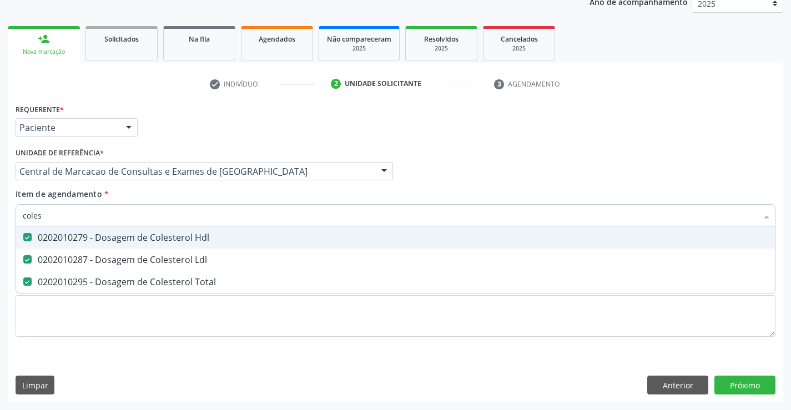
type input "coles"
click at [196, 201] on div "Item de agendamento * coles Desfazer seleção 0202010279 - Dosagem de Colesterol…" at bounding box center [396, 205] width 760 height 35
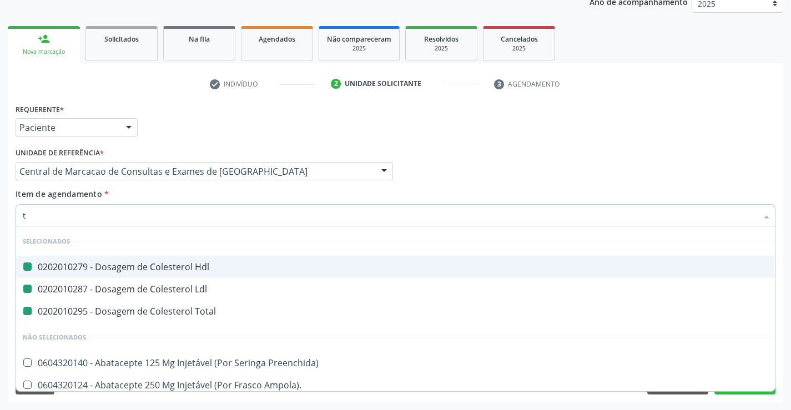
type input "tr"
checkbox Hdl "false"
checkbox Ldl "false"
checkbox Total "false"
